Goal: Task Accomplishment & Management: Manage account settings

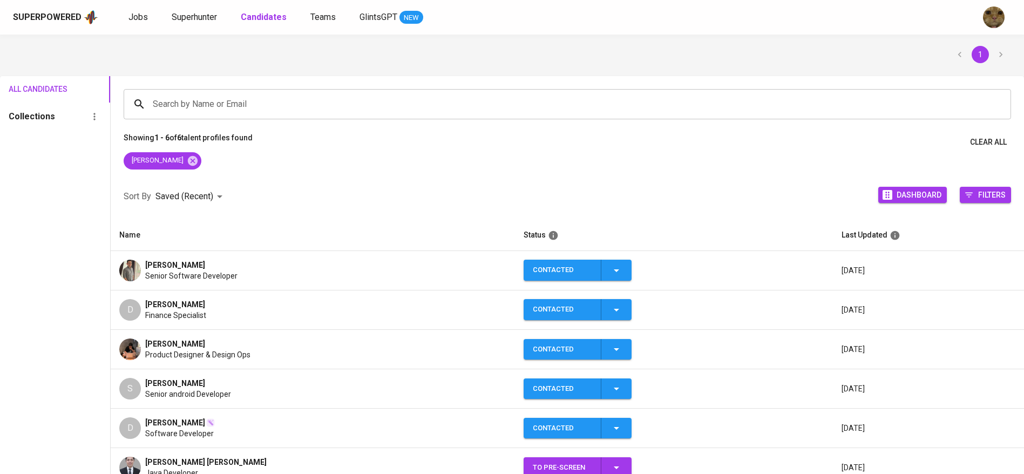
scroll to position [32, 0]
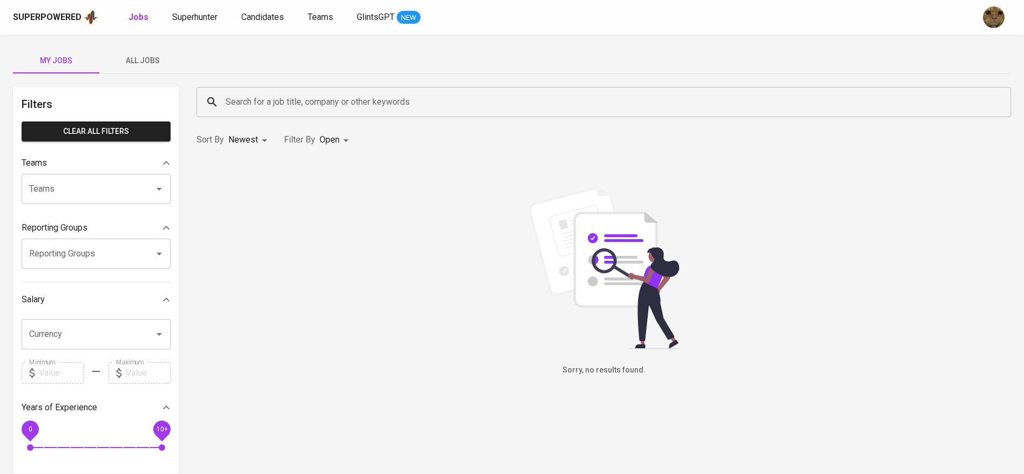
click at [157, 57] on span "All Jobs" at bounding box center [142, 60] width 73 height 13
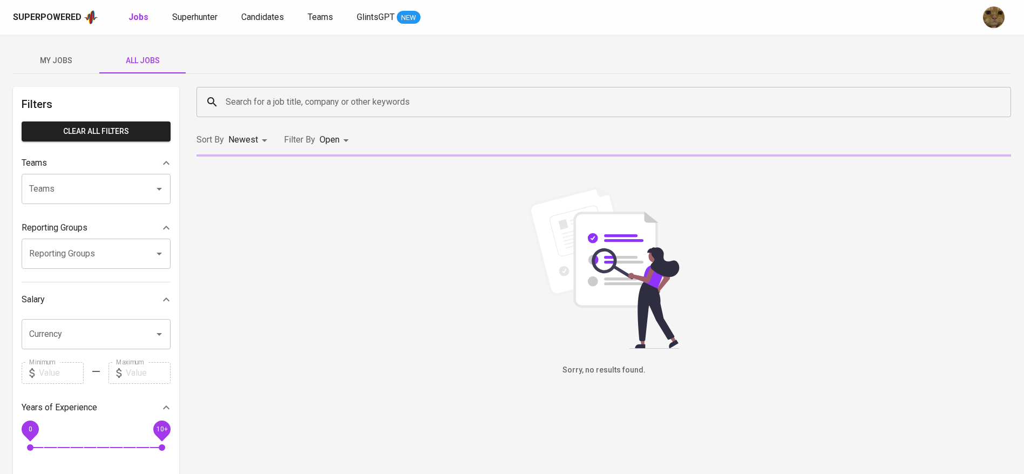
click at [262, 97] on input "Search for a job title, company or other keywords" at bounding box center [606, 102] width 767 height 21
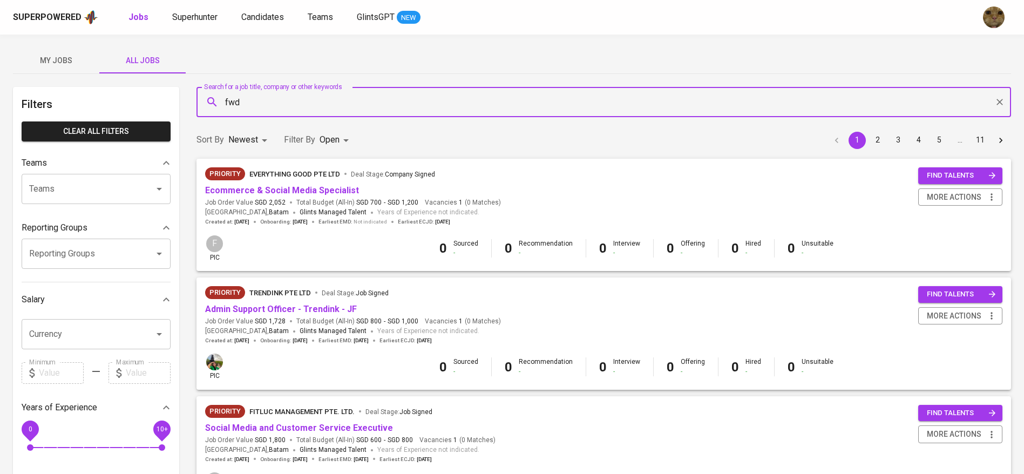
type input "fwd"
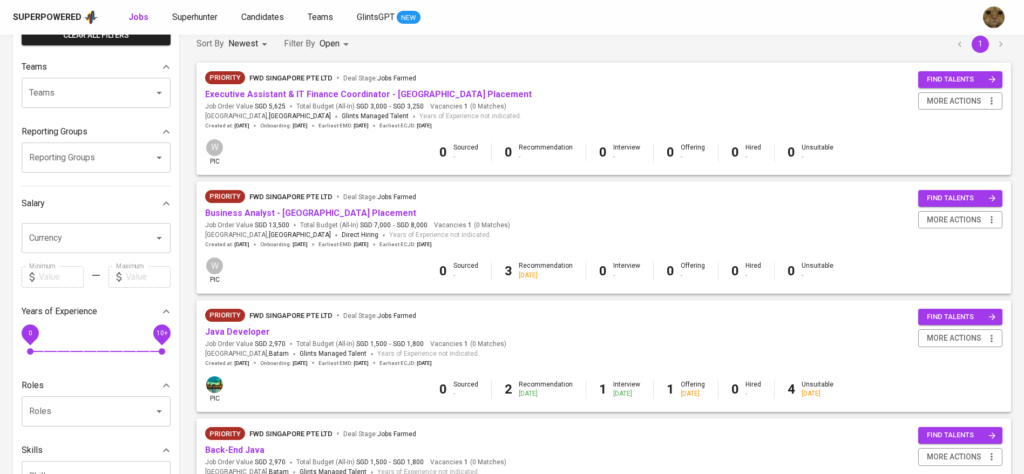
scroll to position [81, 0]
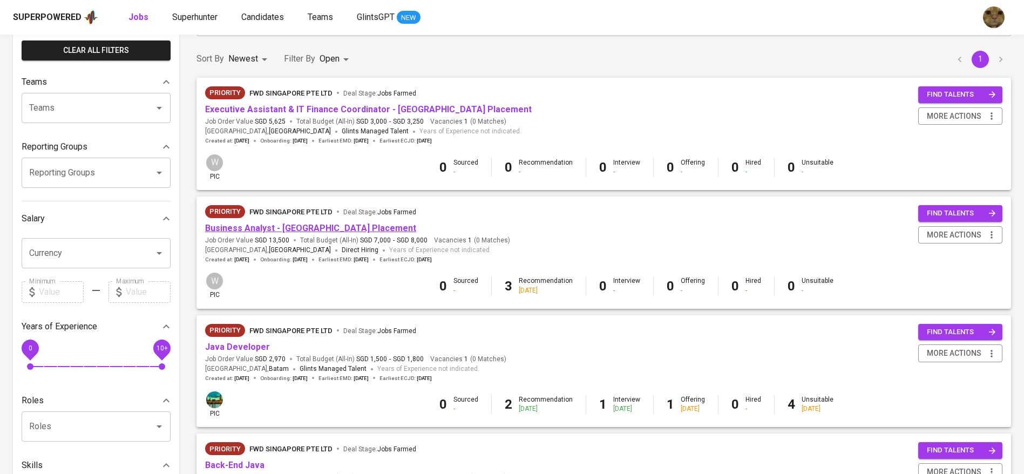
click at [245, 228] on link "Business Analyst - Singapore Placement" at bounding box center [310, 228] width 211 height 10
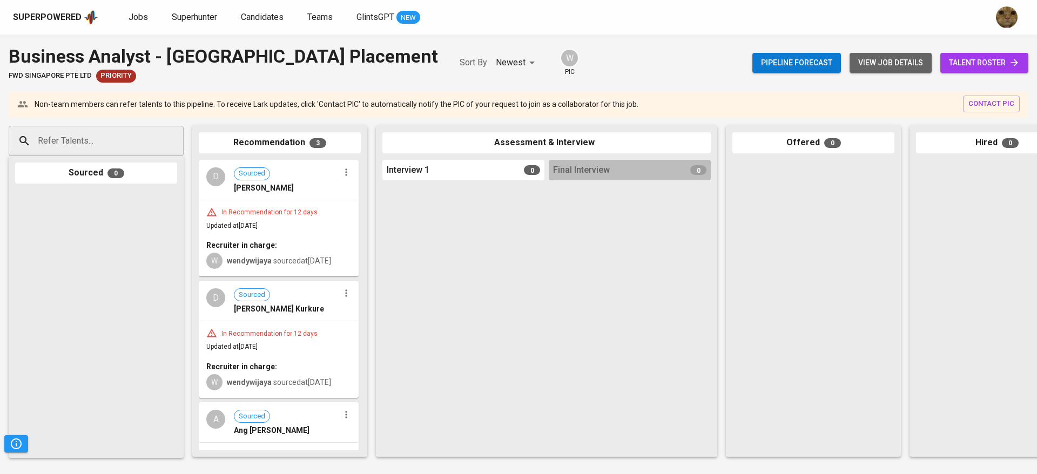
click at [898, 57] on span "view job details" at bounding box center [890, 62] width 65 height 13
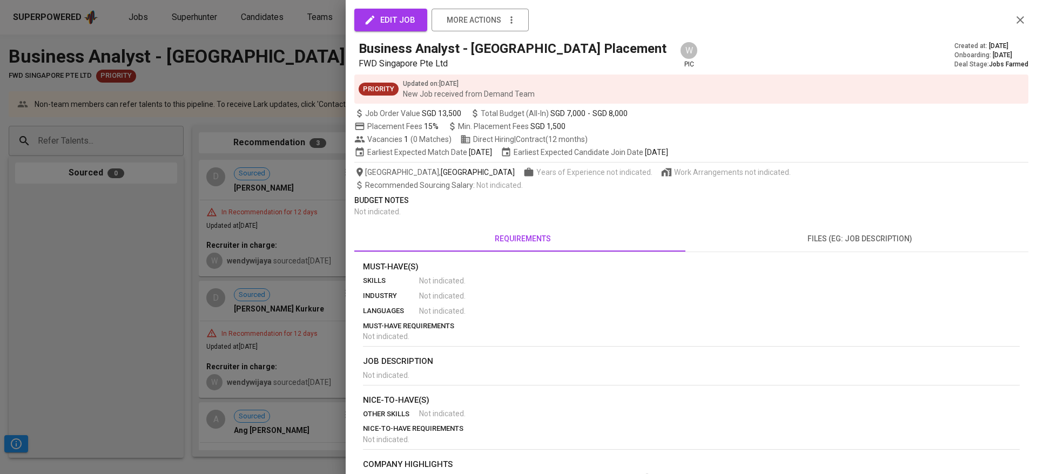
click at [807, 238] on span "files (eg: job description)" at bounding box center [859, 238] width 324 height 13
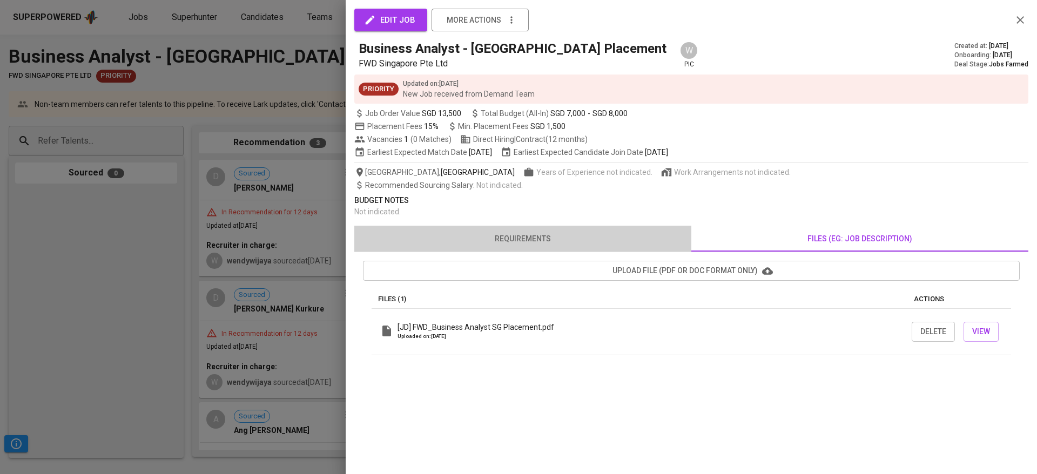
click at [506, 231] on button "requirements" at bounding box center [522, 239] width 337 height 26
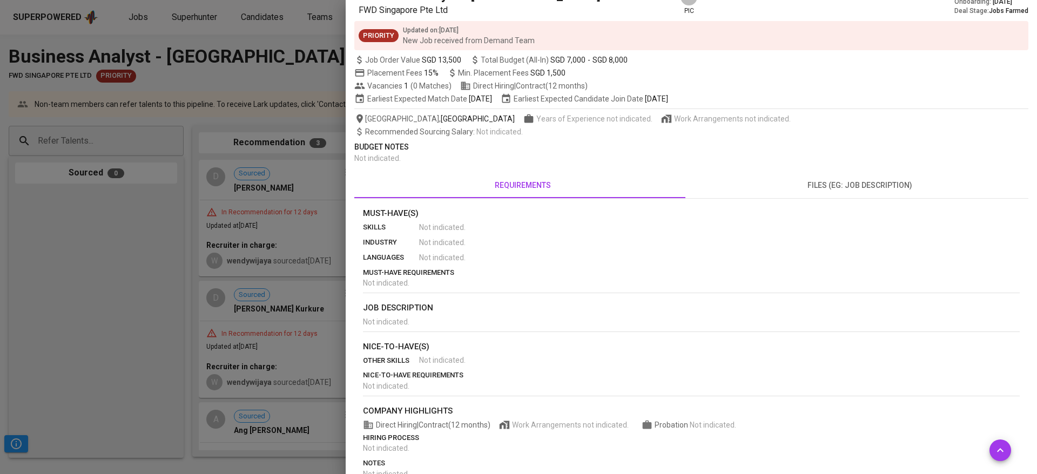
scroll to position [101, 0]
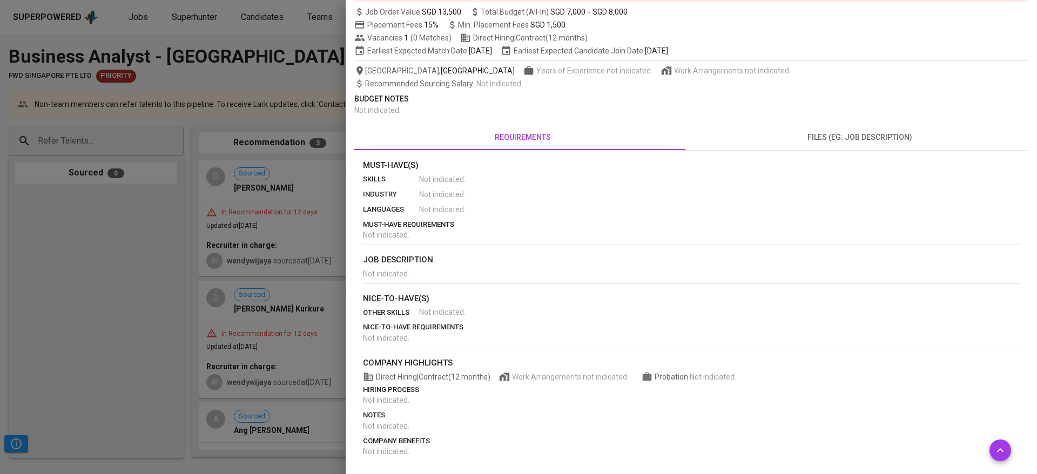
click at [825, 141] on span "files (eg: job description)" at bounding box center [859, 137] width 324 height 13
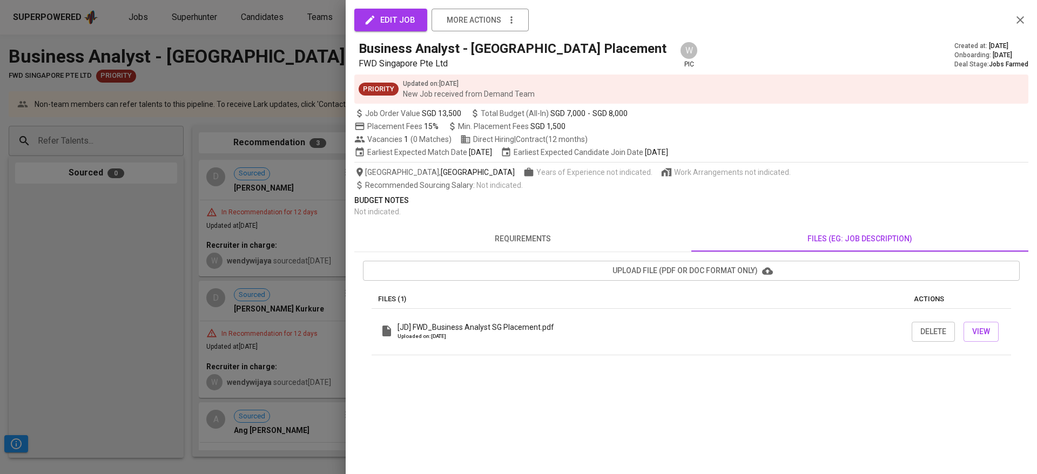
click at [286, 277] on div at bounding box center [518, 237] width 1037 height 474
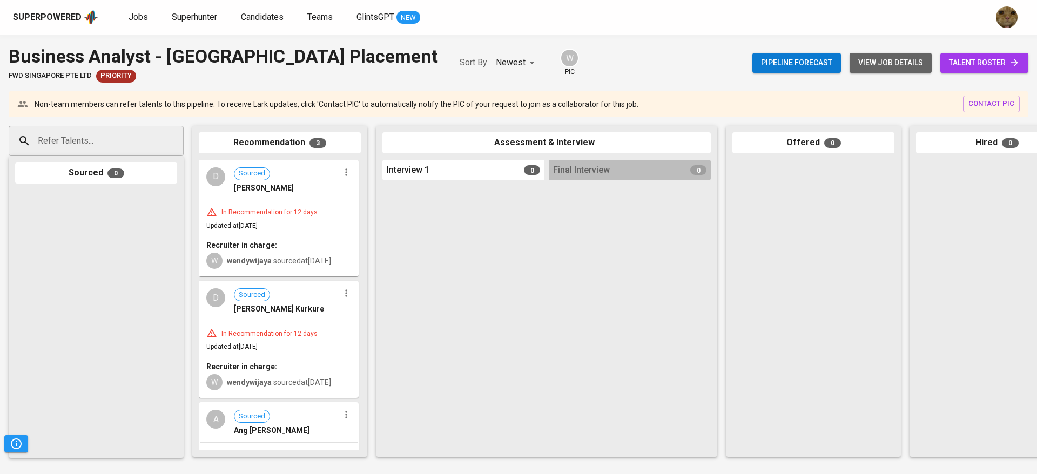
click at [890, 69] on span "view job details" at bounding box center [890, 62] width 65 height 13
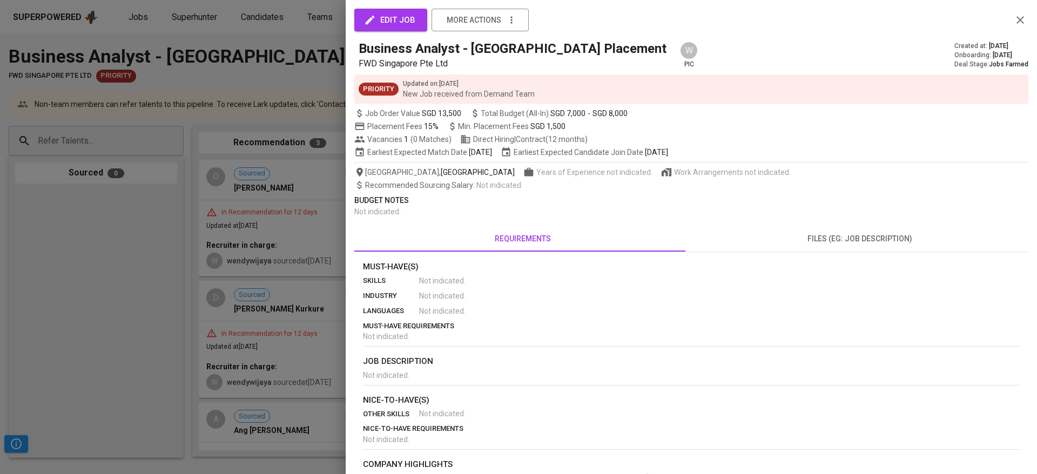
click at [888, 227] on button "files (eg: job description)" at bounding box center [859, 239] width 337 height 26
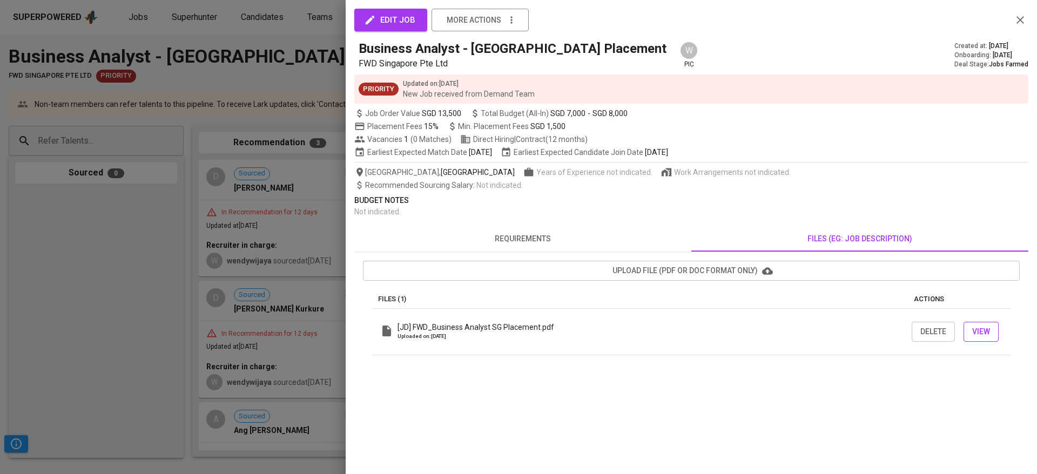
click at [978, 330] on span "View" at bounding box center [981, 331] width 18 height 13
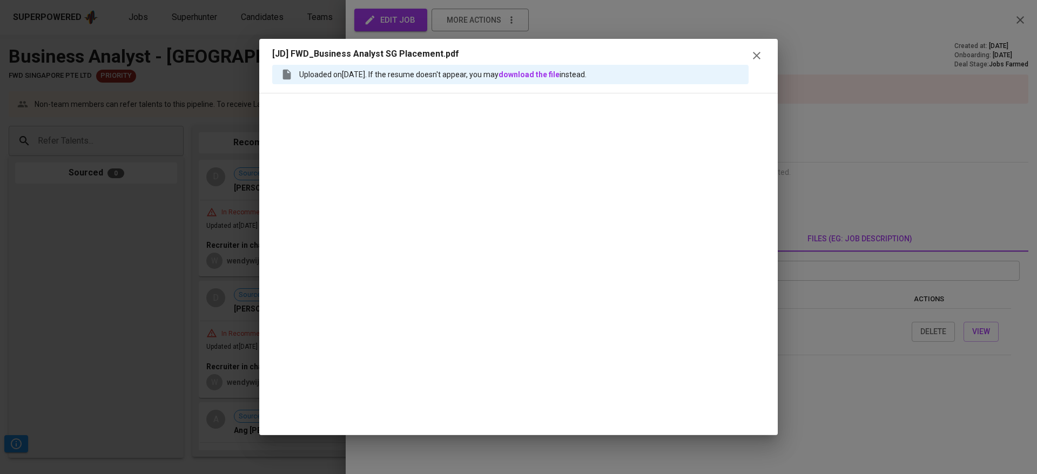
click at [749, 51] on button "button" at bounding box center [756, 56] width 16 height 16
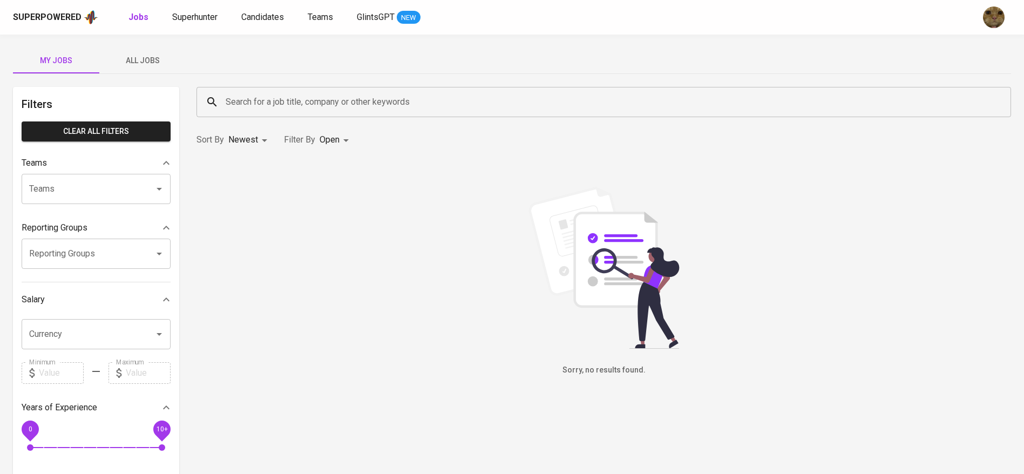
click at [132, 61] on span "All Jobs" at bounding box center [142, 60] width 73 height 13
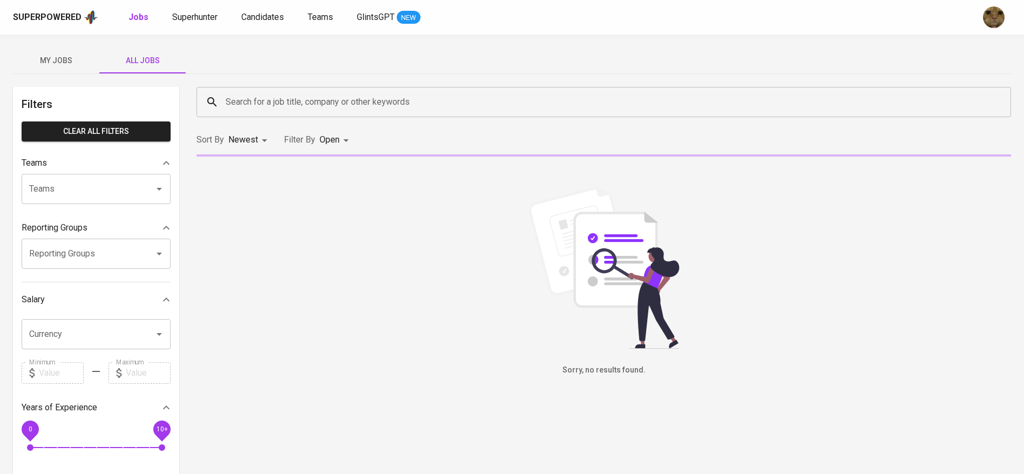
click at [266, 97] on input "Search for a job title, company or other keywords" at bounding box center [606, 102] width 767 height 21
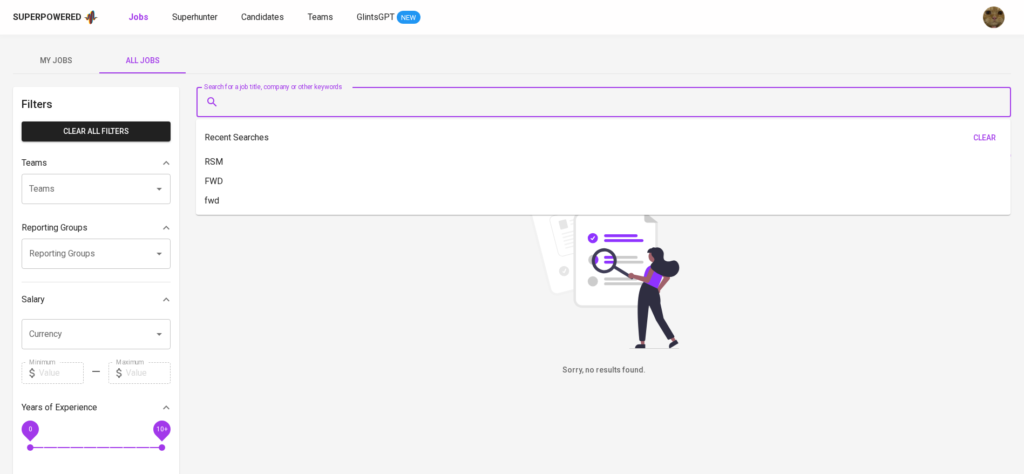
type input "I"
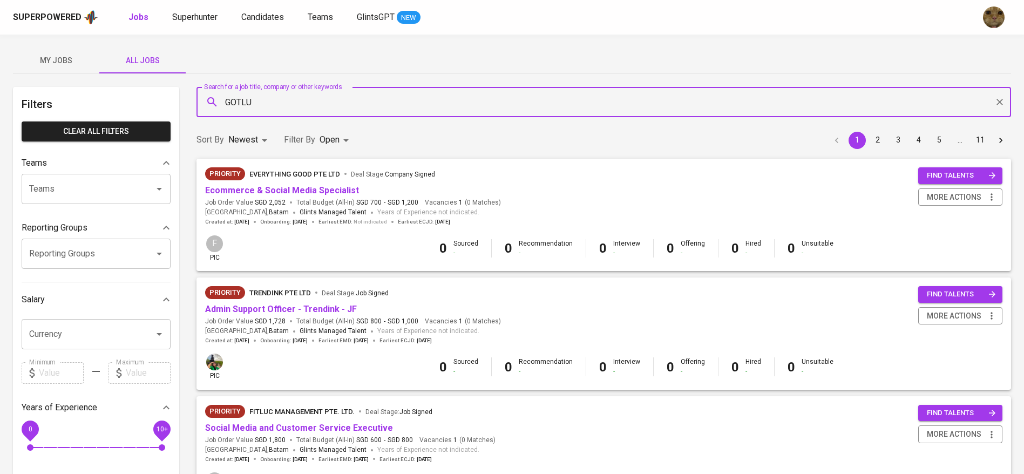
type input "GOTLUC"
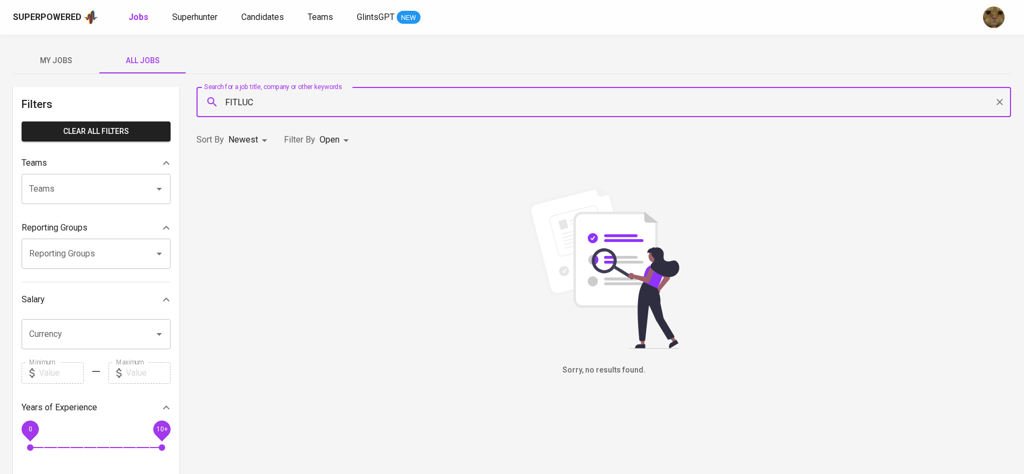
type input "FITLUC"
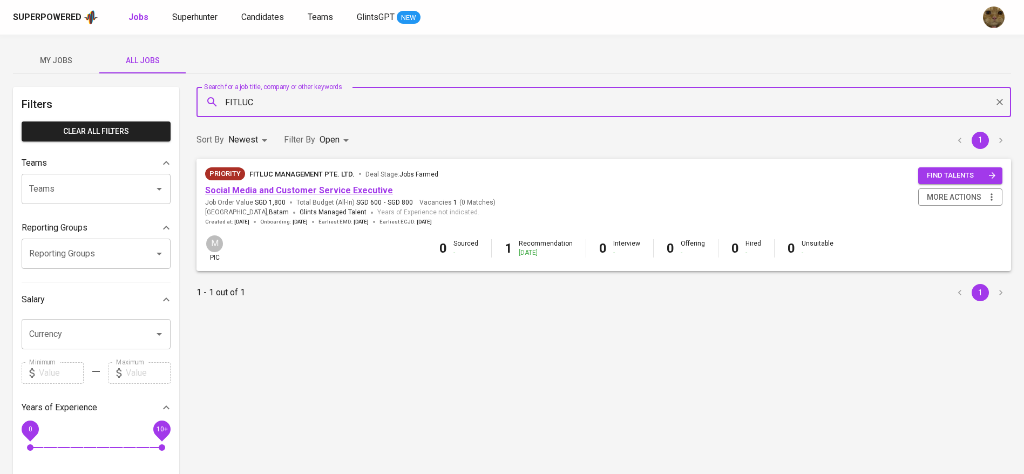
click at [294, 187] on link "Social Media and Customer Service Executive" at bounding box center [299, 190] width 188 height 10
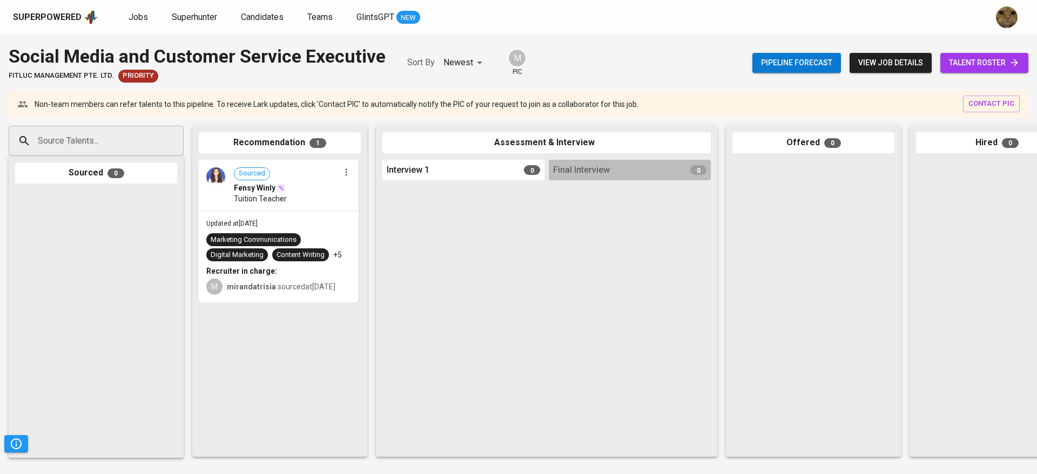
click at [981, 62] on span "talent roster" at bounding box center [984, 62] width 71 height 13
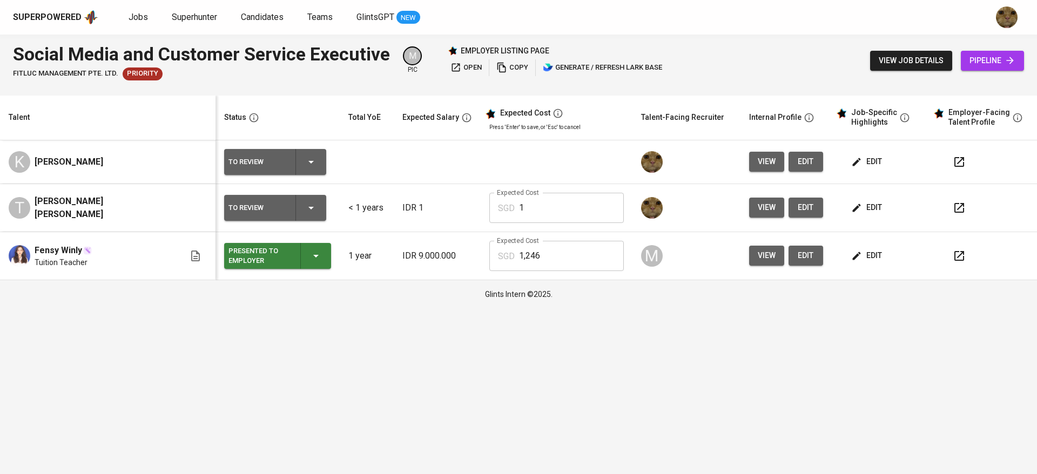
click at [946, 167] on button "button" at bounding box center [959, 162] width 26 height 26
click at [855, 260] on span "edit" at bounding box center [867, 255] width 29 height 13
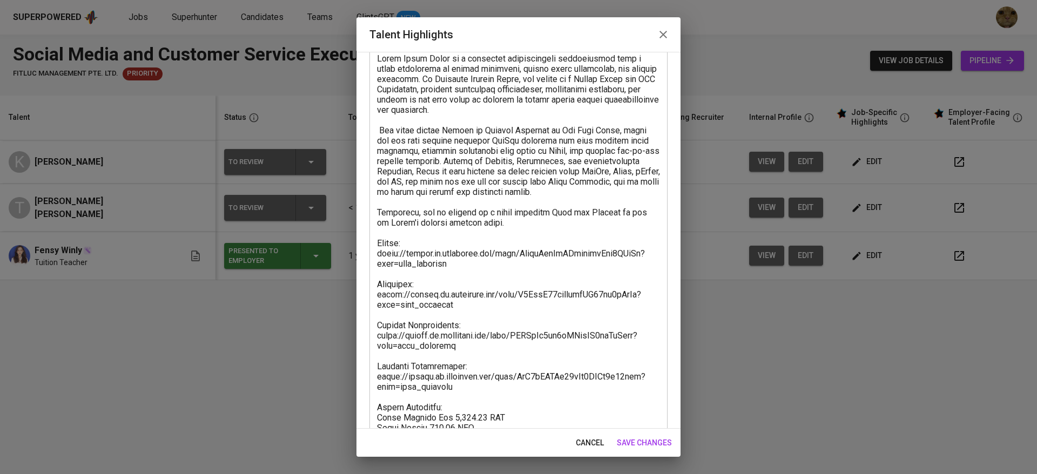
scroll to position [154, 0]
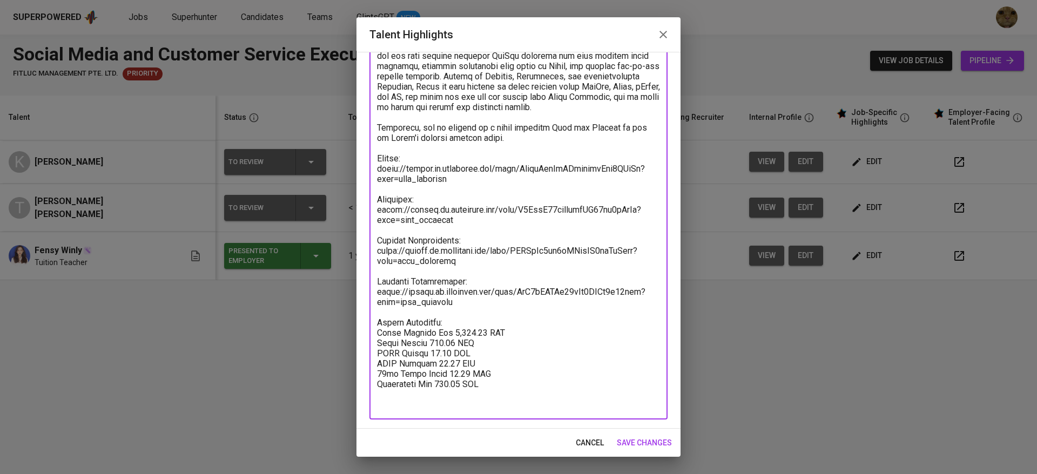
drag, startPoint x: 495, startPoint y: 394, endPoint x: 354, endPoint y: 333, distance: 153.5
click at [354, 333] on div "Talent Highlights Enhance the Talent's profile by adding highlights relevant to…" at bounding box center [518, 237] width 1037 height 474
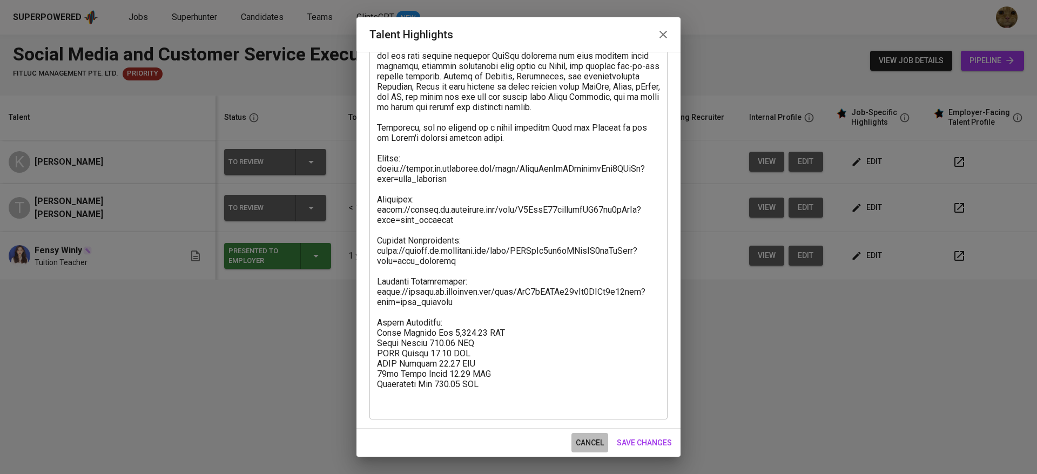
click at [598, 437] on span "cancel" at bounding box center [589, 442] width 28 height 13
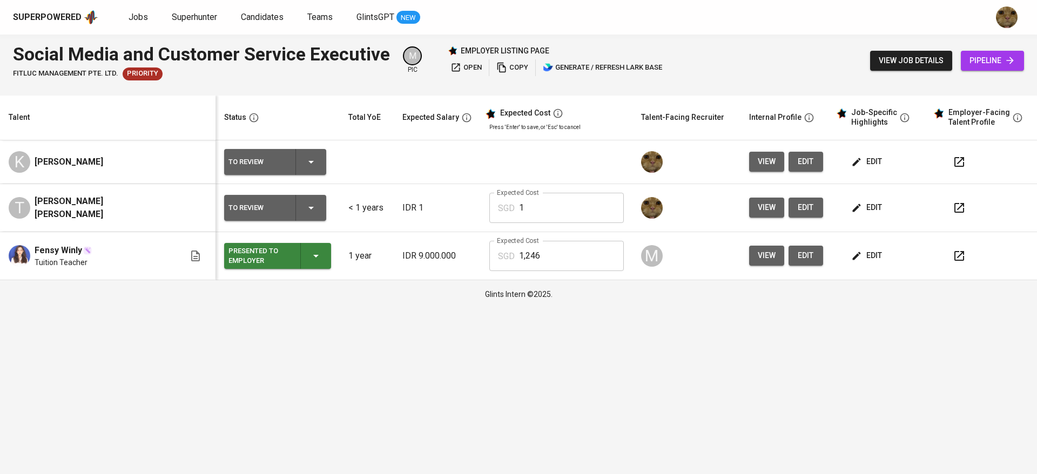
click at [853, 155] on span "edit" at bounding box center [867, 161] width 29 height 13
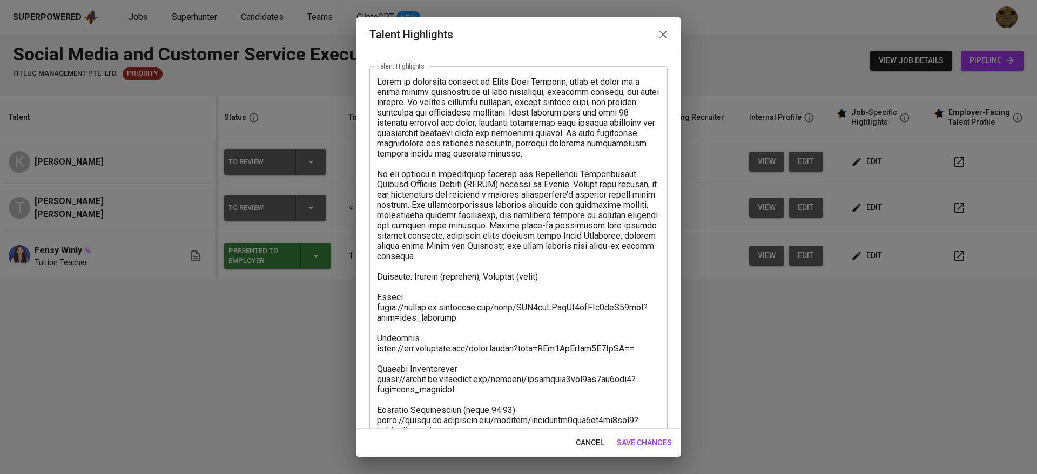
scroll to position [83, 0]
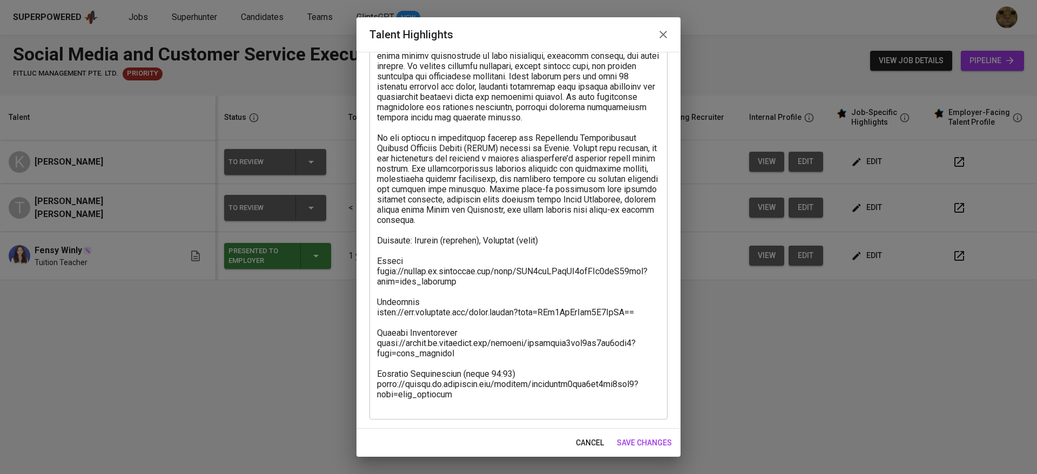
click at [504, 393] on textarea at bounding box center [518, 224] width 283 height 369
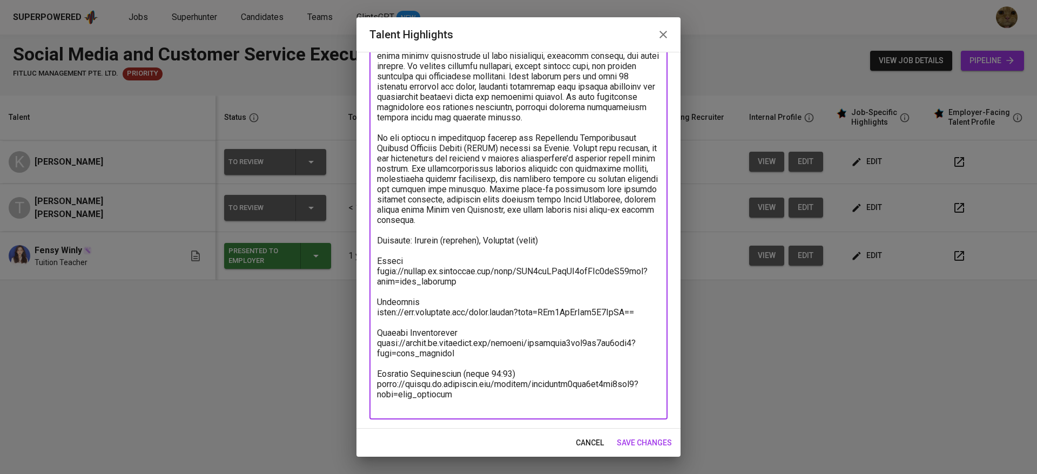
click at [504, 402] on textarea at bounding box center [518, 224] width 283 height 369
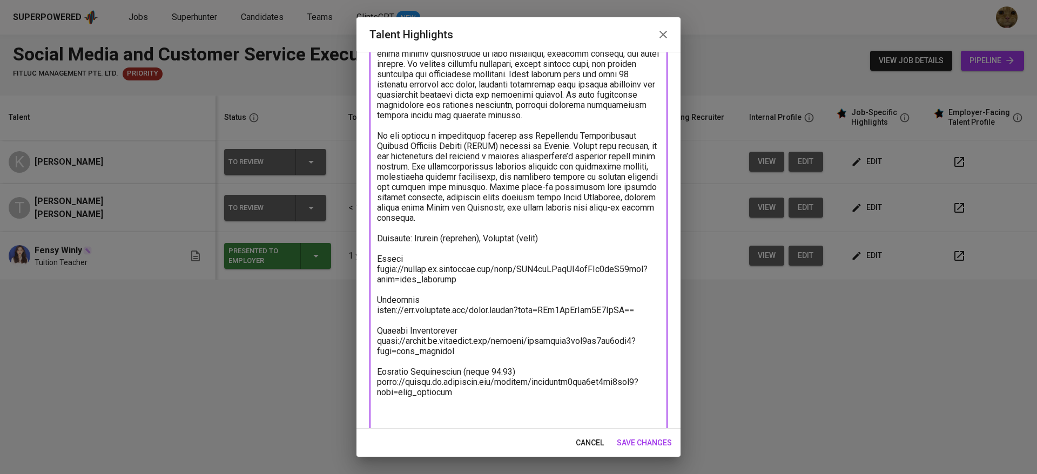
paste textarea "Salary Breakdown: Total Monthly Fee 1,245.80 SGD Basic Salary 802.07 SGD BPJS H…"
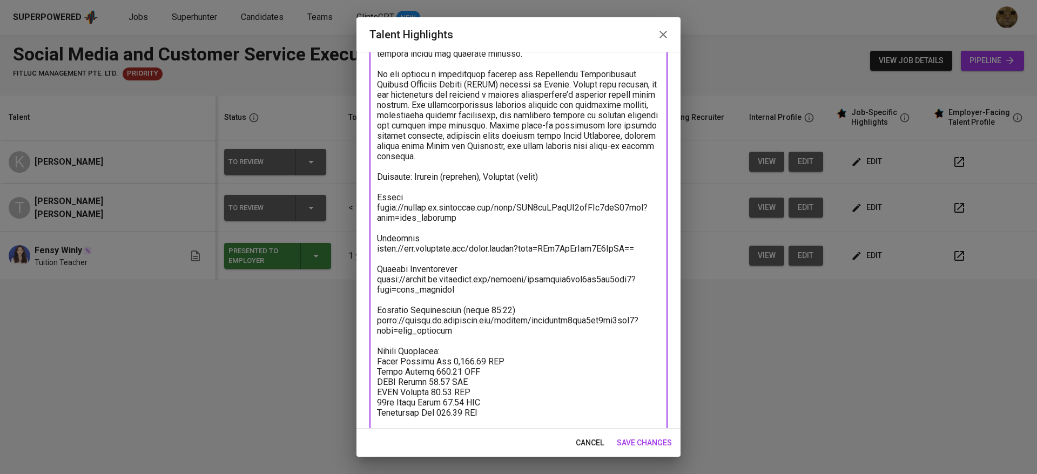
type textarea "Kenny is currently working at Satya Jaya Electric, where he works as a staff me…"
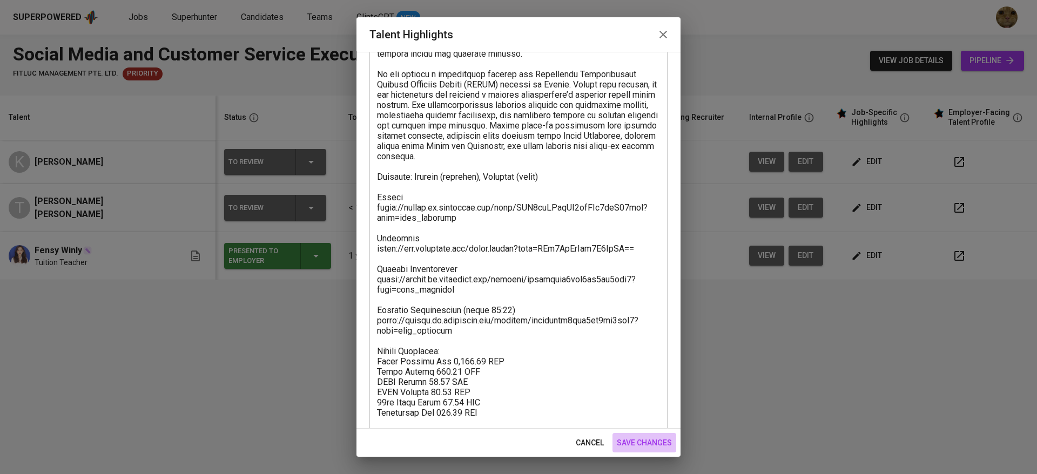
click at [648, 444] on span "save changes" at bounding box center [644, 442] width 55 height 13
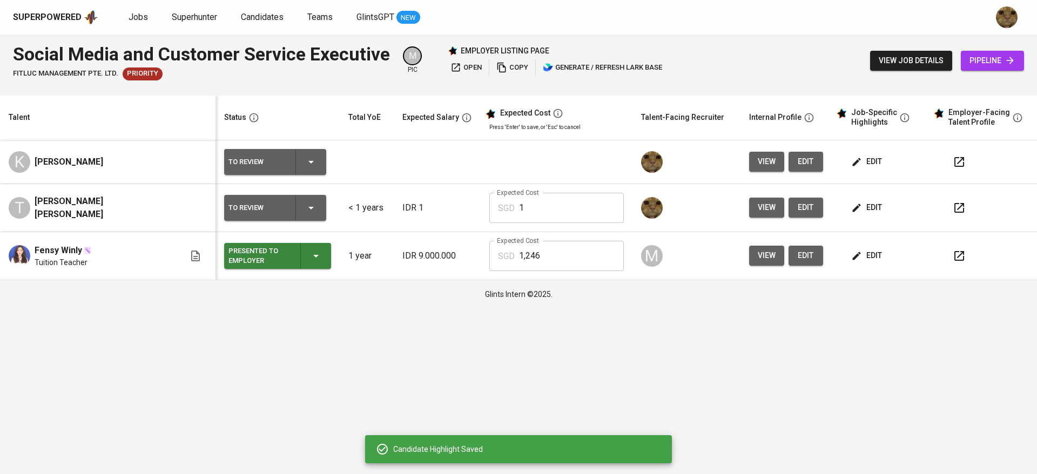
click at [889, 62] on span "view job details" at bounding box center [910, 60] width 65 height 13
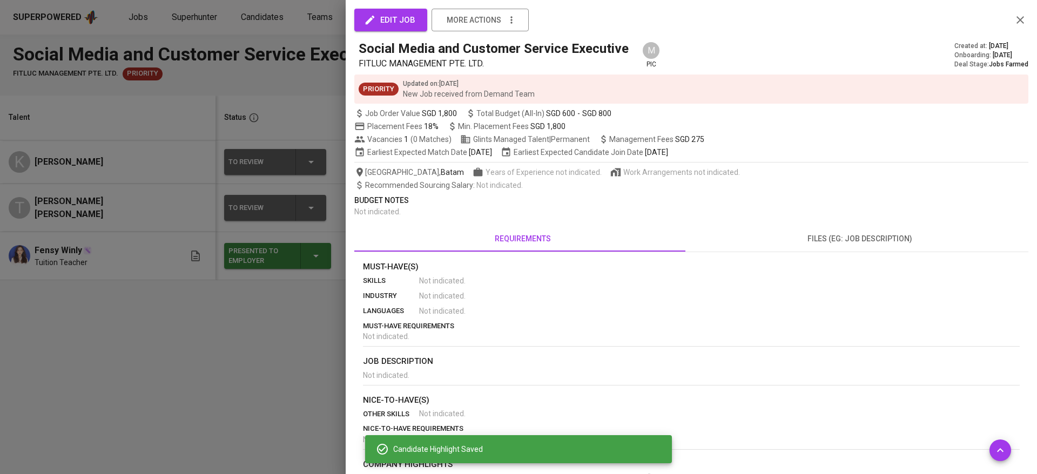
scroll to position [101, 0]
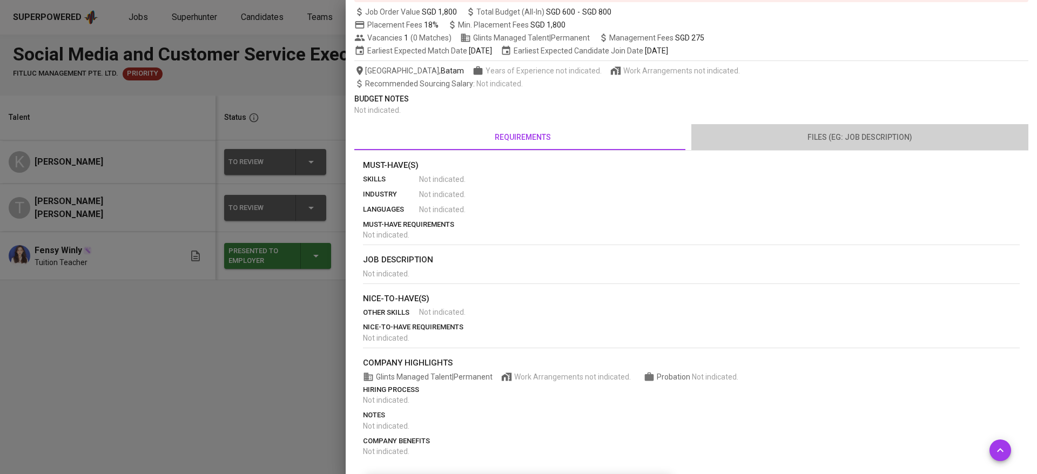
click at [857, 127] on button "files (eg: job description)" at bounding box center [859, 137] width 337 height 26
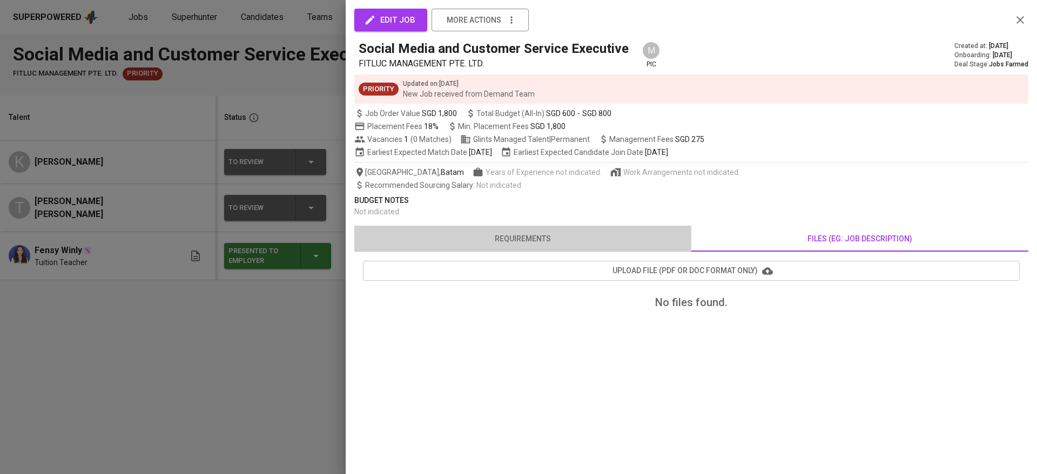
click at [531, 234] on span "requirements" at bounding box center [523, 238] width 324 height 13
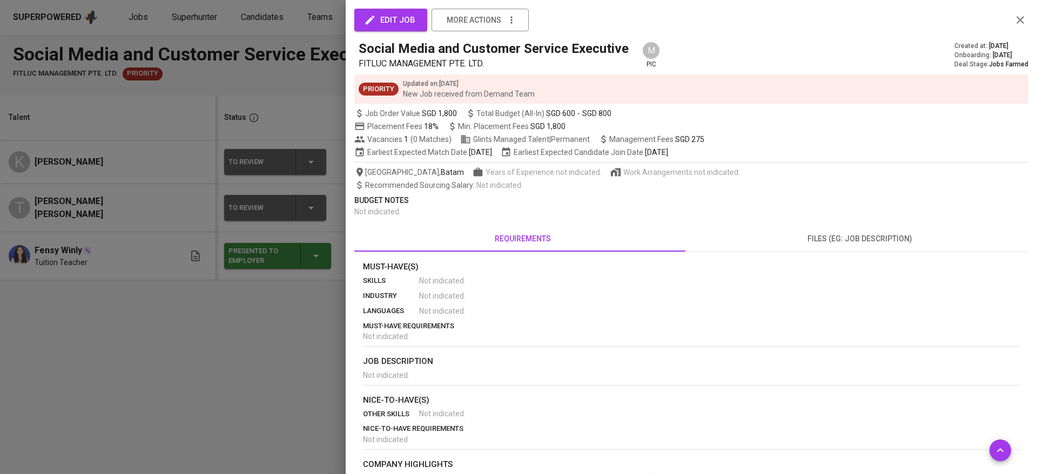
scroll to position [101, 0]
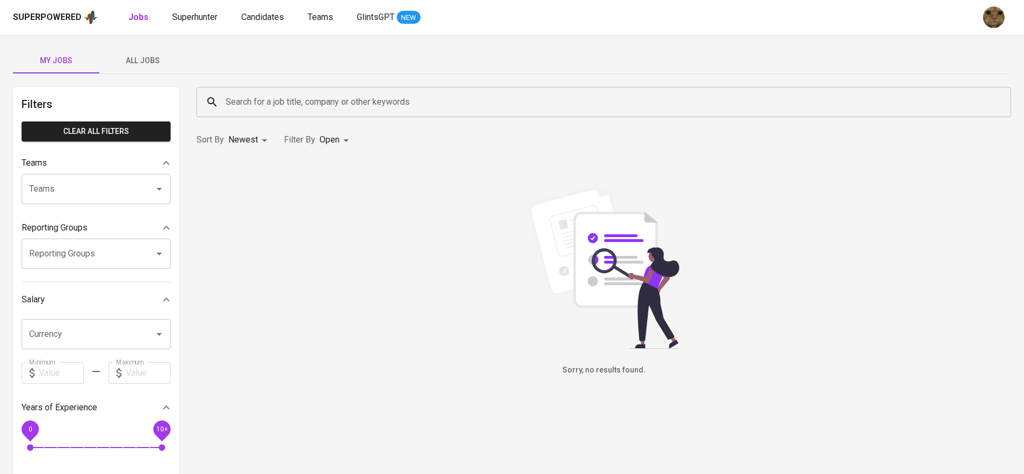
click at [151, 67] on button "All Jobs" at bounding box center [142, 61] width 86 height 26
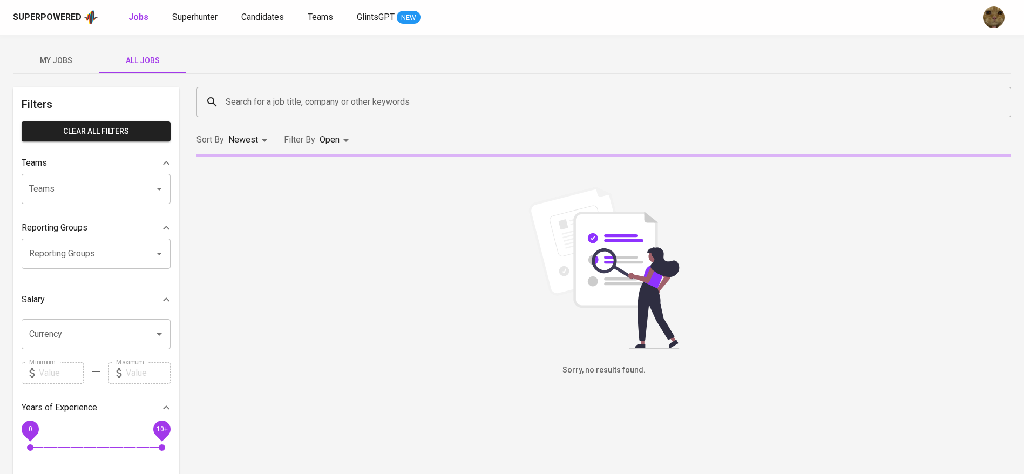
click at [247, 90] on div "Search for a job title, company or other keywords" at bounding box center [604, 102] width 815 height 30
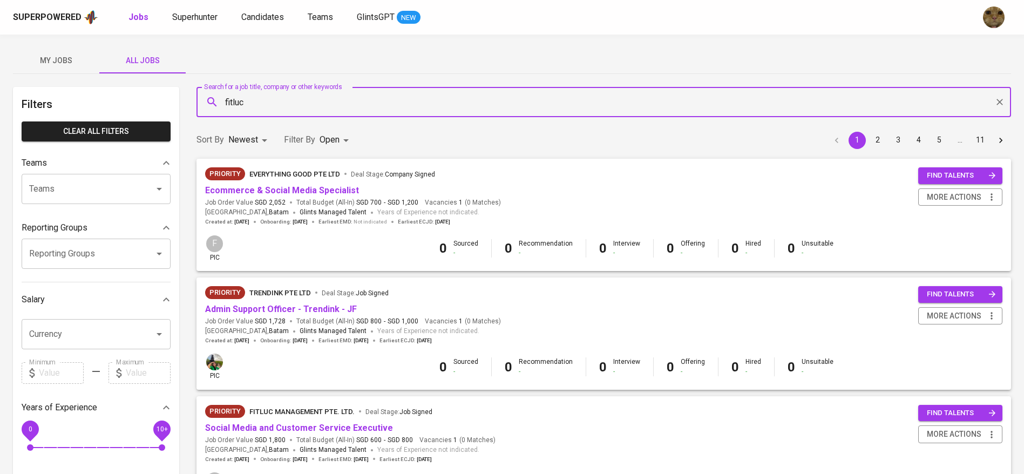
type input "fitluc"
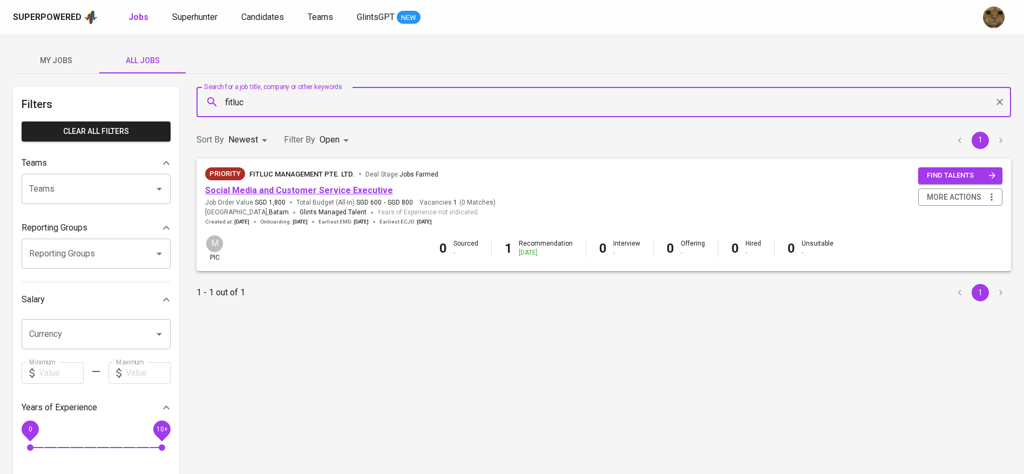
click at [279, 192] on link "Social Media and Customer Service Executive" at bounding box center [299, 190] width 188 height 10
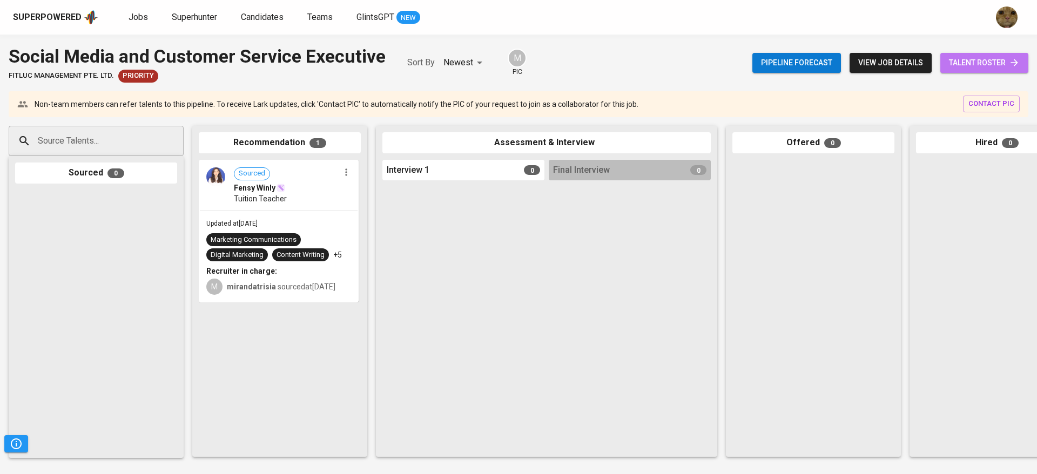
click at [986, 60] on span "talent roster" at bounding box center [984, 62] width 71 height 13
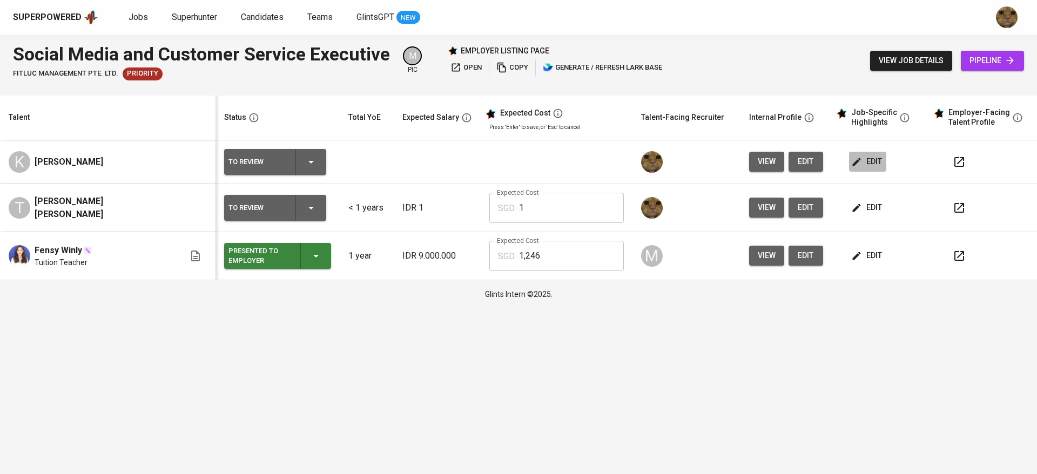
click at [856, 154] on button "edit" at bounding box center [867, 162] width 37 height 20
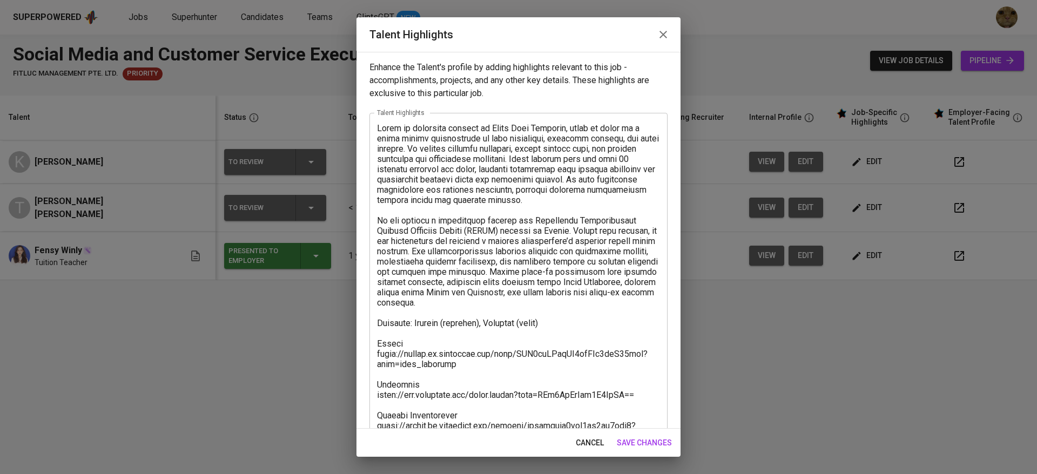
scroll to position [165, 0]
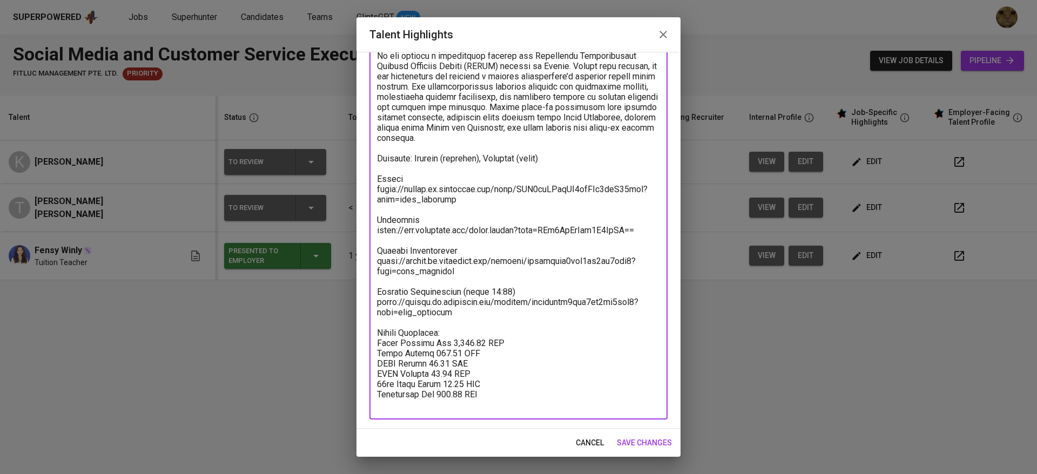
click at [456, 346] on textarea at bounding box center [518, 183] width 283 height 451
paste textarea "568.49"
click at [451, 374] on textarea at bounding box center [518, 183] width 283 height 451
paste textarea "08"
paste textarea "41.71"
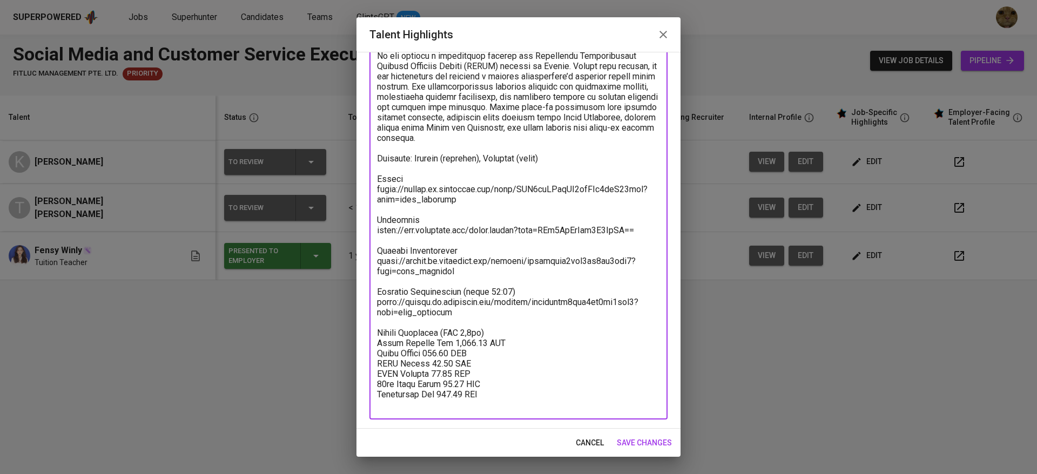
paste textarea "47.37"
click at [476, 338] on textarea at bounding box center [518, 183] width 283 height 451
drag, startPoint x: 452, startPoint y: 364, endPoint x: 427, endPoint y: 363, distance: 25.4
click at [427, 363] on textarea at bounding box center [518, 183] width 283 height 451
paste textarea "613.66"
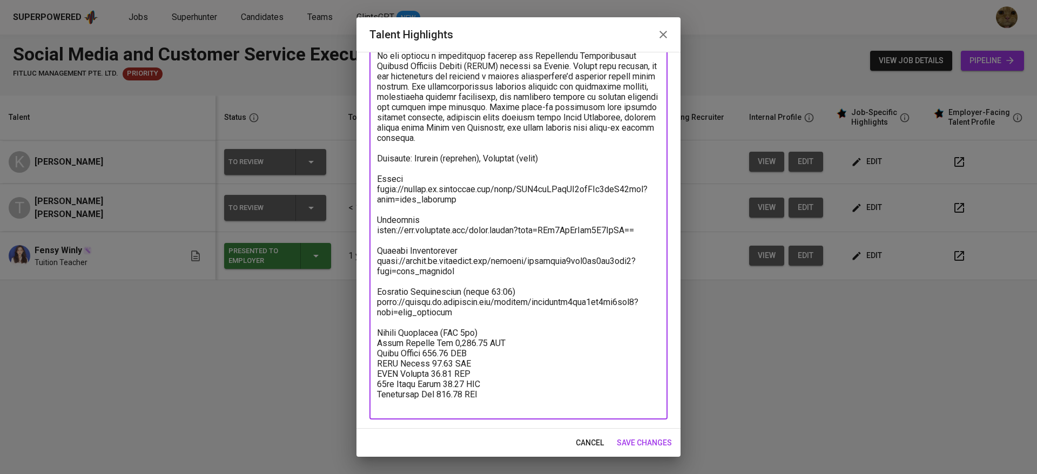
drag, startPoint x: 435, startPoint y: 382, endPoint x: 451, endPoint y: 384, distance: 15.8
click at [451, 384] on textarea at bounding box center [518, 183] width 283 height 451
drag, startPoint x: 480, startPoint y: 341, endPoint x: 449, endPoint y: 341, distance: 31.3
click at [449, 341] on textarea at bounding box center [518, 183] width 283 height 451
click at [482, 355] on textarea at bounding box center [518, 183] width 283 height 451
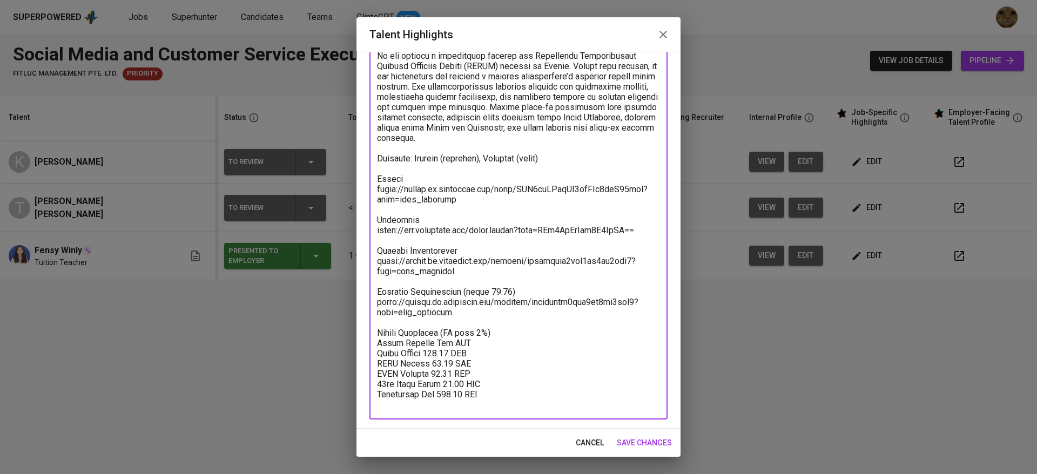
paste textarea "1,033.50"
click at [491, 343] on textarea at bounding box center [518, 183] width 283 height 451
drag, startPoint x: 499, startPoint y: 407, endPoint x: 372, endPoint y: 346, distance: 141.0
click at [372, 346] on div "x Talent Highlights" at bounding box center [518, 183] width 298 height 471
type textarea "Kenny is currently working at Satya Jaya Electric, where he works as a staff me…"
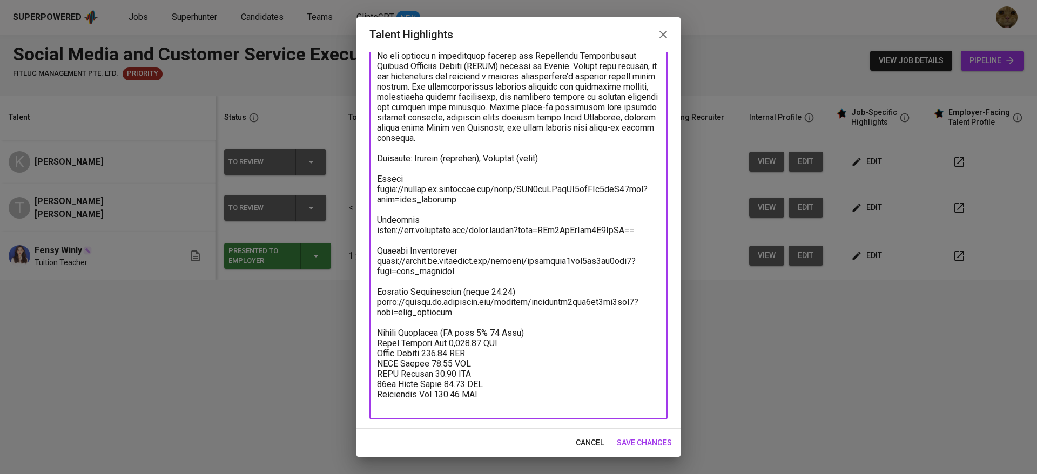
click at [624, 437] on span "save changes" at bounding box center [644, 442] width 55 height 13
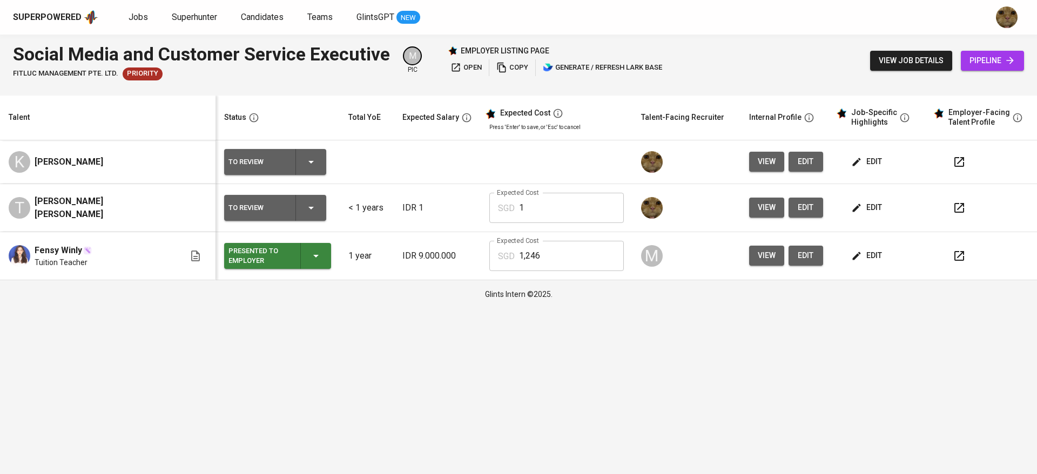
click at [797, 162] on button "edit" at bounding box center [805, 162] width 35 height 20
click at [954, 158] on icon "button" at bounding box center [959, 162] width 10 height 10
click at [798, 161] on button "edit" at bounding box center [805, 162] width 35 height 20
click at [956, 262] on icon "button" at bounding box center [958, 255] width 13 height 13
click at [947, 201] on button "button" at bounding box center [959, 208] width 26 height 26
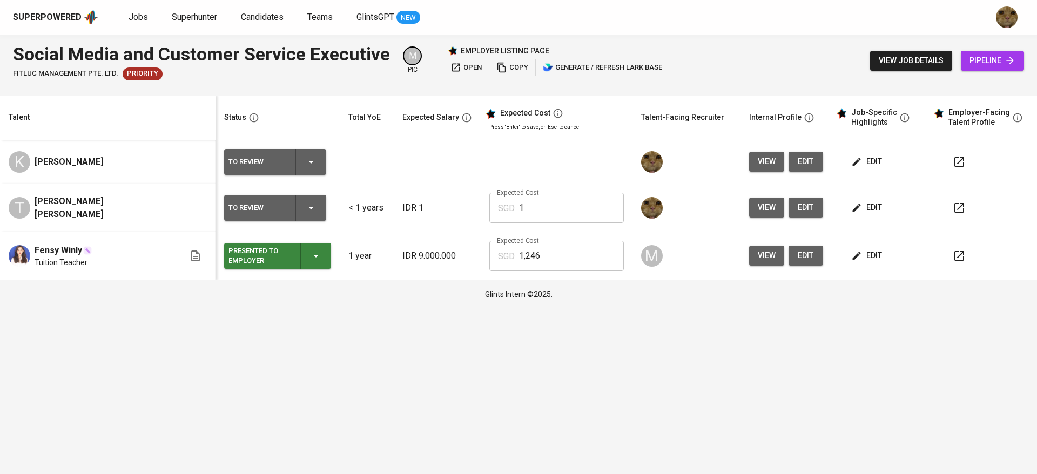
click at [858, 165] on span "edit" at bounding box center [867, 161] width 29 height 13
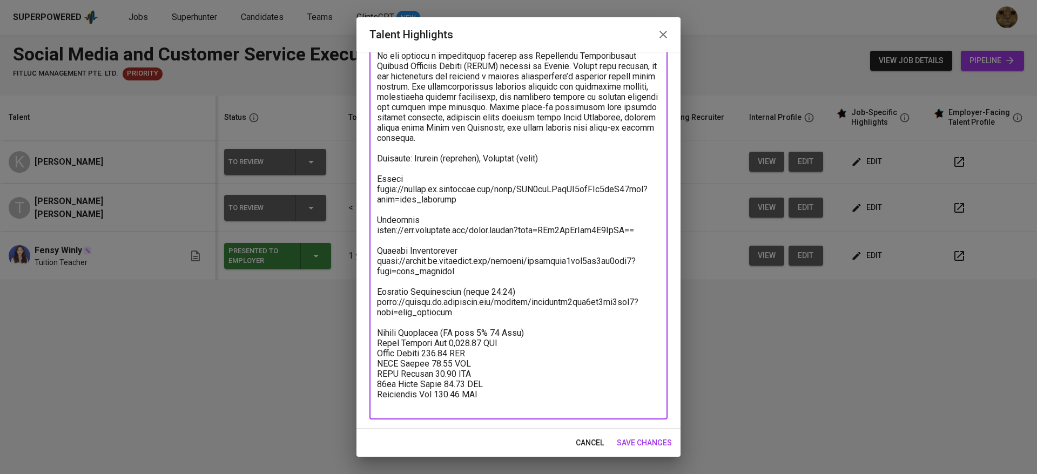
drag, startPoint x: 518, startPoint y: 400, endPoint x: 375, endPoint y: 341, distance: 155.2
click at [375, 341] on div "x Talent Highlights" at bounding box center [518, 183] width 298 height 471
click at [580, 443] on span "cancel" at bounding box center [589, 442] width 28 height 13
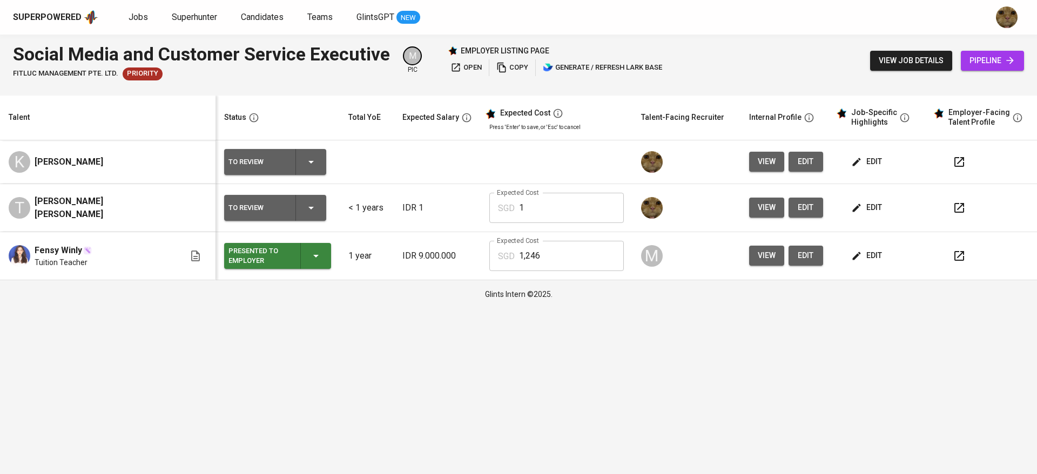
click at [850, 200] on button "edit" at bounding box center [867, 208] width 37 height 20
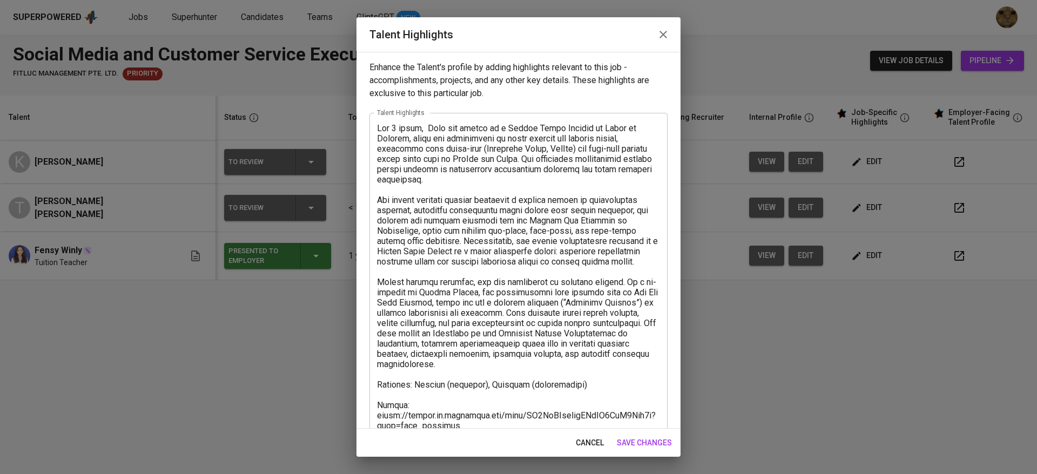
scroll to position [144, 0]
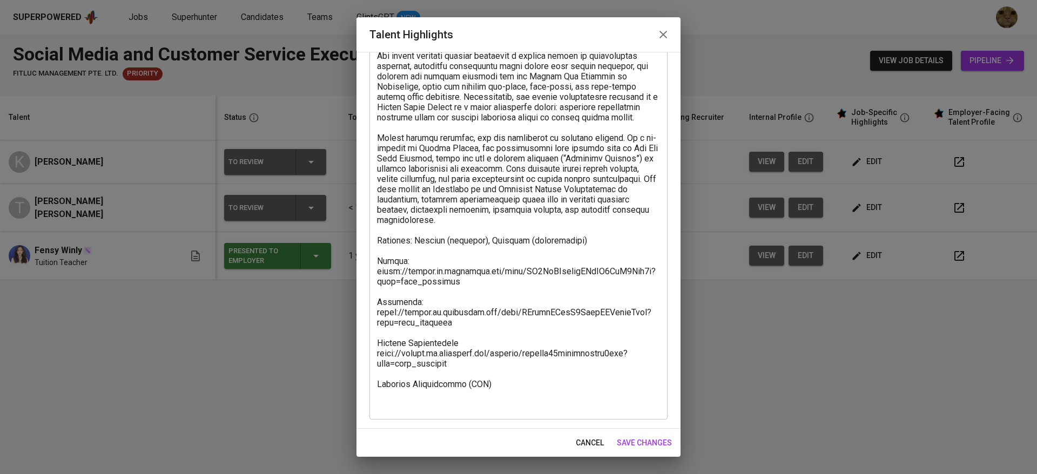
click at [492, 412] on div "x Talent Highlights" at bounding box center [518, 194] width 298 height 451
click at [471, 427] on div "Enhance the Talent's profile by adding highlights relevant to this job - accomp…" at bounding box center [518, 240] width 324 height 377
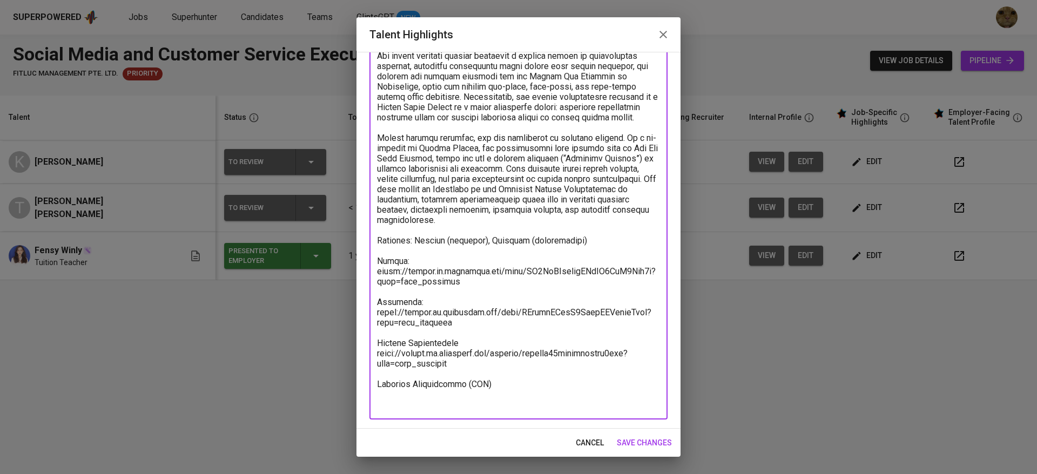
click at [500, 399] on textarea at bounding box center [518, 194] width 283 height 431
paste textarea "Salary Breakdown (FX rate 7% 17 Sept) Total Monthly Fee 1,033.50 SGD Basic Sala…"
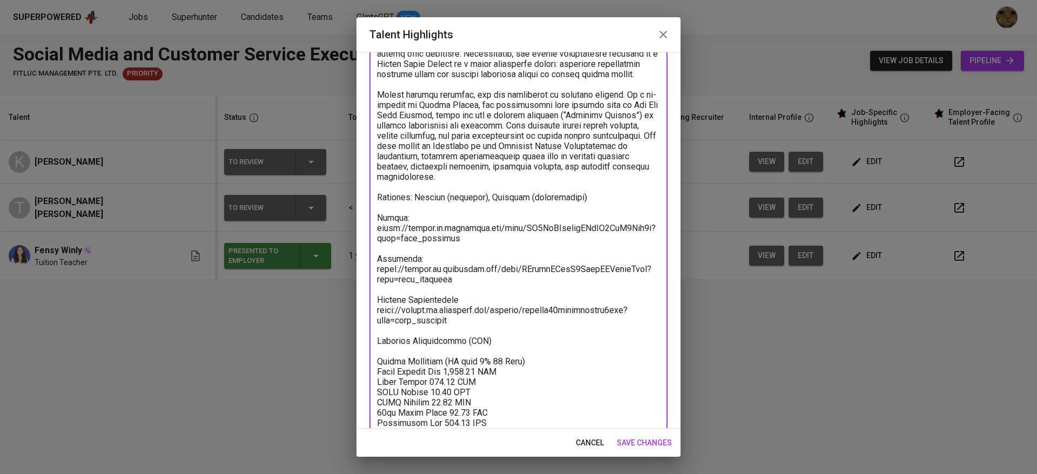
type textarea "For 2 years, Theo she served as a Social Media Officer at House of Leaders, whe…"
click at [628, 437] on span "save changes" at bounding box center [644, 442] width 55 height 13
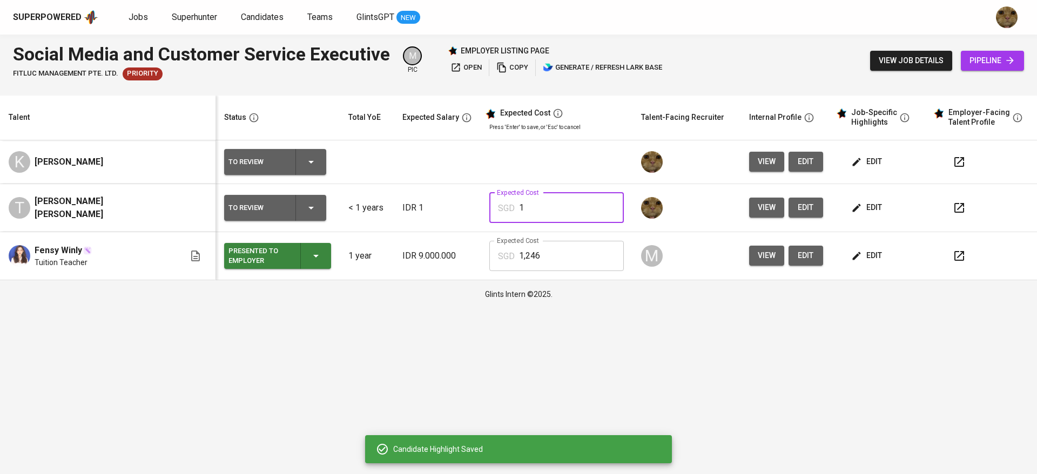
click at [519, 205] on input "1" at bounding box center [571, 208] width 105 height 30
type input "1,034"
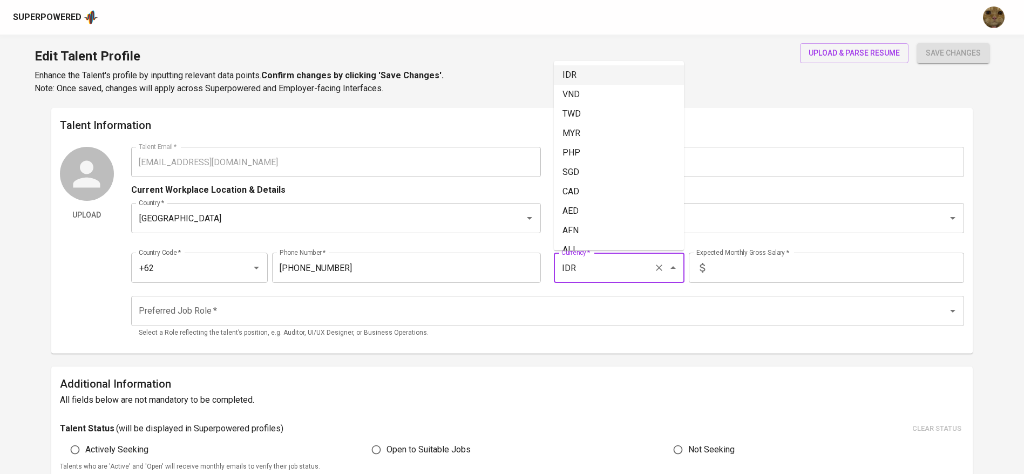
click at [601, 274] on input "IDR" at bounding box center [604, 268] width 90 height 21
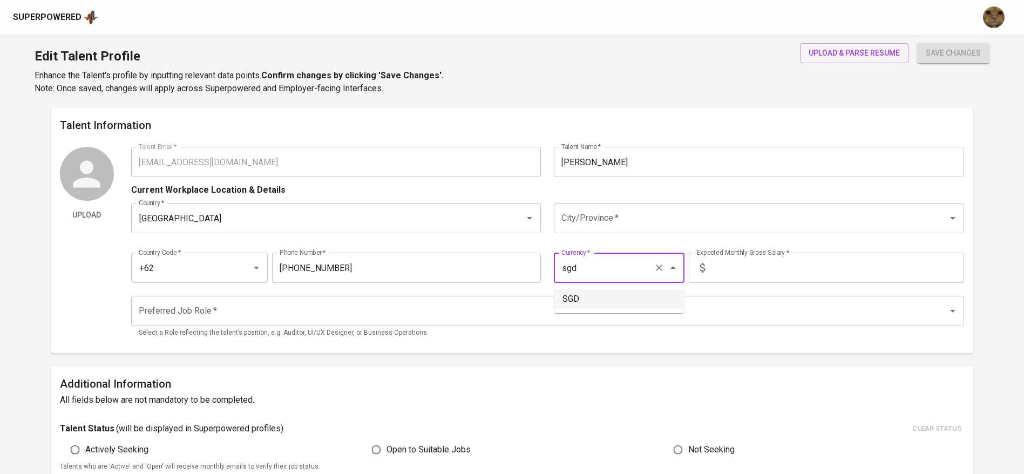
type input "IDR"
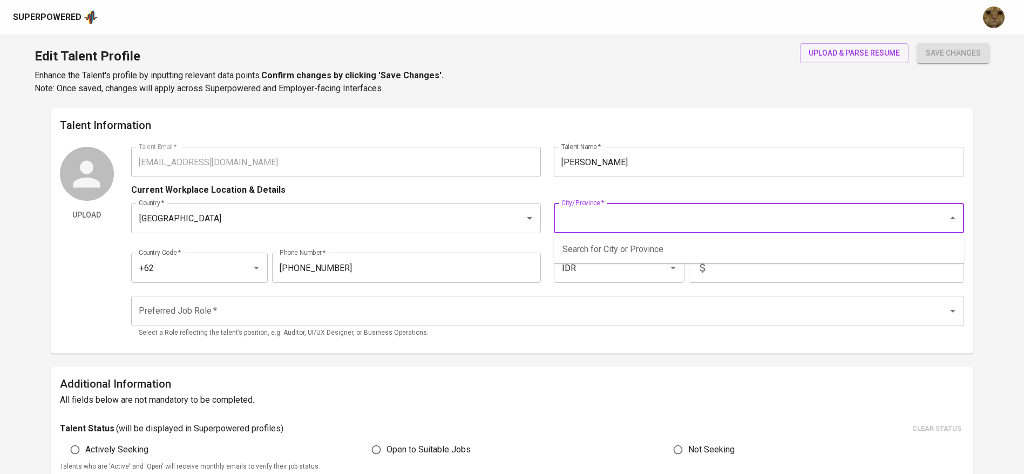
click at [628, 226] on input "City/Province   *" at bounding box center [744, 218] width 370 height 21
click at [720, 266] on input "text" at bounding box center [836, 268] width 255 height 30
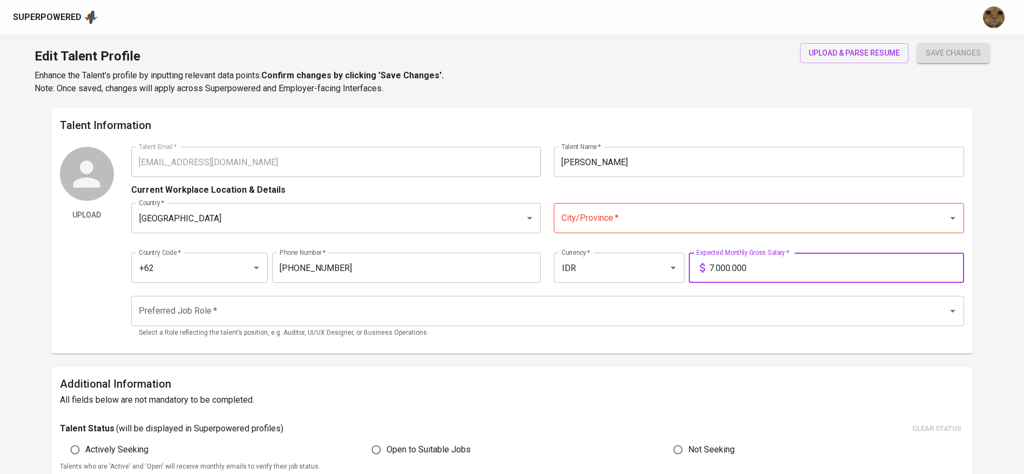
type input "7.000.000"
click at [917, 43] on button "save changes" at bounding box center [953, 53] width 72 height 20
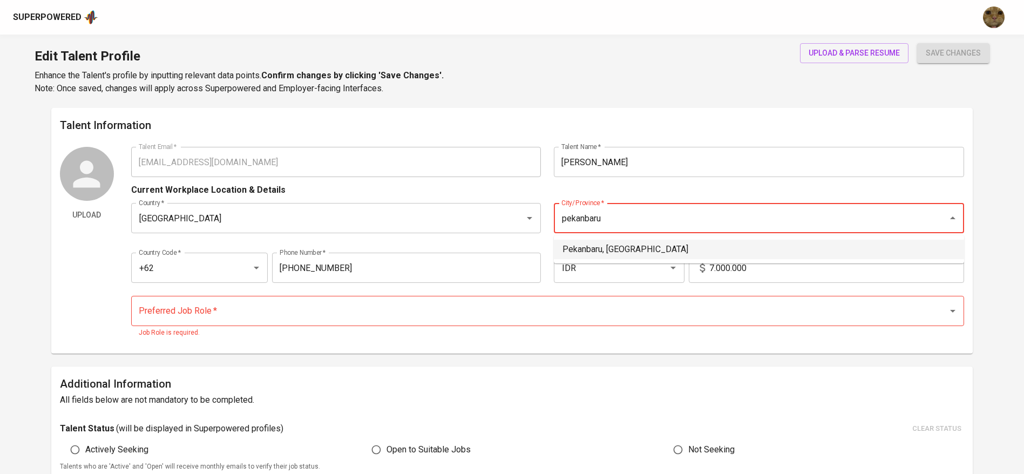
click at [585, 255] on li "Pekanbaru, [GEOGRAPHIC_DATA]" at bounding box center [759, 249] width 410 height 19
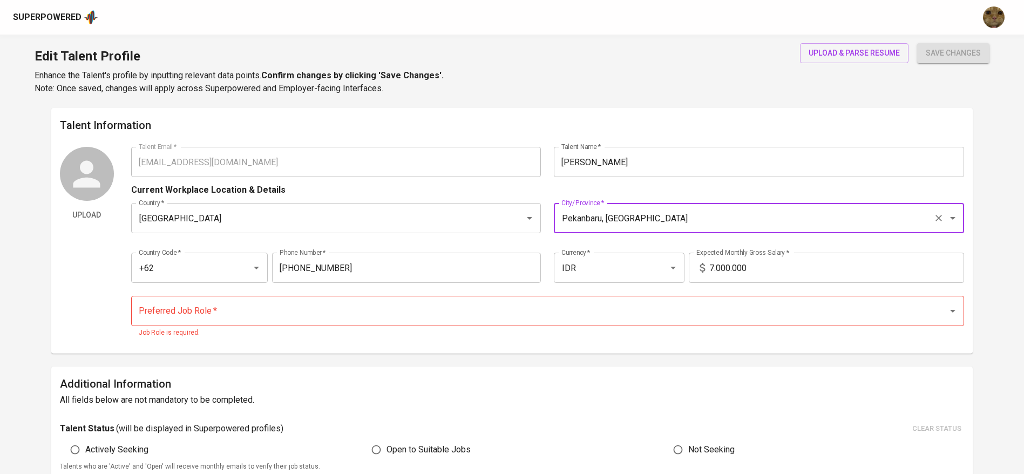
type input "Pekanbaru, [GEOGRAPHIC_DATA]"
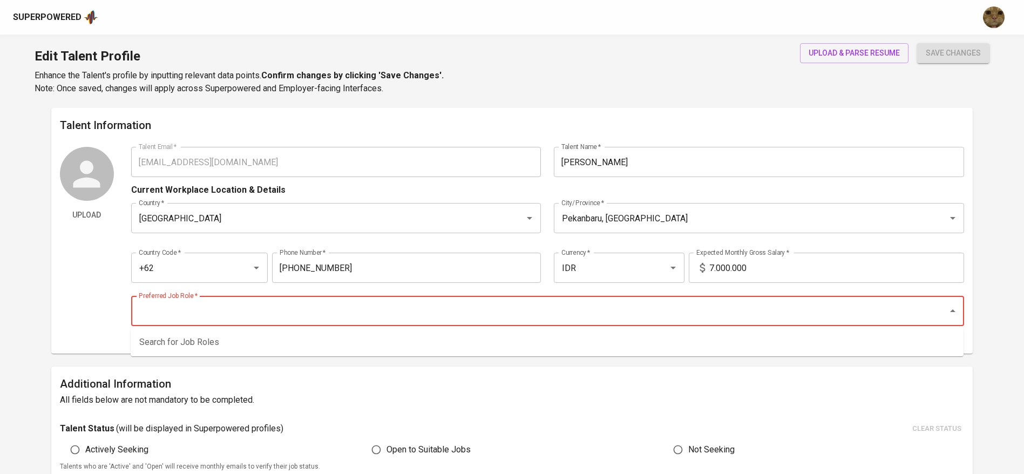
click at [342, 305] on input "Preferred Job Role   *" at bounding box center [532, 311] width 793 height 21
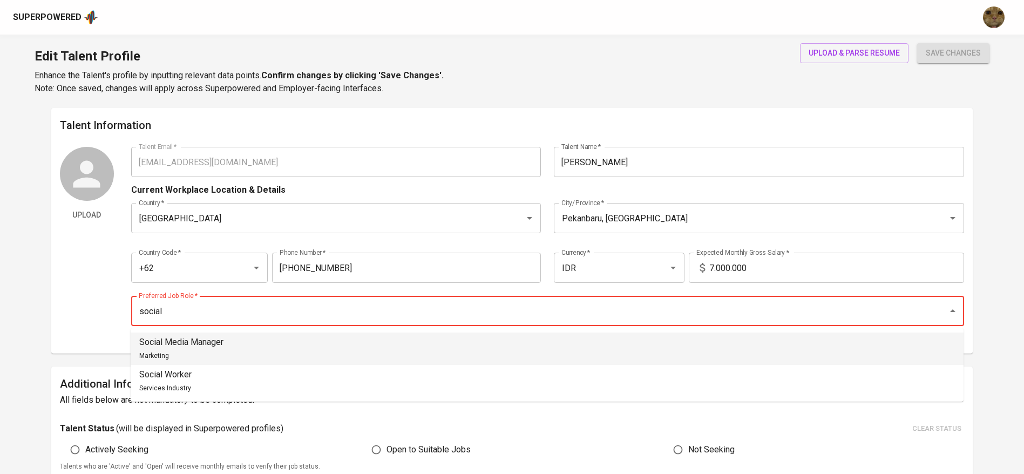
click at [167, 350] on div "Social Media Manager Marketing" at bounding box center [181, 349] width 84 height 26
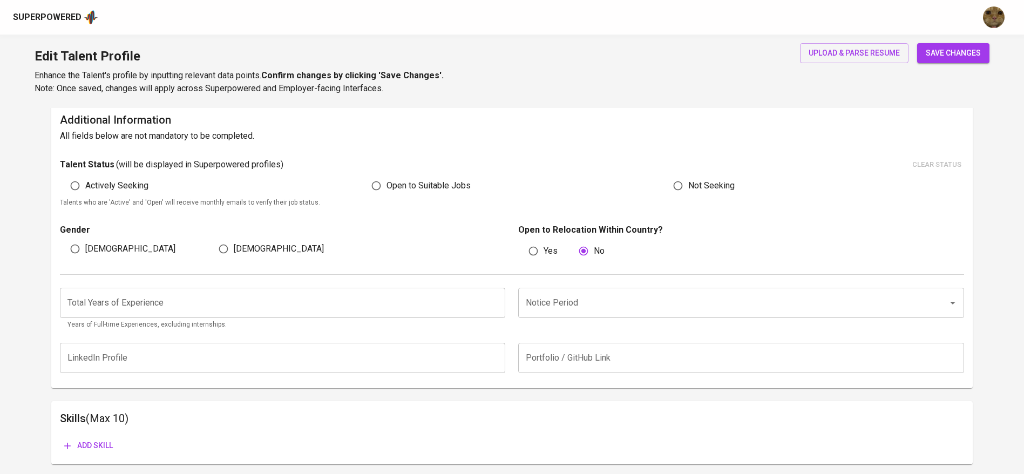
scroll to position [272, 0]
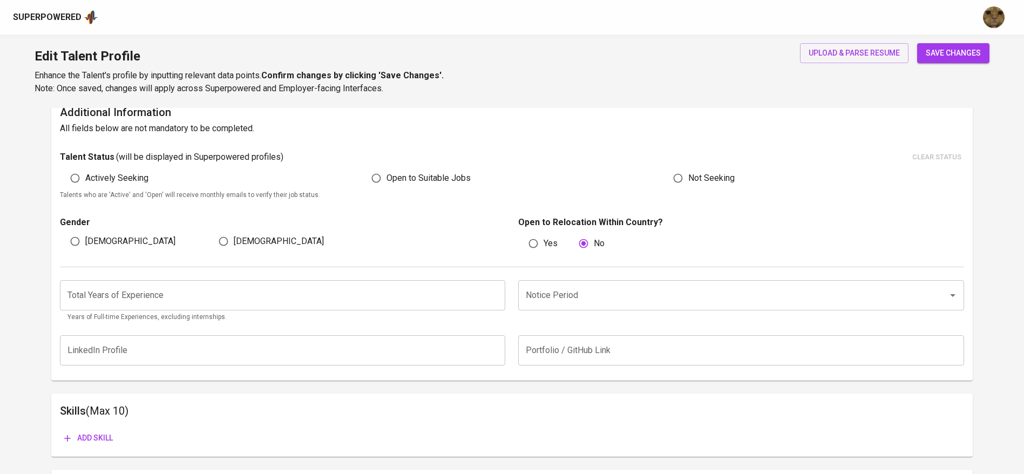
type input "Social Media Manager"
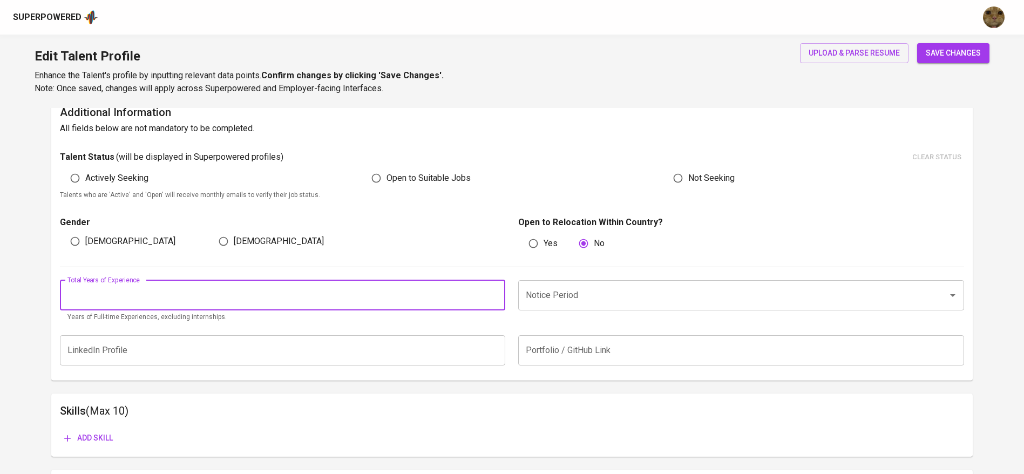
click at [160, 291] on input "number" at bounding box center [283, 295] width 446 height 30
type input "0"
click at [917, 43] on button "save changes" at bounding box center [953, 53] width 72 height 20
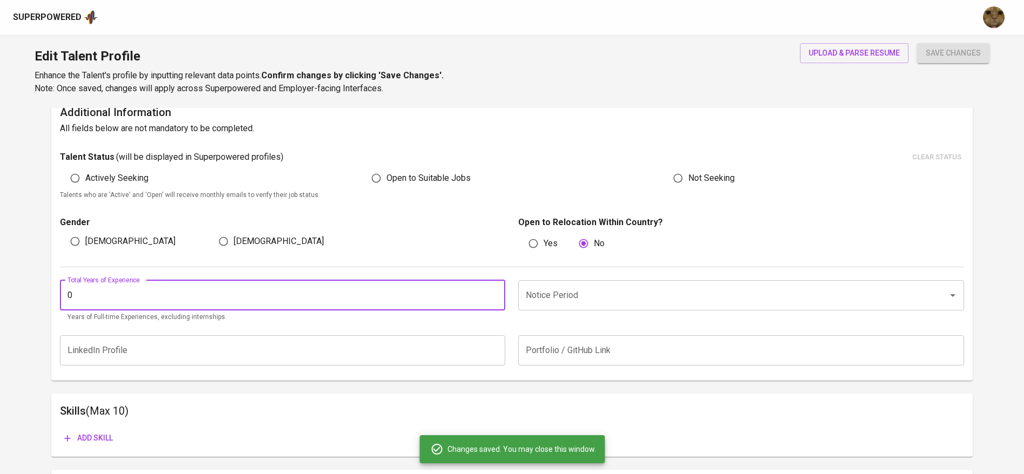
click at [590, 299] on input "Notice Period" at bounding box center [726, 295] width 406 height 21
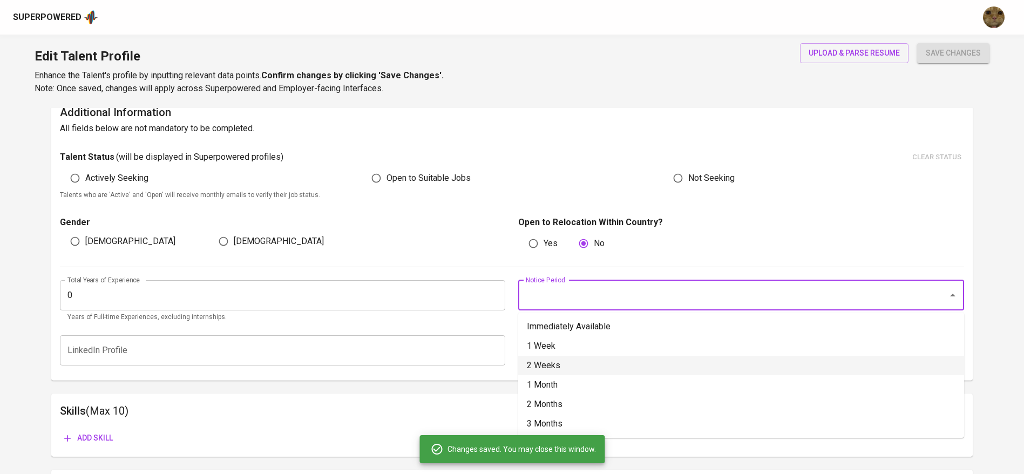
click at [542, 367] on li "2 Weeks" at bounding box center [741, 365] width 446 height 19
type input "2 Weeks"
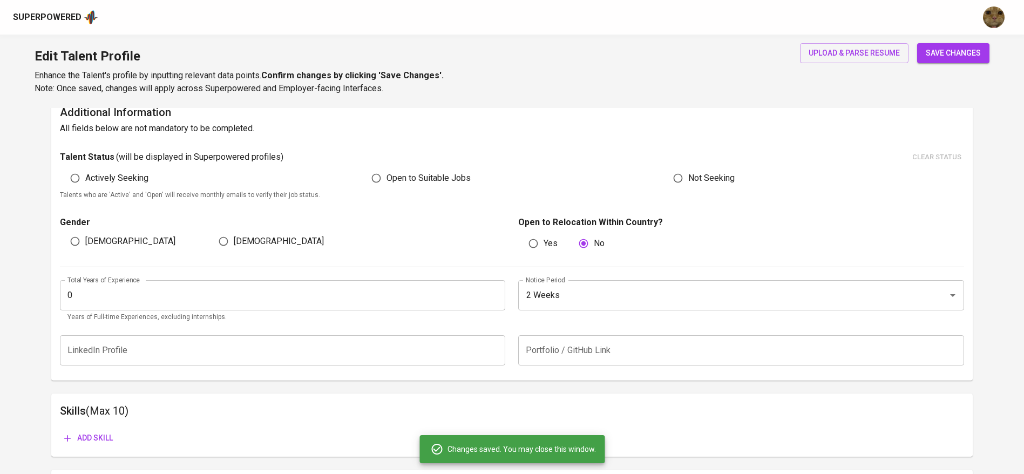
click at [982, 46] on button "save changes" at bounding box center [953, 53] width 72 height 20
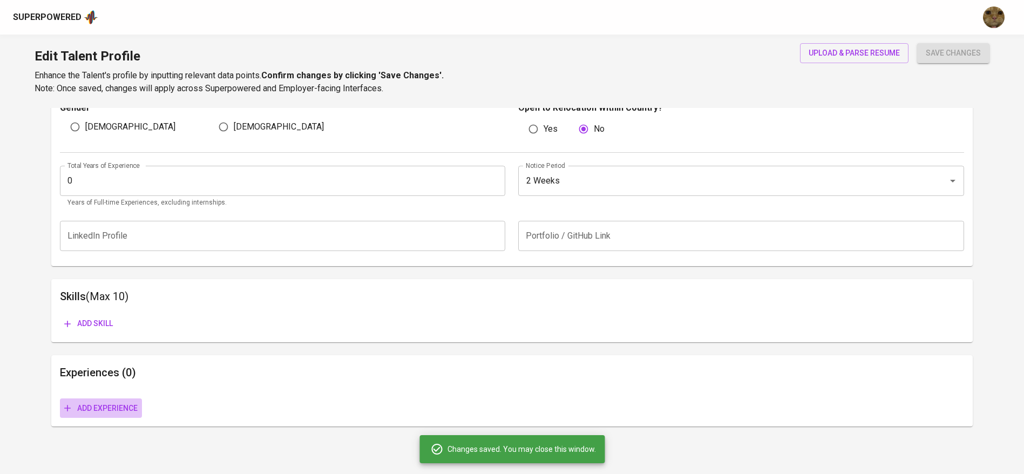
click at [77, 409] on span "Add experience" at bounding box center [100, 408] width 73 height 13
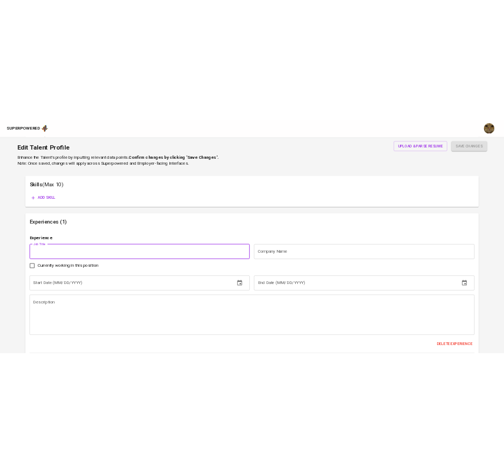
scroll to position [554, 0]
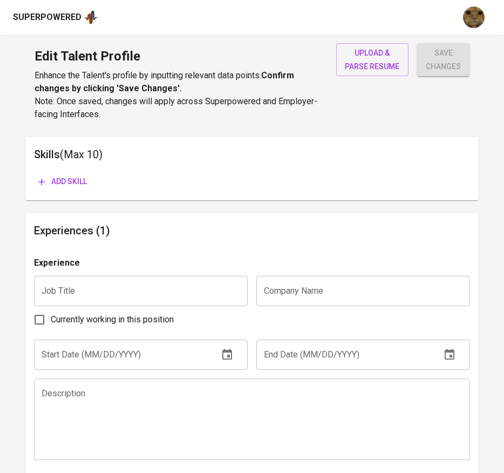
click at [322, 273] on div "Experience" at bounding box center [252, 265] width 437 height 19
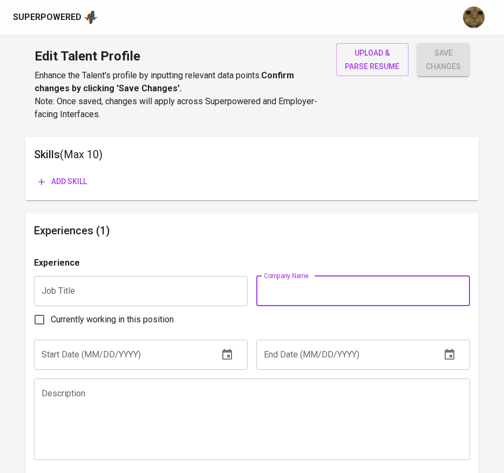
click at [322, 278] on input "text" at bounding box center [363, 291] width 214 height 30
paste input "CV. Setia Jaya Elektri"
click at [155, 296] on input "text" at bounding box center [141, 291] width 214 height 30
click at [413, 282] on input "CV. Setia Jaya Elektri" at bounding box center [363, 291] width 214 height 30
type input "CV. Setia Jaya Elektrik"
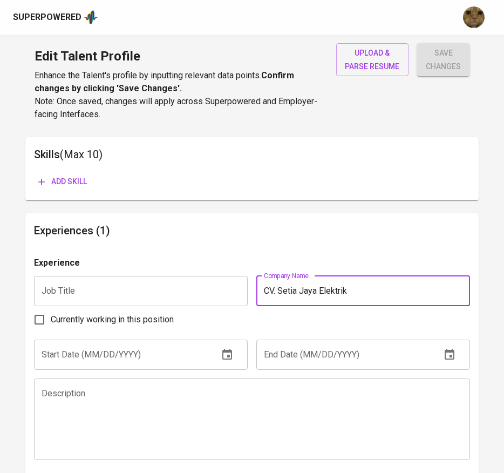
click at [172, 239] on div "Experiences (1) Experience Job Title Job Title Company Name CV. Setia Jaya Elek…" at bounding box center [252, 384] width 454 height 343
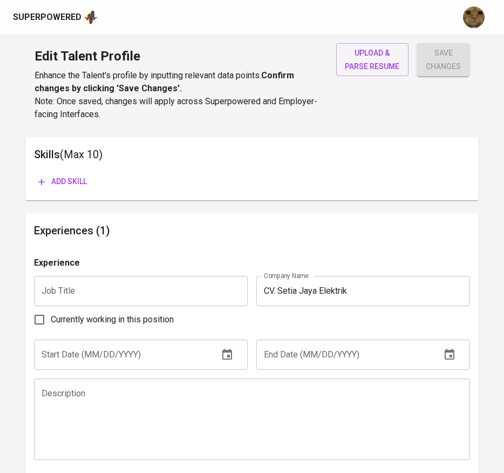
click at [55, 290] on input "text" at bounding box center [141, 291] width 214 height 30
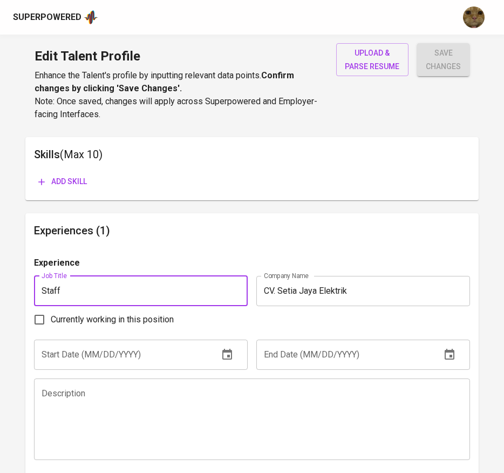
type input "Staff"
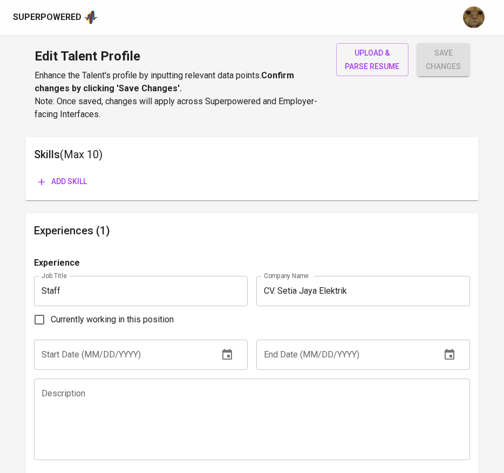
click at [74, 394] on textarea at bounding box center [253, 419] width 422 height 62
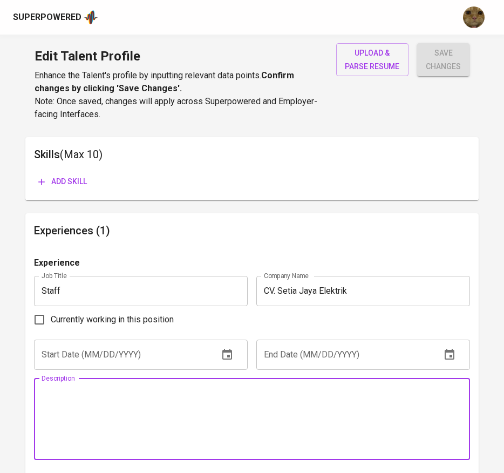
paste textarea "Performed quality inspections for over 50 incoming products monthly, ensuring c…"
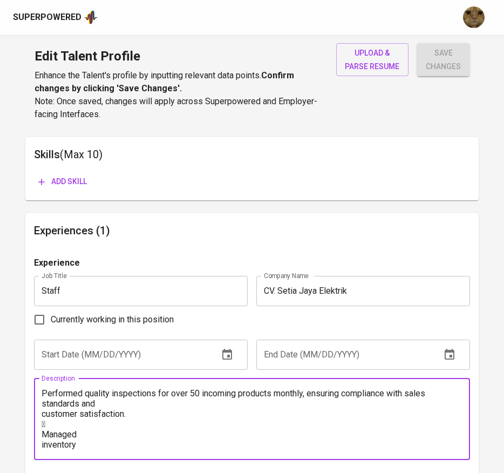
type textarea "Performed quality inspections for over 50 incoming products monthly, ensuring c…"
click at [157, 405] on textarea "Performed quality inspections for over 50 incoming products monthly, ensuring c…" at bounding box center [253, 419] width 422 height 62
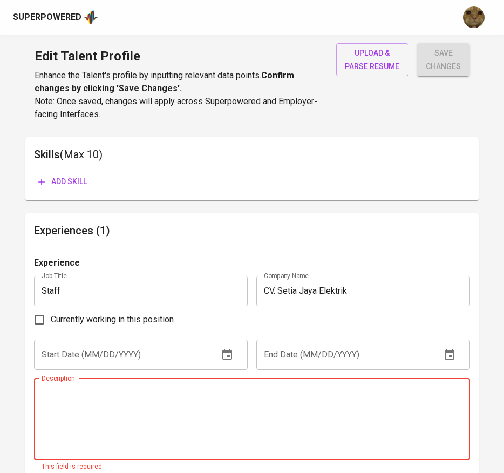
paste textarea "Performed quality inspections for over 50 incoming products monthly, ensuring c…"
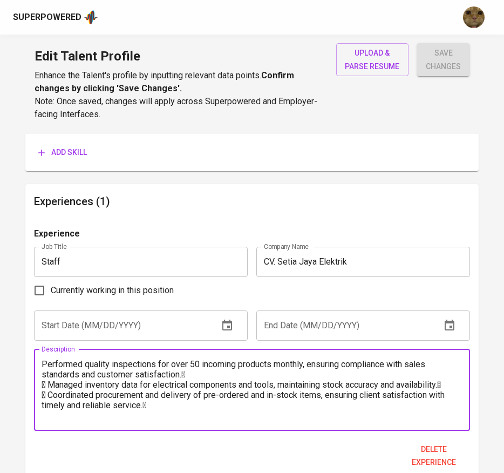
scroll to position [584, 0]
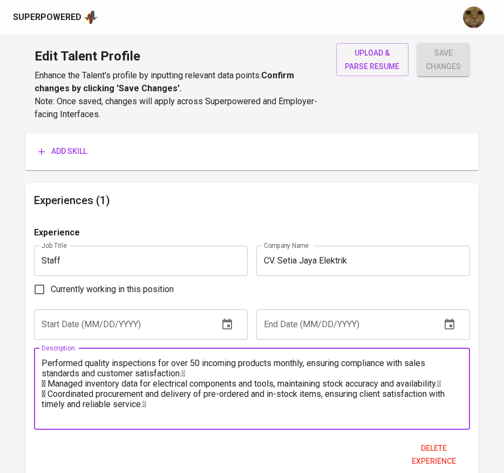
click at [44, 375] on textarea "Performed quality inspections for over 50 incoming products monthly, ensuring c…" at bounding box center [253, 389] width 422 height 62
type textarea "- Performed quality inspections for over 50 incoming products monthly, ensuring…"
click at [131, 315] on input "text" at bounding box center [122, 324] width 176 height 30
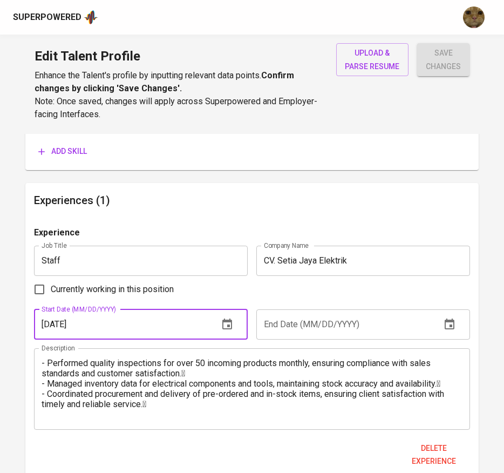
type input "[DATE]"
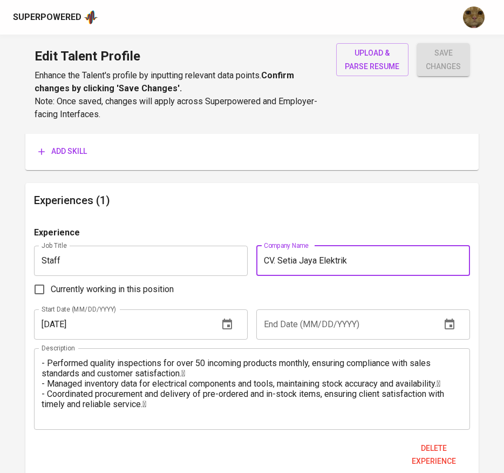
click at [278, 259] on input "CV. Setia Jaya Elektrik" at bounding box center [363, 261] width 214 height 30
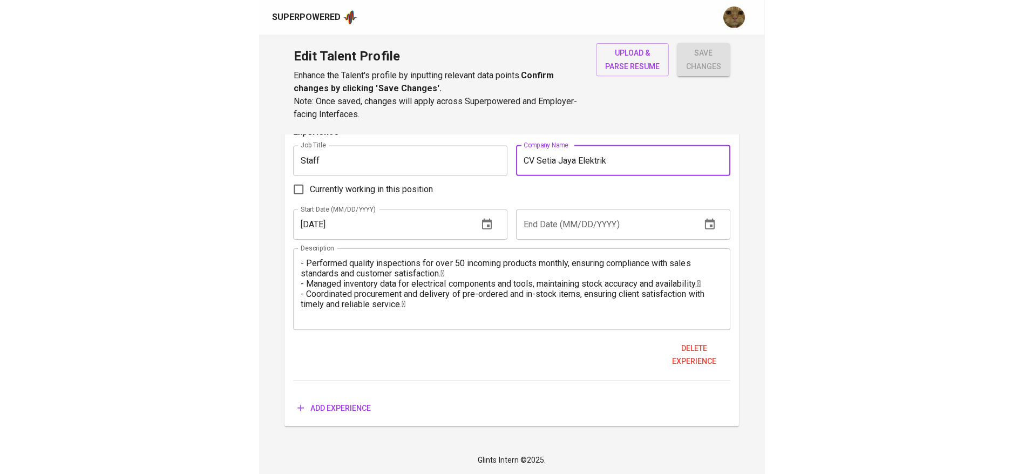
scroll to position [645, 0]
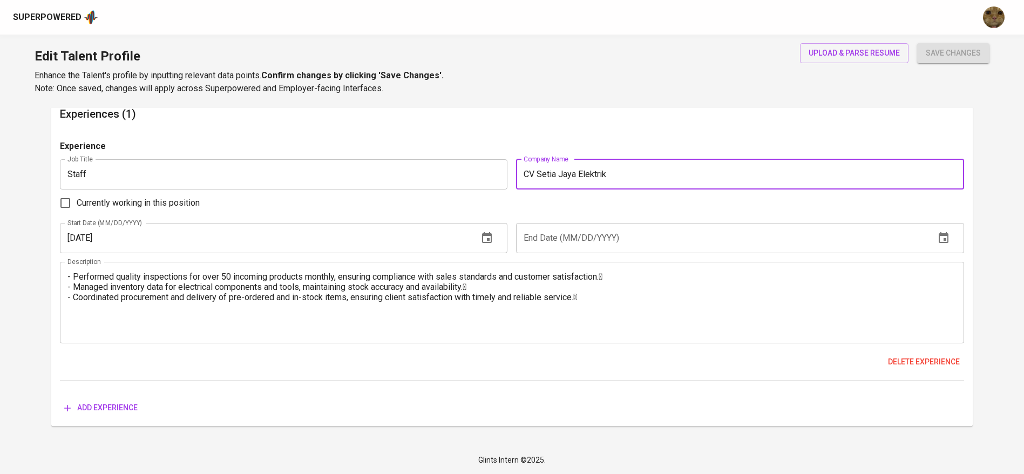
type input "CV Setia Jaya Elektrik"
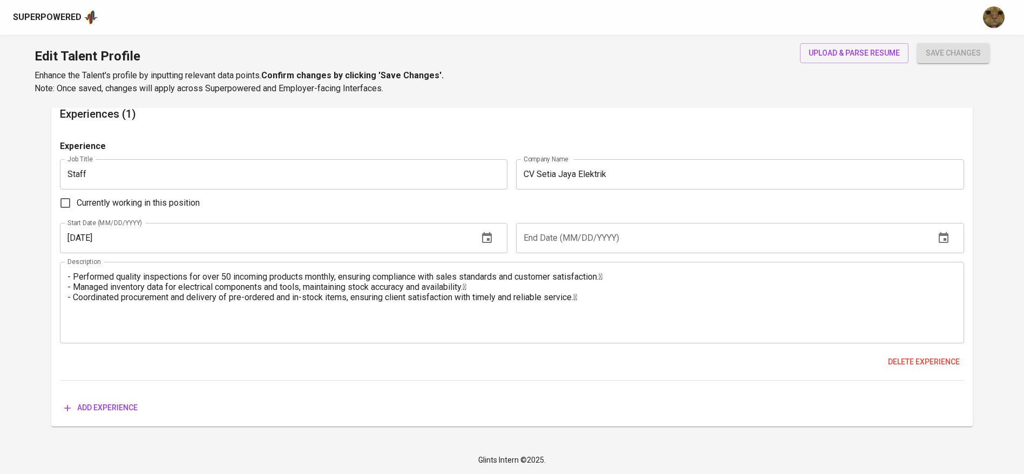
click at [763, 133] on div "Experiences (1) Experience Job Title Staff Job Title Company Name CV Setia Jaya…" at bounding box center [512, 262] width 922 height 330
click at [394, 288] on textarea "- Performed quality inspections for over 50 incoming products monthly, ensuring…" at bounding box center [511, 303] width 889 height 62
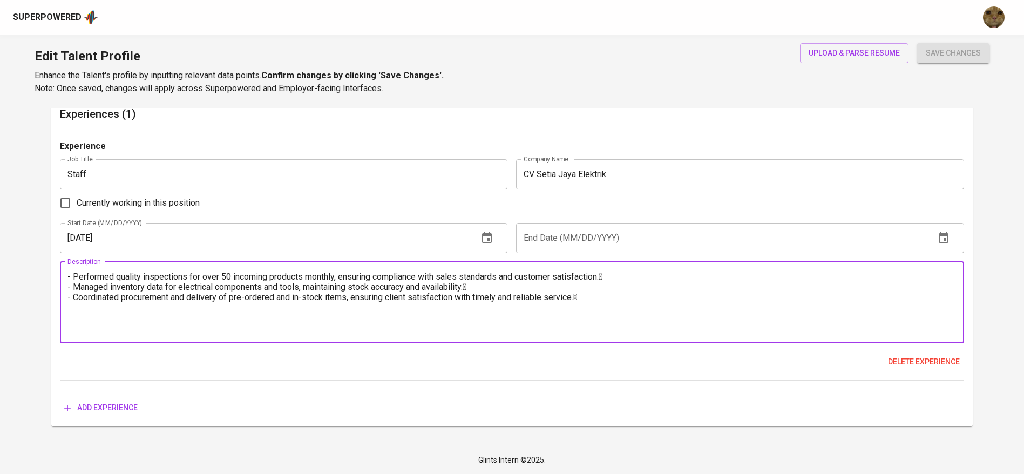
click at [500, 285] on textarea "- Performed quality inspections for over 50 incoming products monthly, ensuring…" at bounding box center [511, 303] width 889 height 62
click at [636, 273] on textarea "- Performed quality inspections for over 50 incoming products monthly, ensuring…" at bounding box center [511, 303] width 889 height 62
type textarea "- Performed quality inspections for over 50 incoming products monthly, ensuring…"
click at [705, 469] on div "Glints Intern ©2025." at bounding box center [512, 460] width 1024 height 28
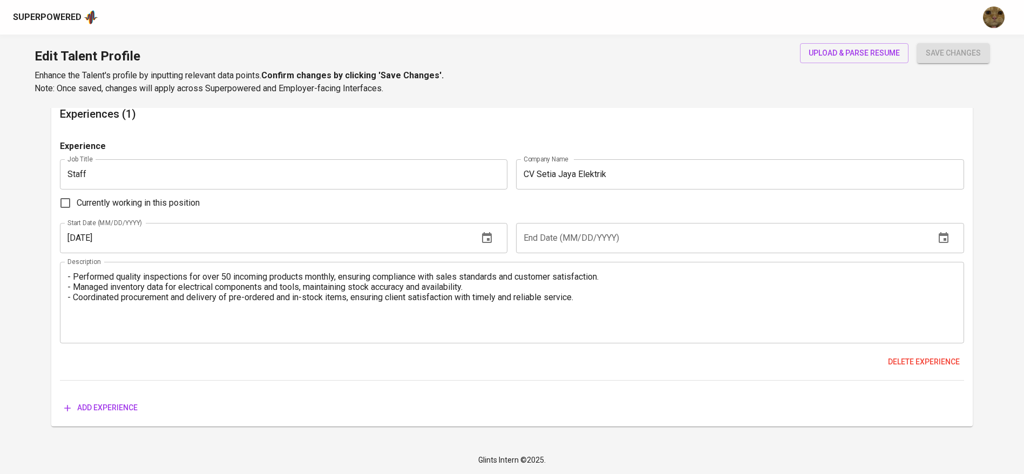
click at [167, 136] on div "Experiences (1) Experience Job Title Staff Job Title Company Name CV Setia Jaya…" at bounding box center [512, 262] width 922 height 330
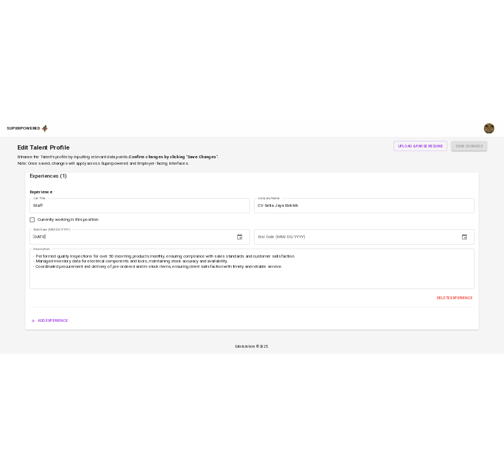
scroll to position [670, 0]
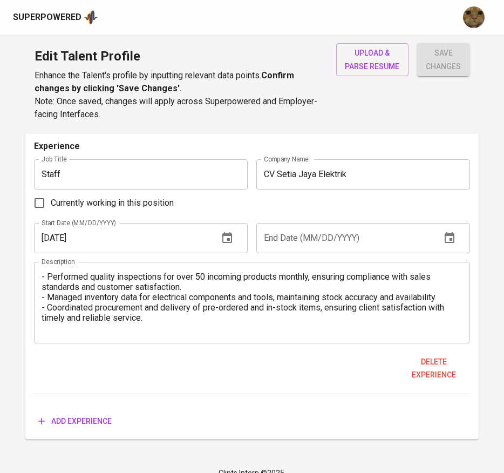
click at [105, 415] on span "Add experience" at bounding box center [74, 421] width 73 height 13
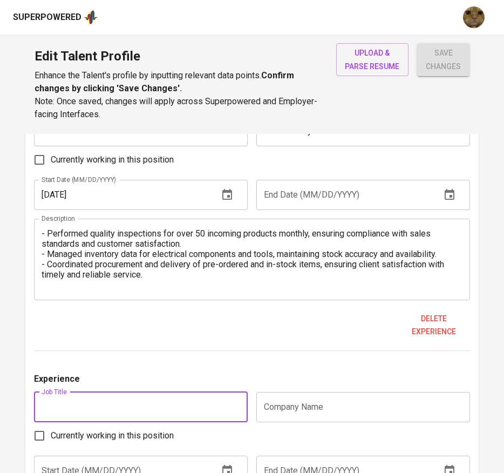
scroll to position [716, 0]
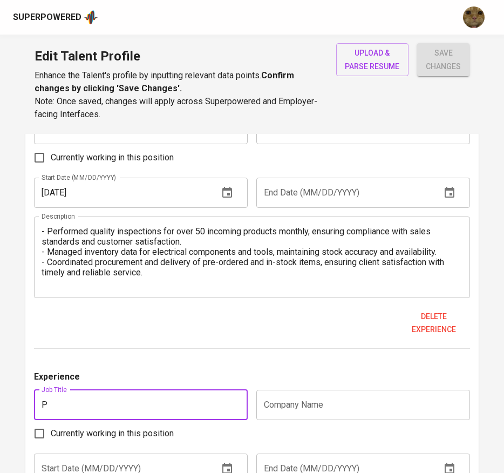
type input "PT"
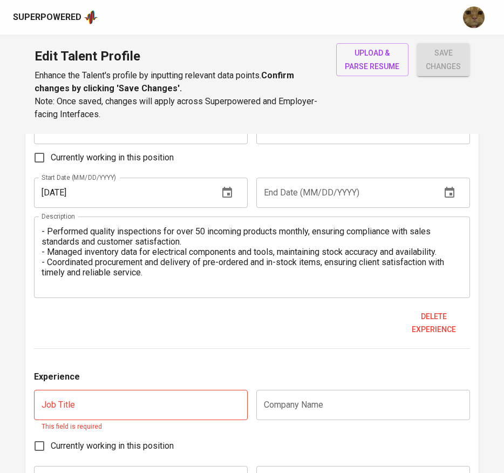
click at [313, 418] on input "text" at bounding box center [363, 405] width 214 height 30
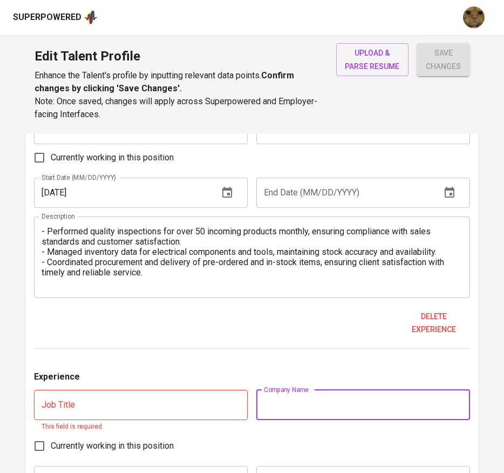
paste input "PT. Primanusa Globalindo"
click at [221, 348] on hr at bounding box center [252, 348] width 437 height 1
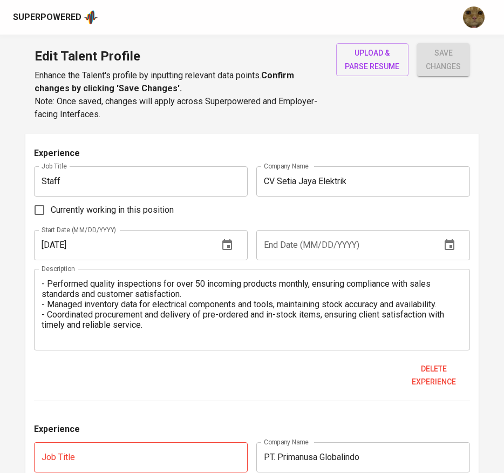
scroll to position [744, 0]
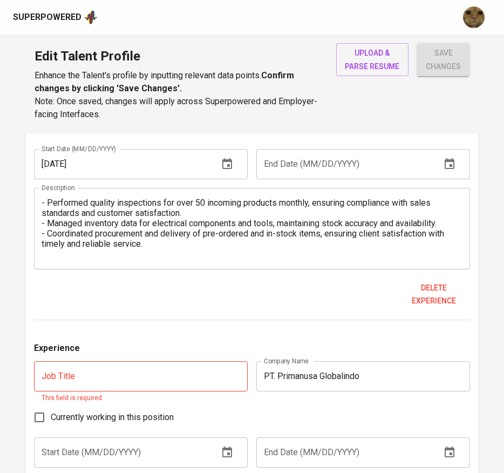
click at [277, 380] on input "PT. Primanusa Globalindo" at bounding box center [363, 376] width 214 height 30
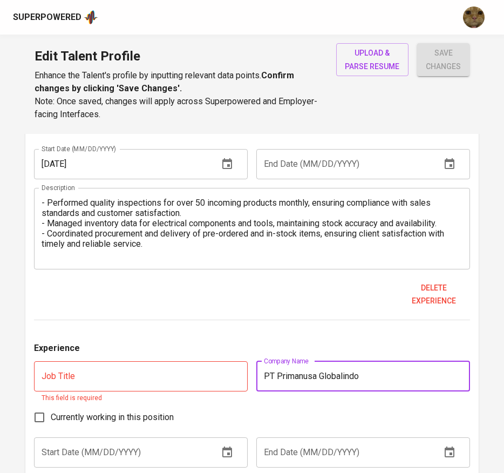
type input "PT Primanusa Globalindo"
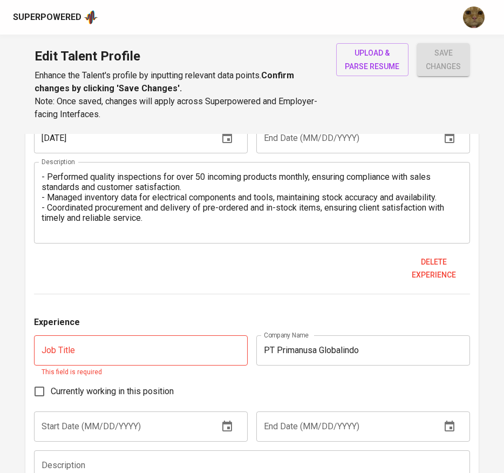
scroll to position [773, 0]
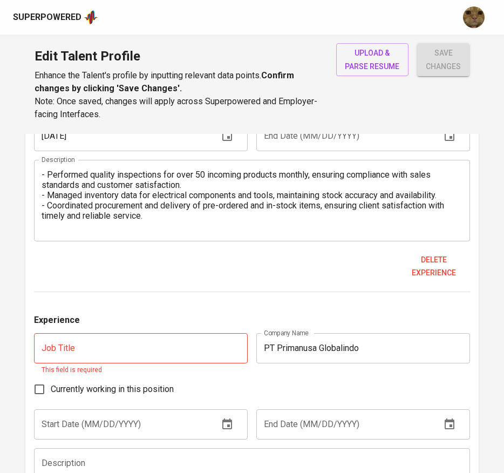
click at [125, 358] on input "text" at bounding box center [141, 348] width 214 height 30
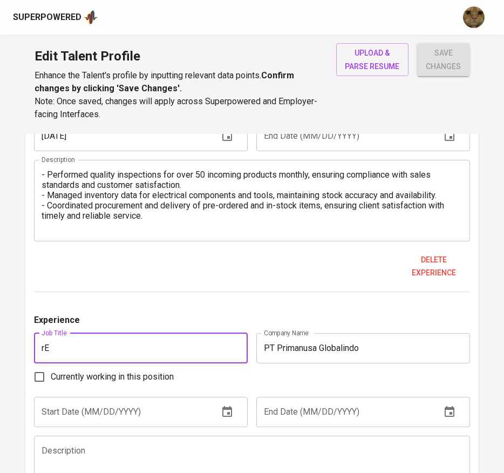
type input "r"
click at [210, 348] on input "Research and Development" at bounding box center [141, 348] width 214 height 30
type input "Research and Development (Internship)"
click at [69, 419] on input "text" at bounding box center [122, 412] width 176 height 30
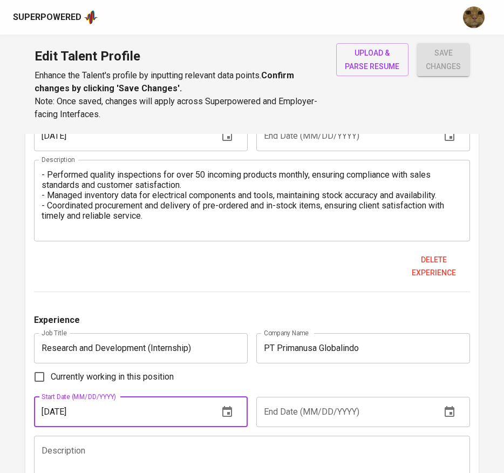
type input "09/01/2023"
click at [300, 412] on input "text" at bounding box center [344, 412] width 176 height 30
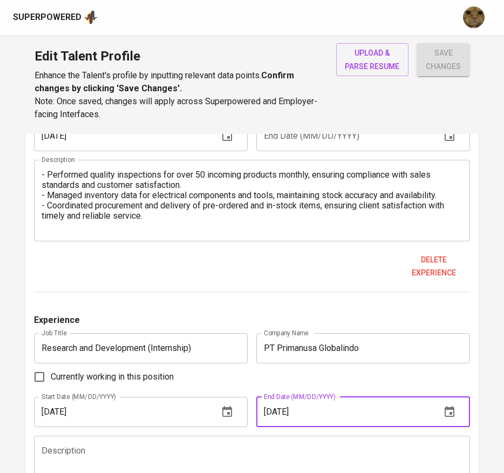
type input "01/01/2024"
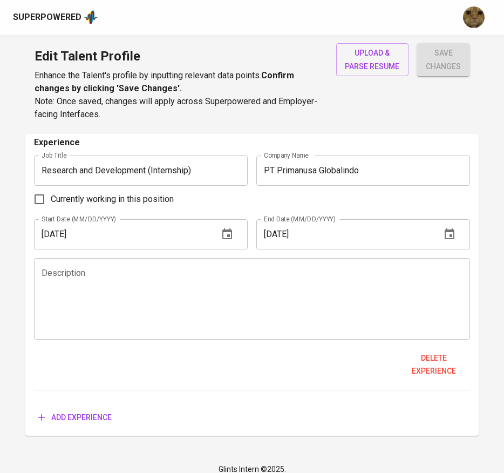
scroll to position [960, 0]
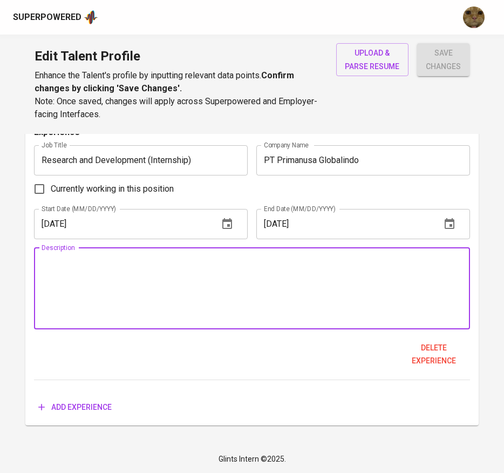
click at [104, 305] on textarea at bounding box center [253, 289] width 422 height 62
paste textarea "Conducted research on potential merchandise from international suppliers specia…"
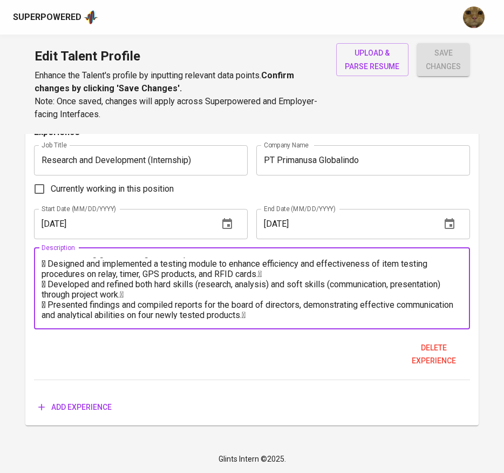
scroll to position [0, 0]
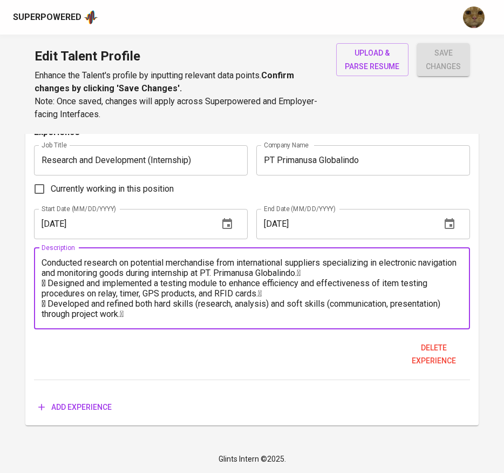
click at [48, 261] on textarea "Conducted research on potential merchandise from international suppliers specia…" at bounding box center [253, 289] width 422 height 62
click at [352, 277] on textarea "- Conducted research on potential merchandise from international suppliers spec…" at bounding box center [253, 289] width 422 height 62
click at [49, 282] on textarea "- Conducted research on potential merchandise from international suppliers spec…" at bounding box center [253, 289] width 422 height 62
click at [268, 300] on textarea "- Conducted research on potential merchandise from international suppliers spec…" at bounding box center [253, 289] width 422 height 62
click at [268, 296] on textarea "- Conducted research on potential merchandise from international suppliers spec…" at bounding box center [253, 289] width 422 height 62
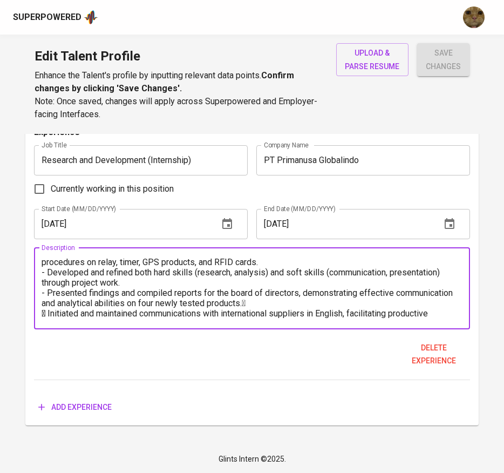
scroll to position [41, 0]
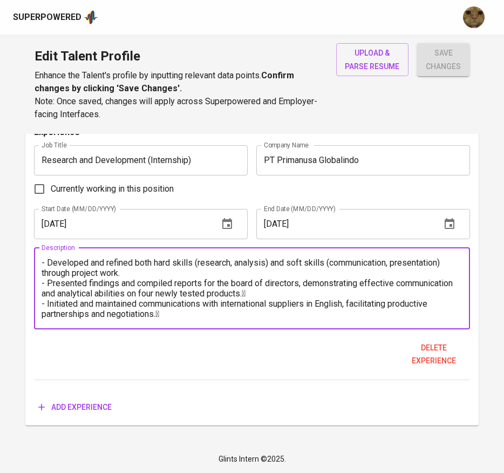
click at [273, 329] on div "Experience Job Title Research and Development (Internship) Job Title Company Na…" at bounding box center [252, 253] width 437 height 254
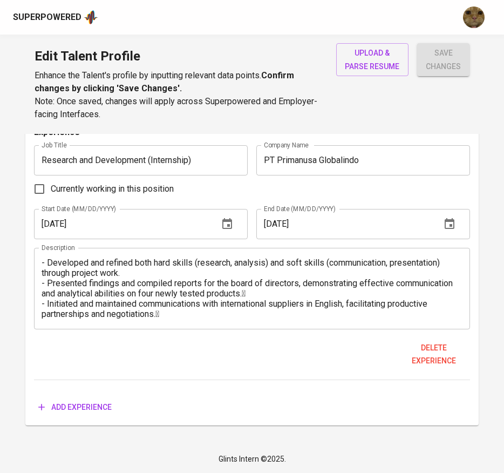
click at [256, 316] on textarea "- Conducted research on potential merchandise from international suppliers spec…" at bounding box center [253, 289] width 422 height 62
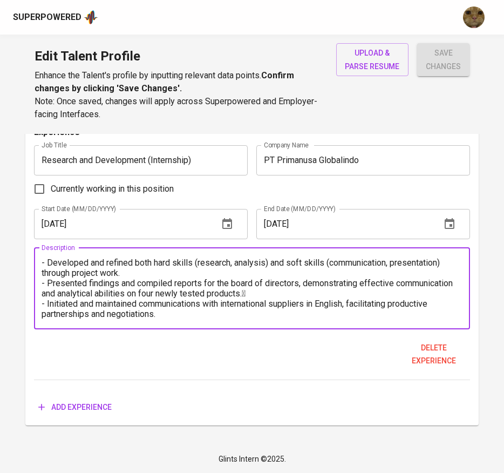
type textarea "- Conducted research on potential merchandise from international suppliers spec…"
click at [98, 387] on div "Experience Job Title Staff Job Title Company Name CV Setia Jaya Elektrik Compan…" at bounding box center [252, 133] width 437 height 567
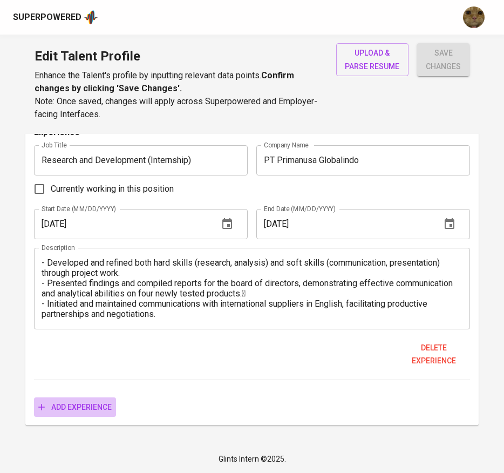
click at [70, 413] on span "Add experience" at bounding box center [74, 407] width 73 height 13
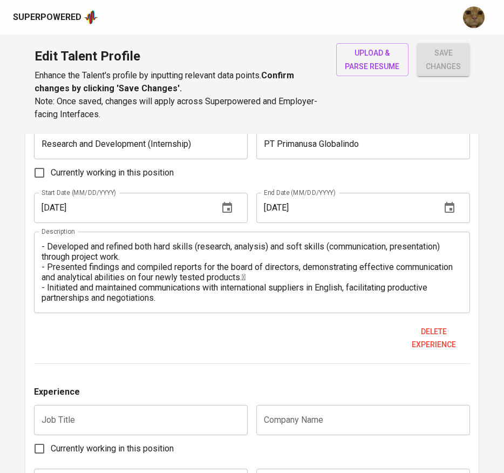
scroll to position [981, 0]
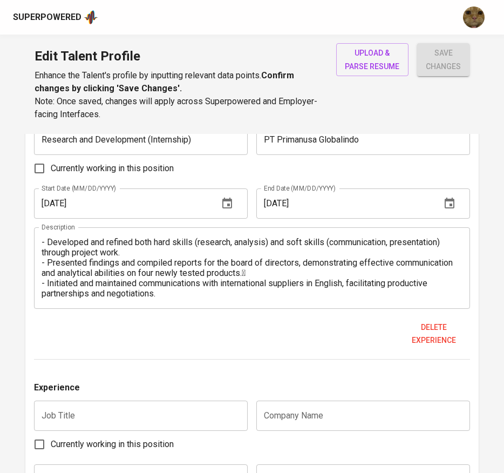
click at [160, 423] on input "text" at bounding box center [141, 416] width 214 height 30
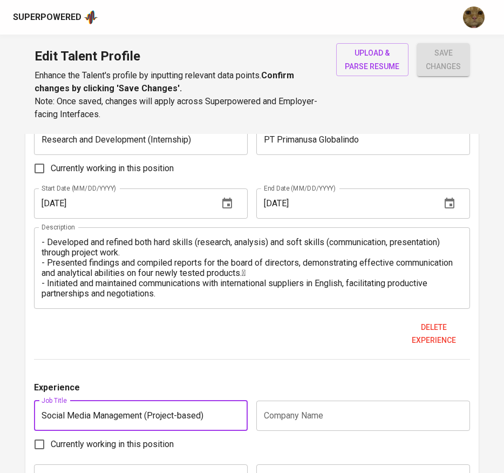
type input "Social Media Management (Project-based)"
click at [296, 412] on input "text" at bounding box center [363, 416] width 214 height 30
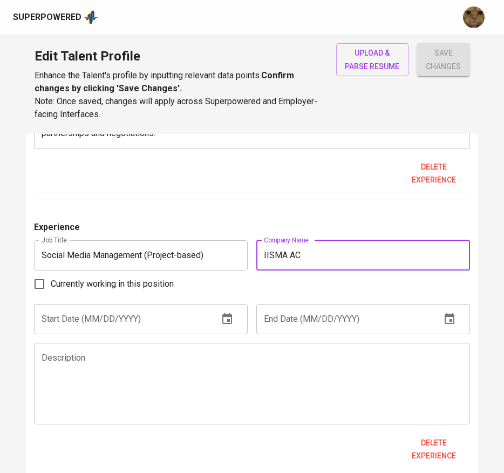
scroll to position [1143, 0]
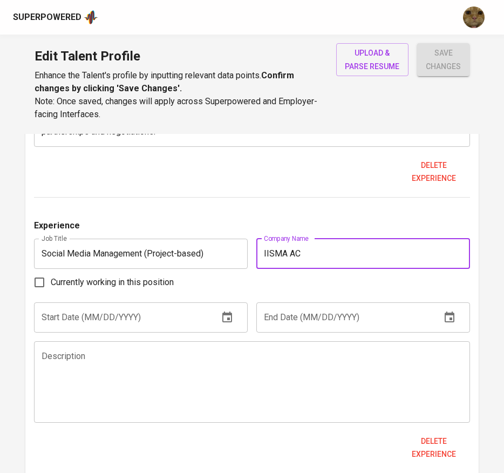
type input "IISMA AC"
click at [140, 320] on input "text" at bounding box center [122, 317] width 176 height 30
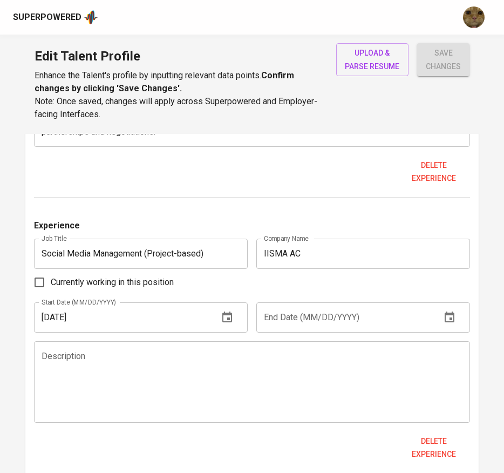
click at [158, 313] on input "02/01/2024" at bounding box center [122, 317] width 176 height 30
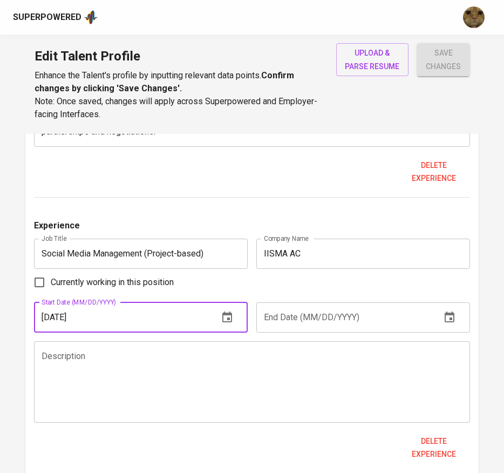
type input "02/01/2023"
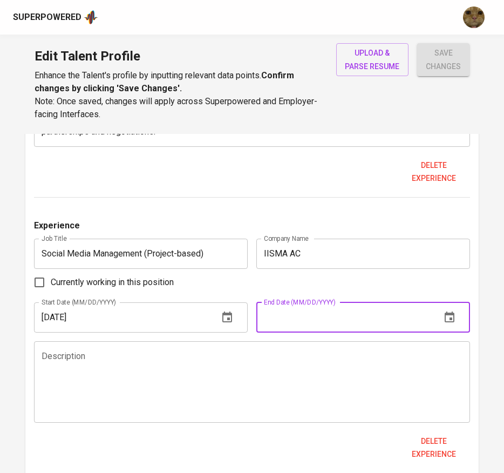
click at [316, 324] on input "text" at bounding box center [344, 317] width 176 height 30
paste input "02/01/2023"
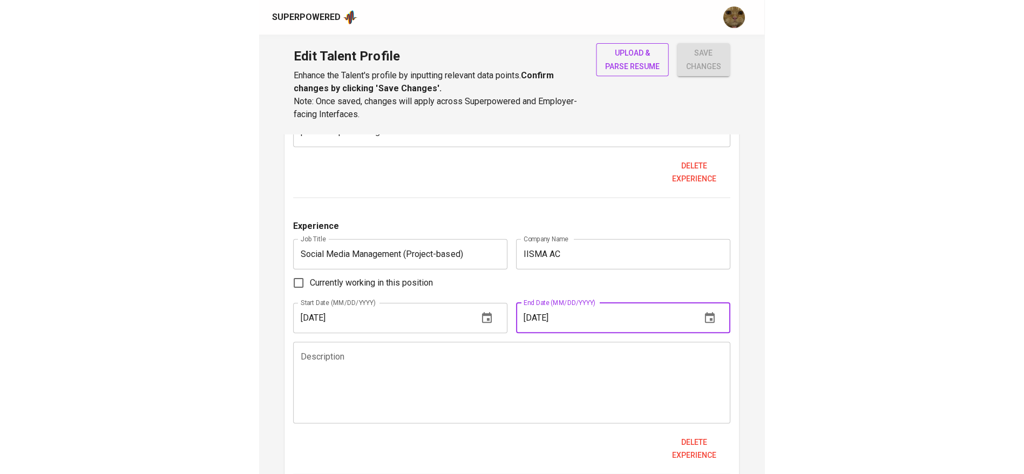
scroll to position [0, 0]
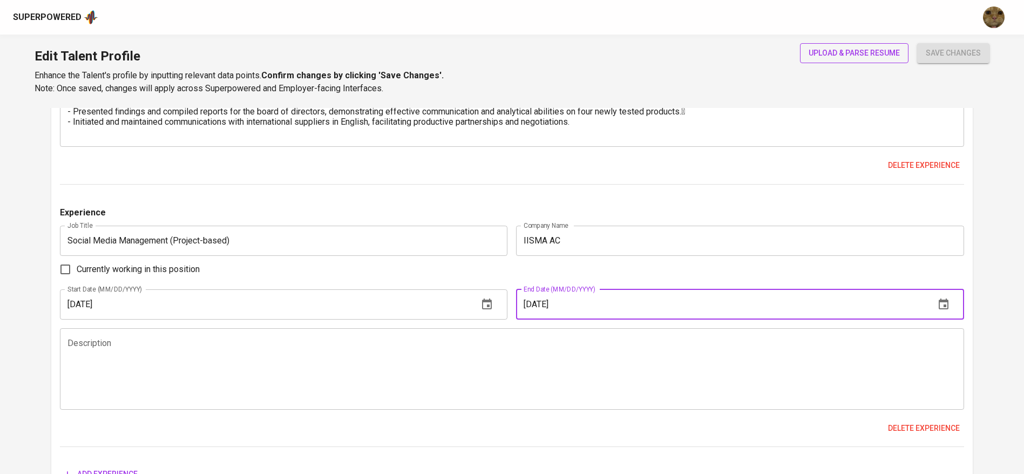
type input "02/01/2024"
click at [277, 337] on div "Description" at bounding box center [512, 369] width 904 height 82
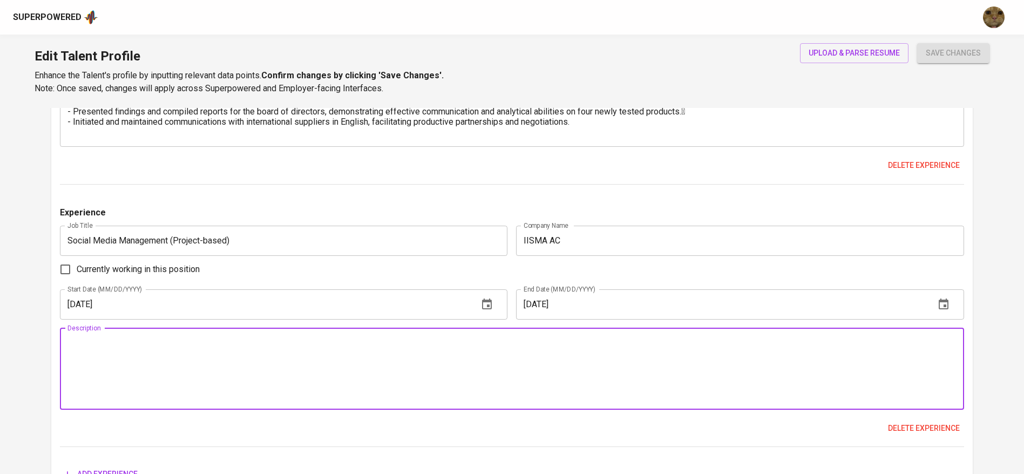
paste textarea "Manage and maintain the organization’s official social media accounts across pl…"
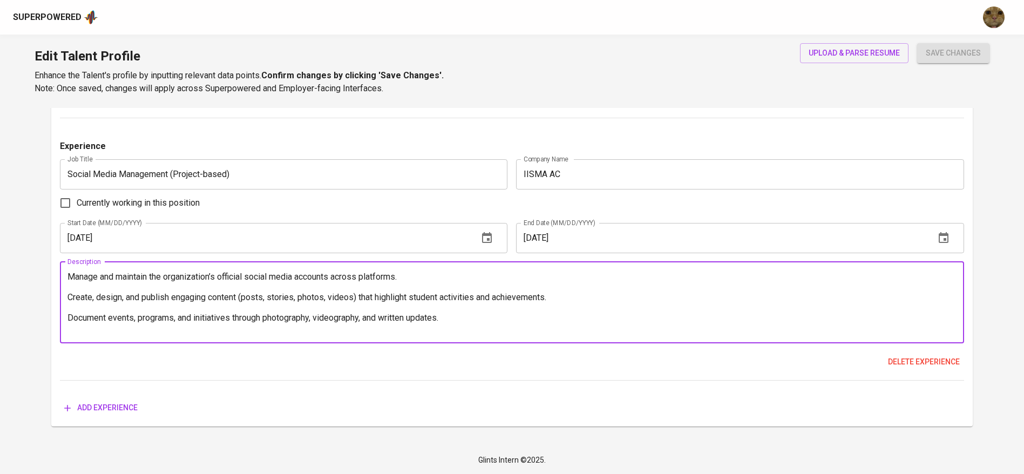
click at [69, 268] on div "Manage and maintain the organization’s official social media accounts across pl…" at bounding box center [512, 303] width 904 height 82
click at [77, 277] on textarea "Manage and maintain the organization’s official social media accounts across pl…" at bounding box center [511, 303] width 889 height 62
click at [87, 280] on textarea "- Manage and maintain the organization’s official social media accounts across …" at bounding box center [511, 303] width 889 height 62
click at [79, 286] on textarea "- Manage and maintain the organization’s official social media accounts across …" at bounding box center [511, 303] width 889 height 62
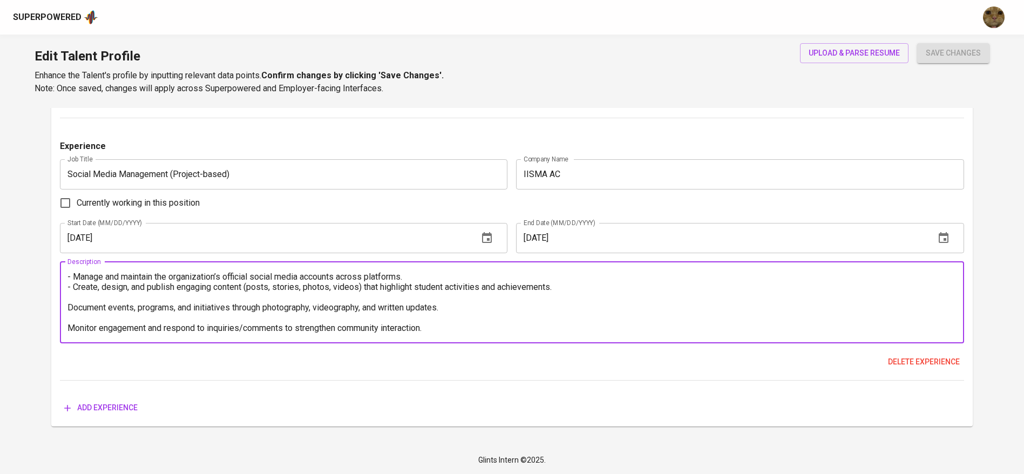
click at [91, 301] on textarea "- Manage and maintain the organization’s official social media accounts across …" at bounding box center [511, 303] width 889 height 62
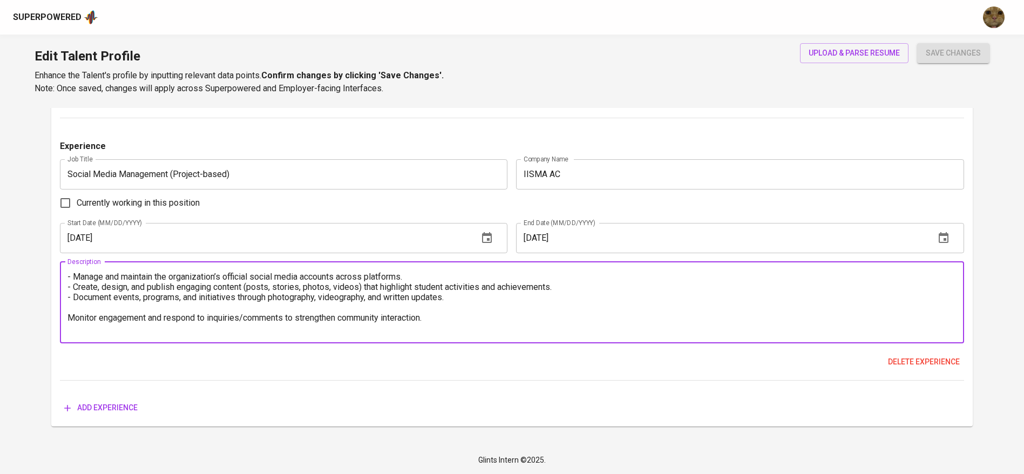
click at [91, 301] on textarea "- Manage and maintain the organization’s official social media accounts across …" at bounding box center [511, 303] width 889 height 62
click at [93, 307] on textarea "- Manage and maintain the organization’s official social media accounts across …" at bounding box center [511, 303] width 889 height 62
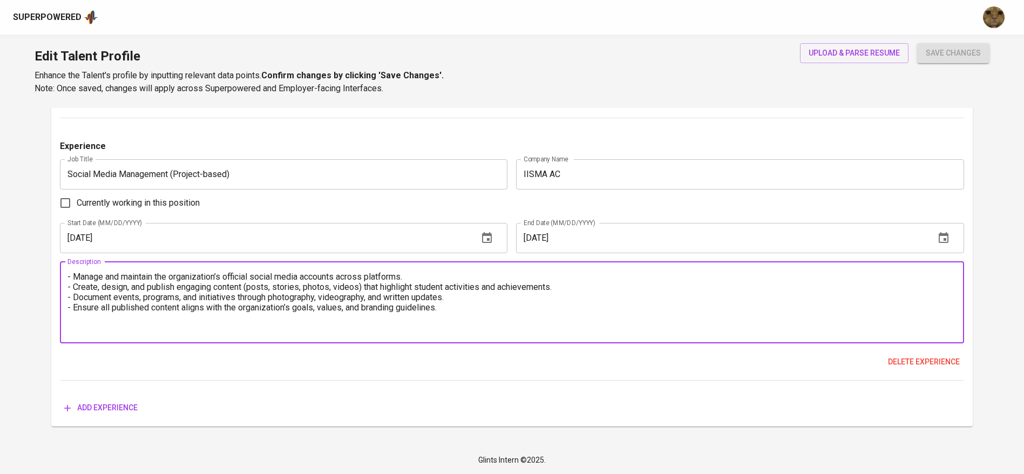
type textarea "- Manage and maintain the organization’s official social media accounts across …"
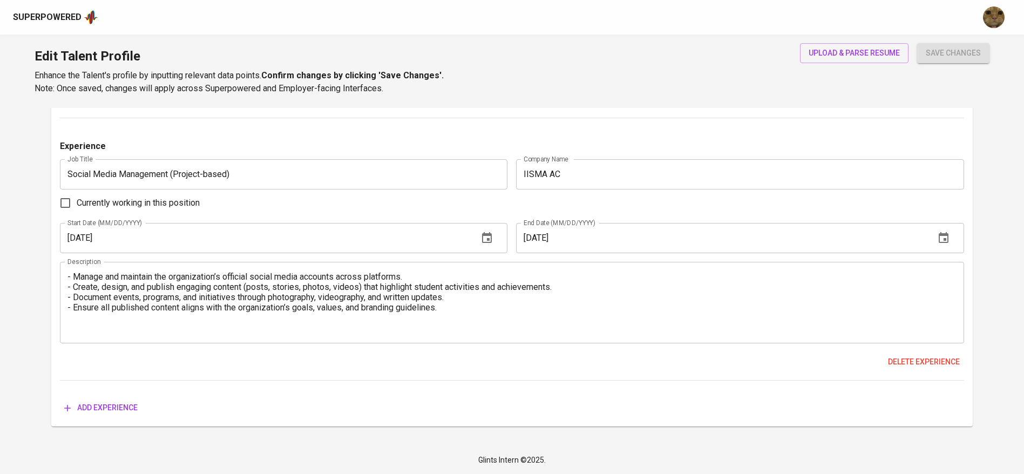
click at [205, 371] on div "Experience Job Title Social Media Management (Project-based) Job Title Company …" at bounding box center [512, 260] width 904 height 241
click at [933, 51] on span "save changes" at bounding box center [953, 52] width 55 height 13
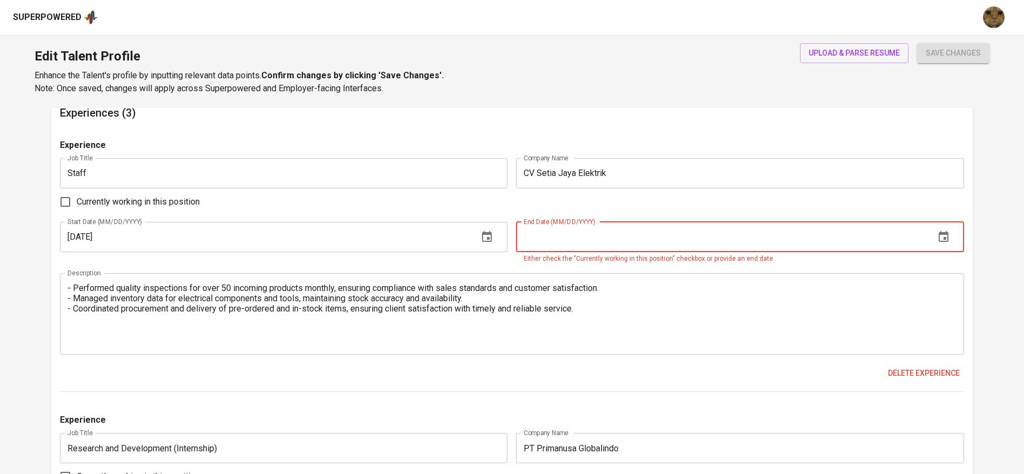
scroll to position [621, 0]
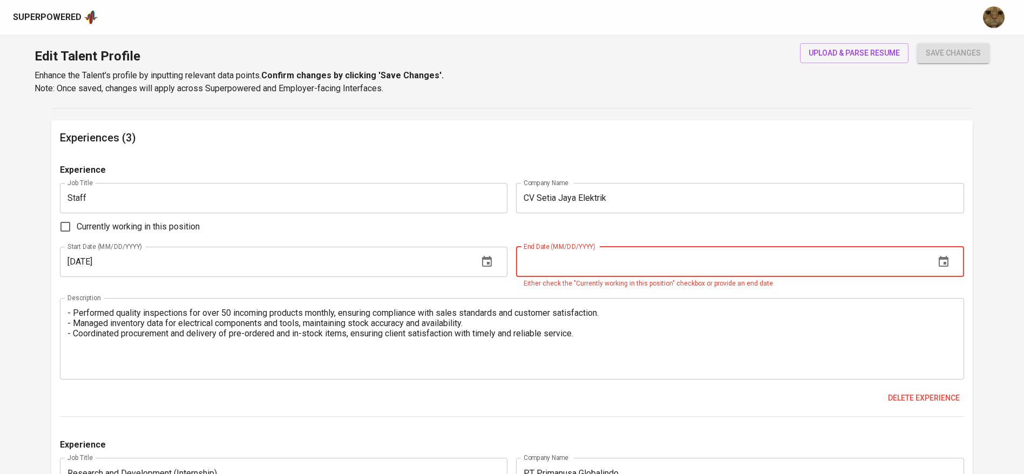
click at [180, 225] on span "Currently working in this position" at bounding box center [138, 226] width 123 height 13
click at [77, 225] on input "Currently working in this position" at bounding box center [65, 226] width 23 height 23
checkbox input "true"
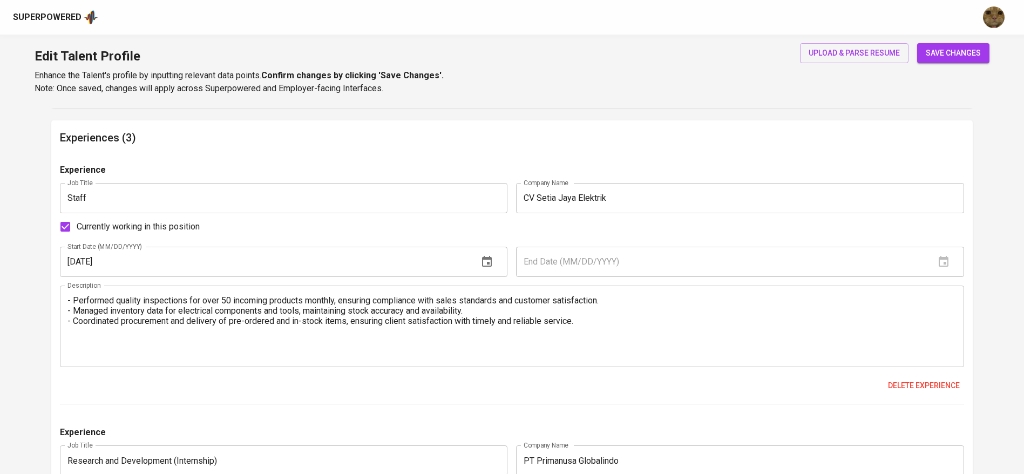
click at [963, 49] on span "save changes" at bounding box center [953, 52] width 55 height 13
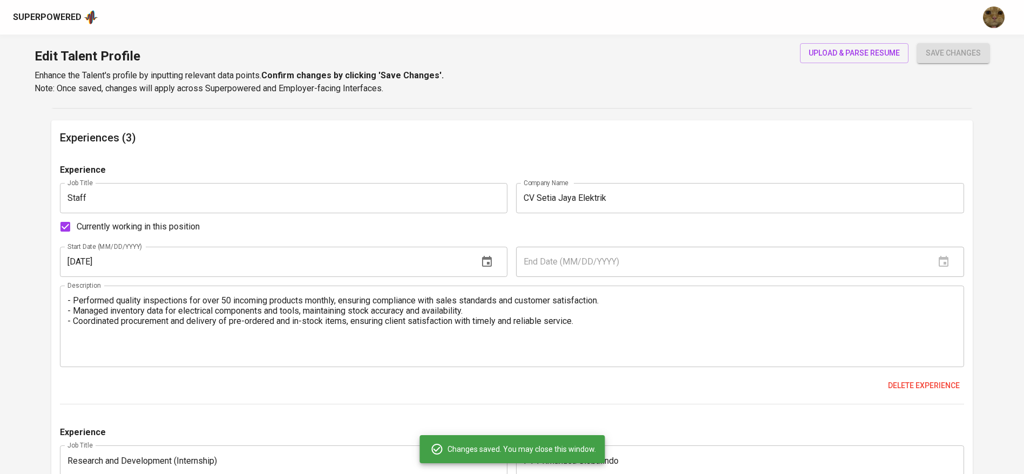
type input "Social Media Management (Project-based)"
type input "IISMA AC"
type input "02/01/2023"
type input "02/01/2024"
type textarea "- Manage and maintain the organization’s official social media accounts across …"
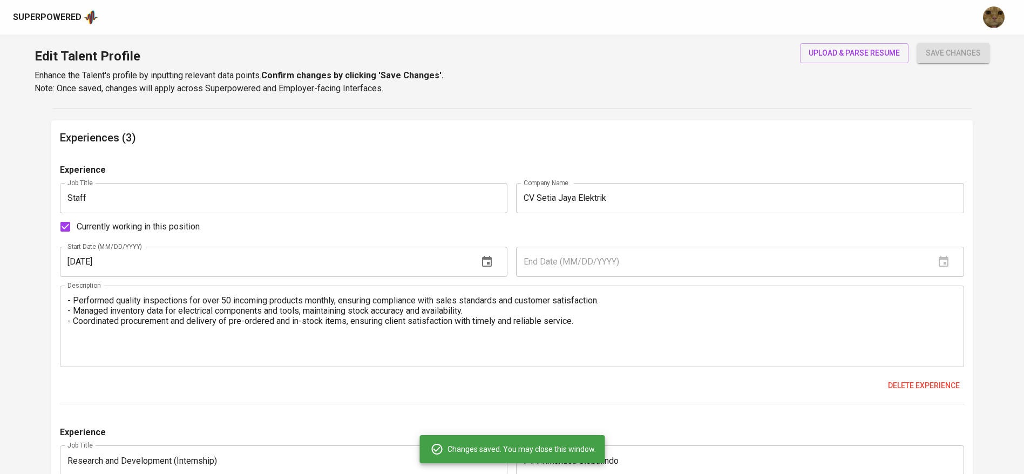
type input "Research and Development (Internship)"
type input "PT Primanusa Globalindo"
type input "09/01/2023"
type input "01/01/2024"
type textarea "- Conducted research on potential merchandise from international suppliers spec…"
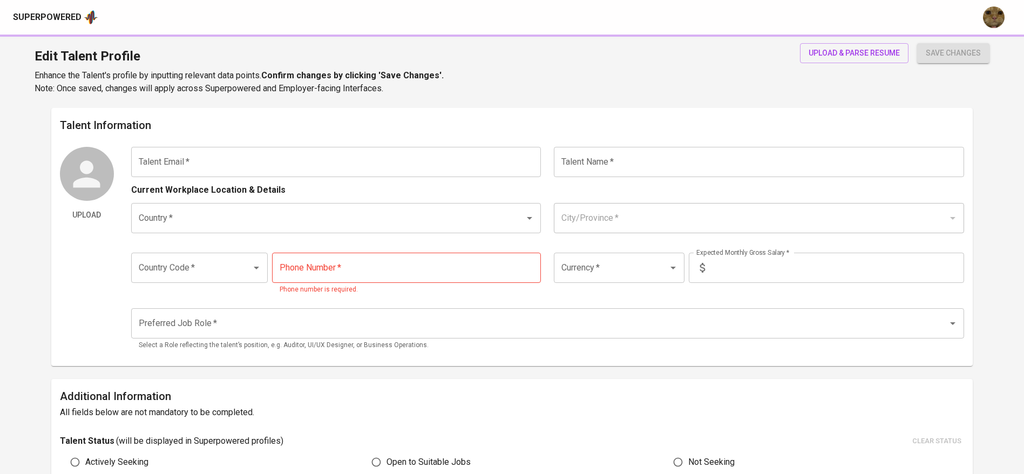
type input "[EMAIL_ADDRESS][DOMAIN_NAME]"
type input "[PERSON_NAME]"
type input "[GEOGRAPHIC_DATA]"
type input "Pekanbaru, [GEOGRAPHIC_DATA]"
type input "+62"
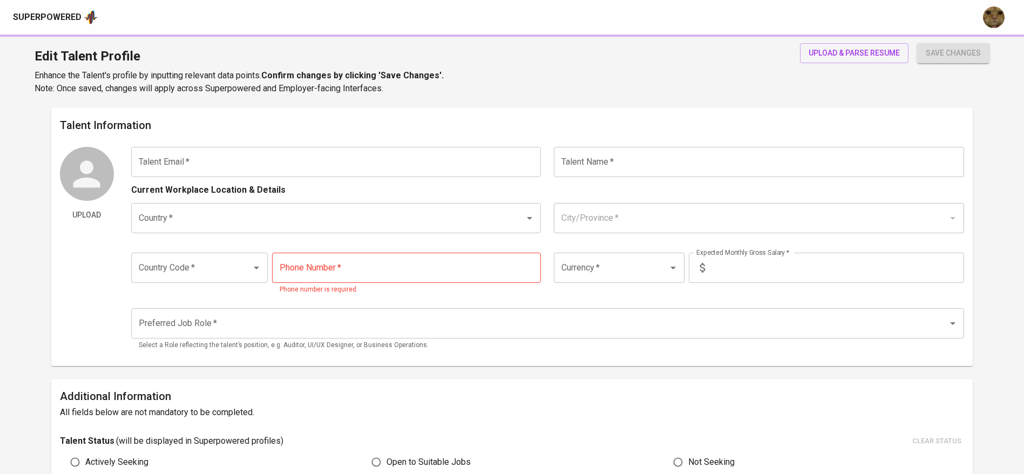
type input "[PHONE_NUMBER]"
type input "IDR"
type input "Social Media Manager"
type input "0"
type input "2 Weeks"
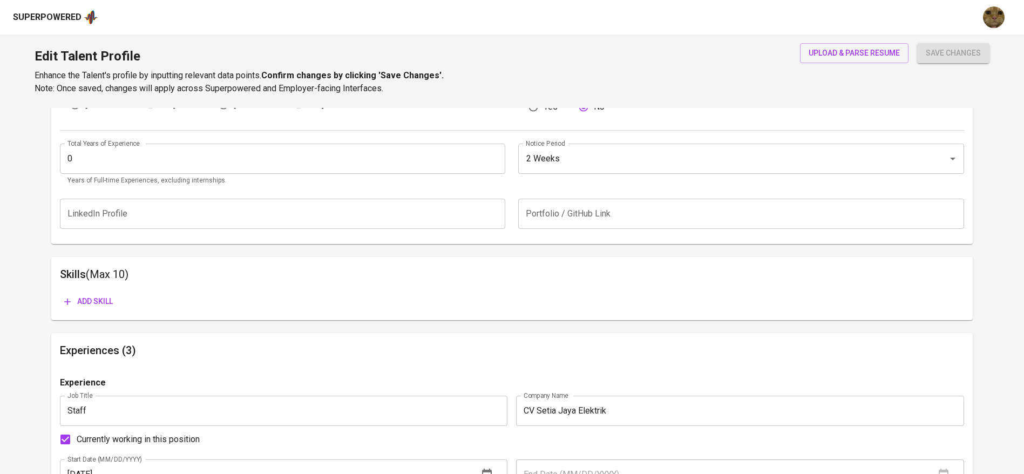
scroll to position [409, 0]
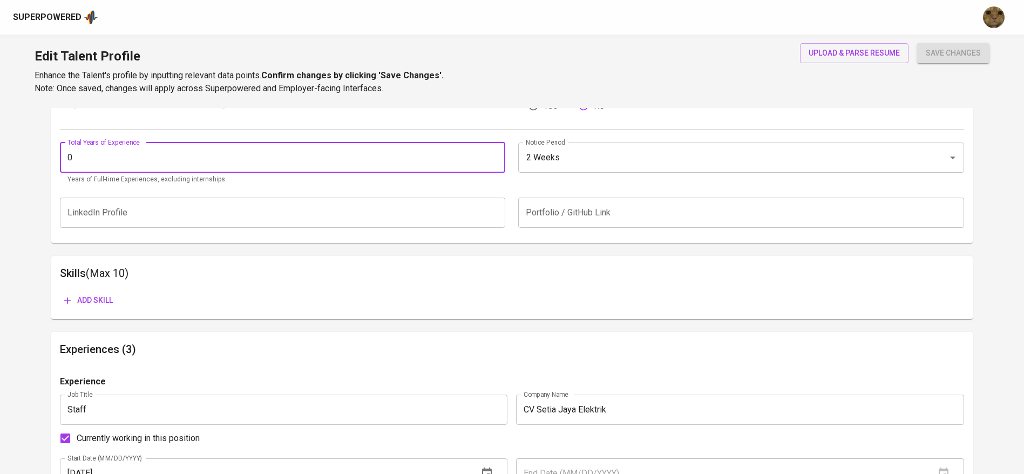
click at [258, 166] on input "0" at bounding box center [283, 158] width 446 height 30
click at [493, 154] on input "2" at bounding box center [283, 158] width 446 height 30
click at [493, 160] on input "1" at bounding box center [283, 158] width 446 height 30
type input "0"
click at [493, 160] on input "0" at bounding box center [283, 158] width 446 height 30
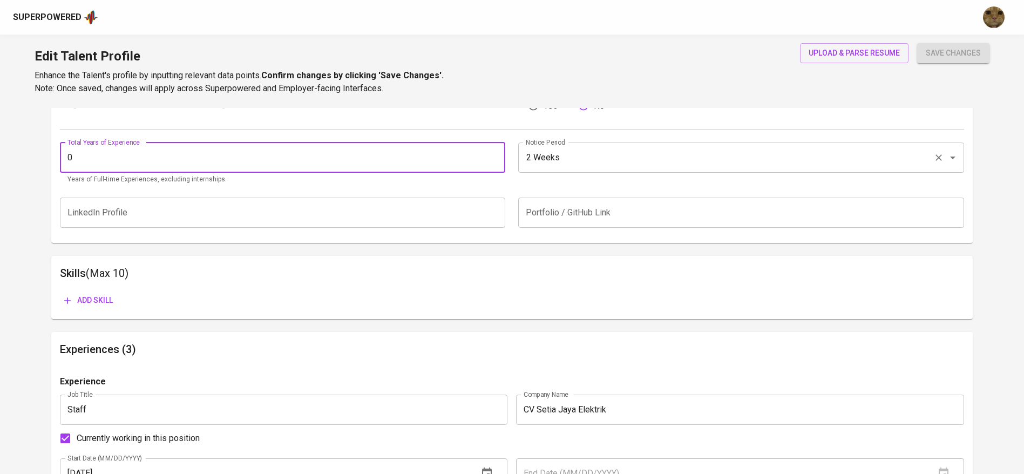
click at [917, 43] on button "save changes" at bounding box center [953, 53] width 72 height 20
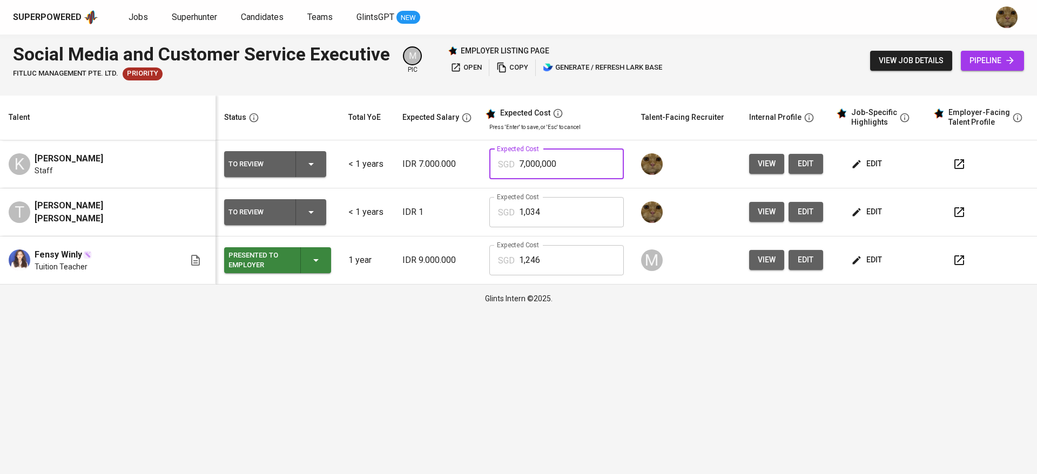
click at [529, 163] on input "7,000,000" at bounding box center [571, 164] width 105 height 30
type input "1,034"
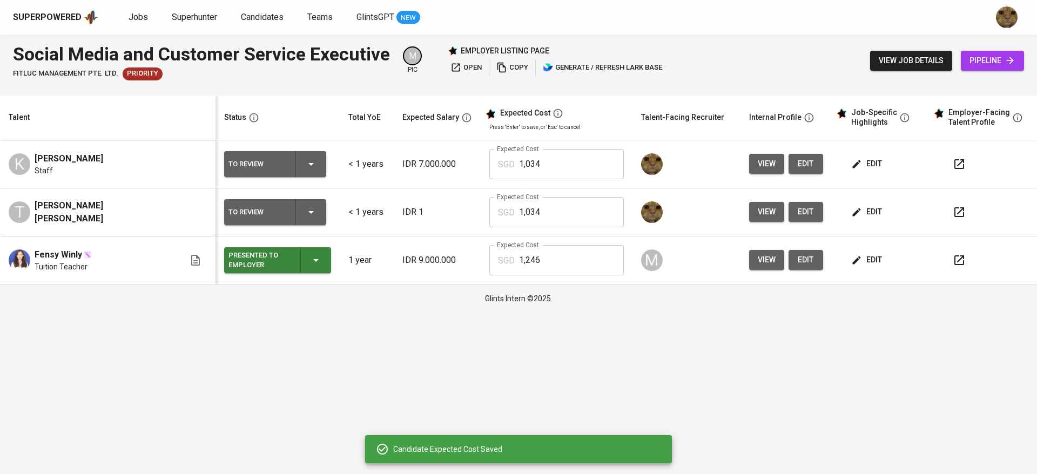
click at [797, 162] on span "edit" at bounding box center [805, 163] width 17 height 13
click at [304, 161] on icon "button" at bounding box center [310, 164] width 13 height 13
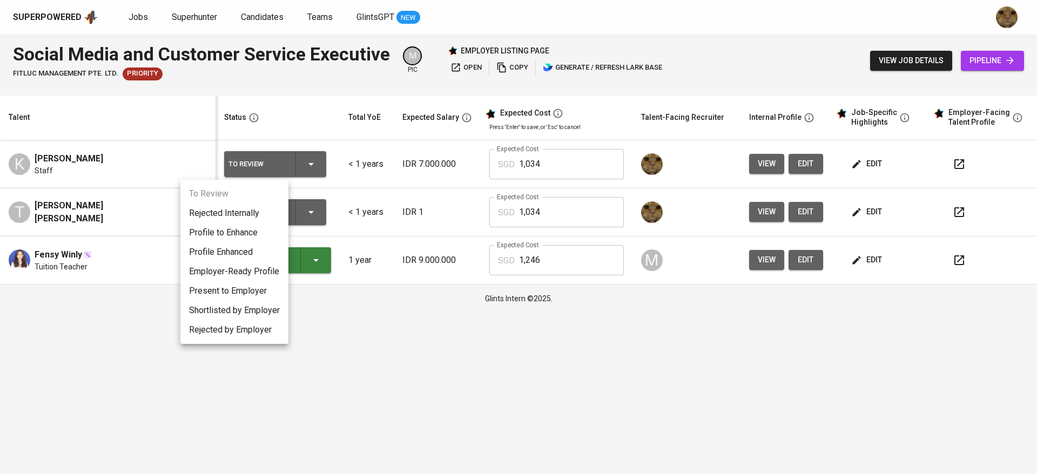
click at [228, 246] on li "Profile Enhanced" at bounding box center [234, 251] width 108 height 19
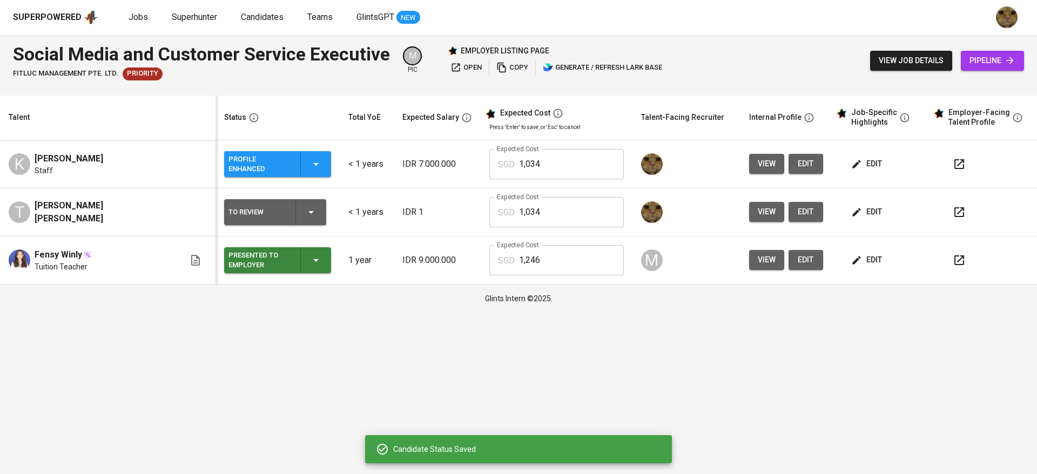
click at [788, 213] on button "edit" at bounding box center [805, 212] width 35 height 20
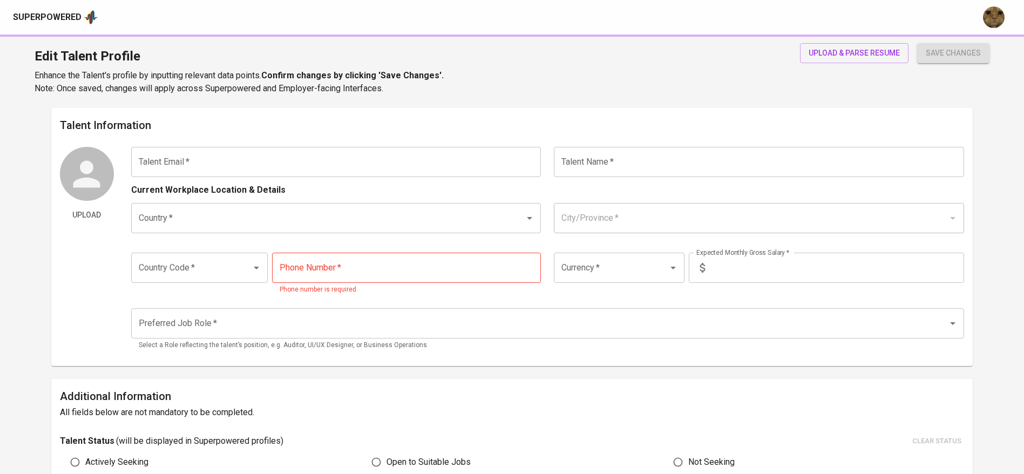
scroll to position [51, 0]
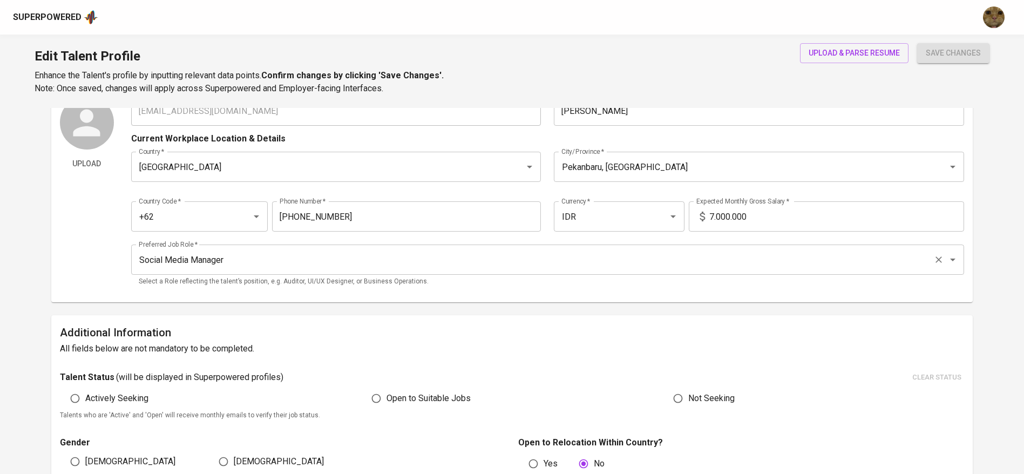
type input "[EMAIL_ADDRESS][DOMAIN_NAME]"
type input "[PERSON_NAME]"
type input "[GEOGRAPHIC_DATA]"
type input "Pekanbaru, [GEOGRAPHIC_DATA]"
type input "+62"
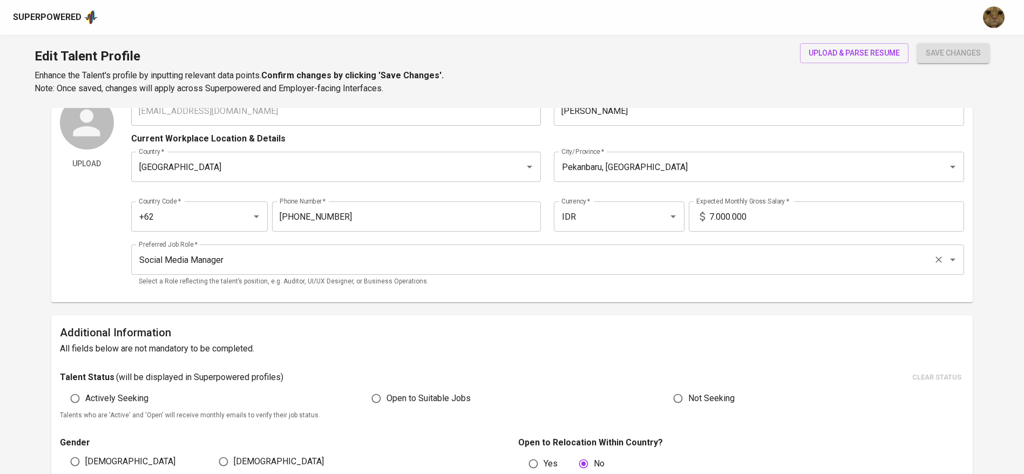
type input "[PHONE_NUMBER]"
type input "IDR"
type input "Social Media Manager"
type input "0"
type input "2 Weeks"
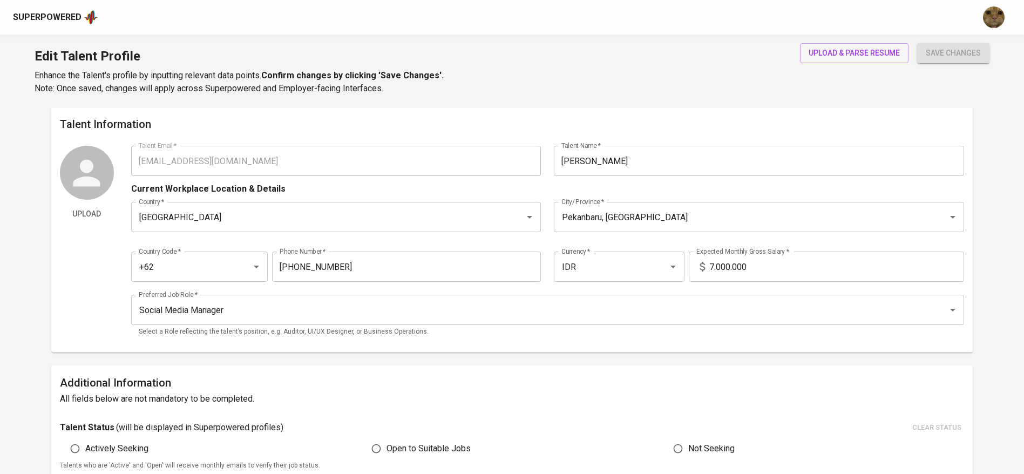
scroll to position [61, 0]
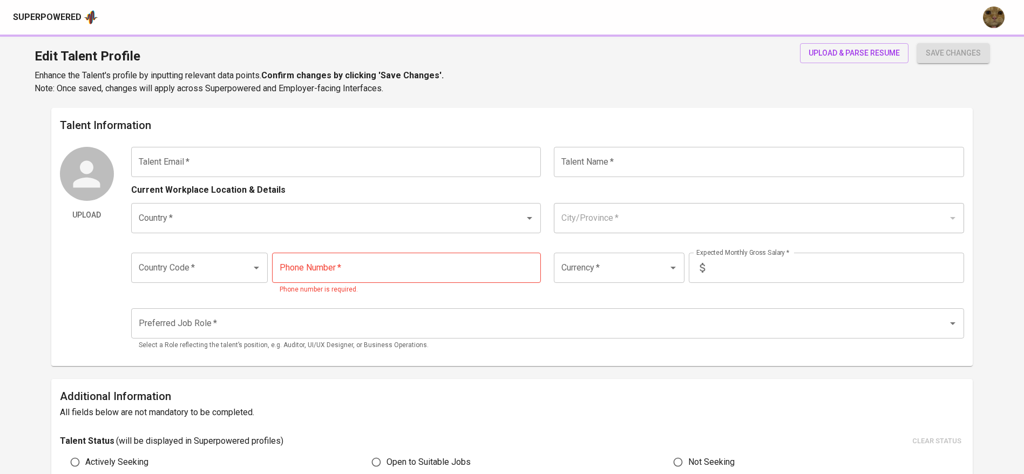
type input "[EMAIL_ADDRESS][DOMAIN_NAME]"
type input "[PERSON_NAME] [PERSON_NAME]"
type input "[GEOGRAPHIC_DATA]"
type input "Pekanbaru, [GEOGRAPHIC_DATA]"
type input "+62"
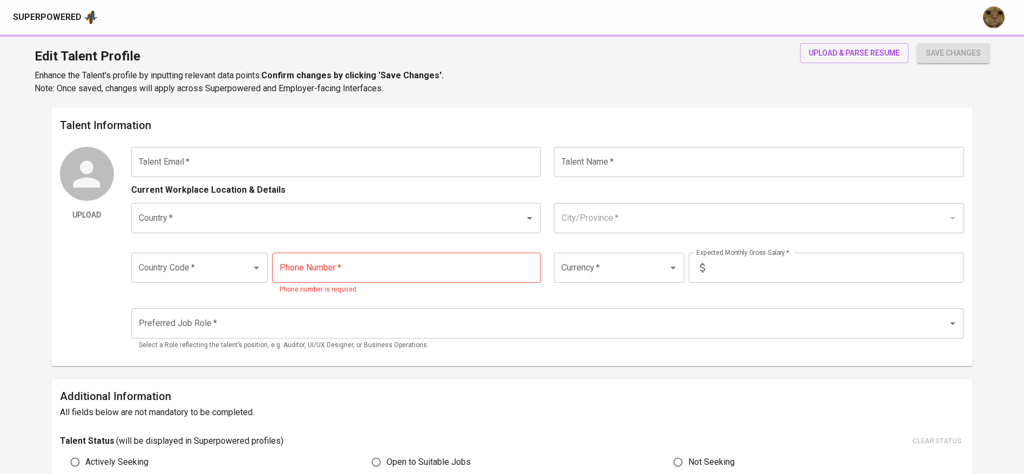
type input "[PHONE_NUMBER]"
type input "IDR"
type input "Social Media Manager"
type input "0"
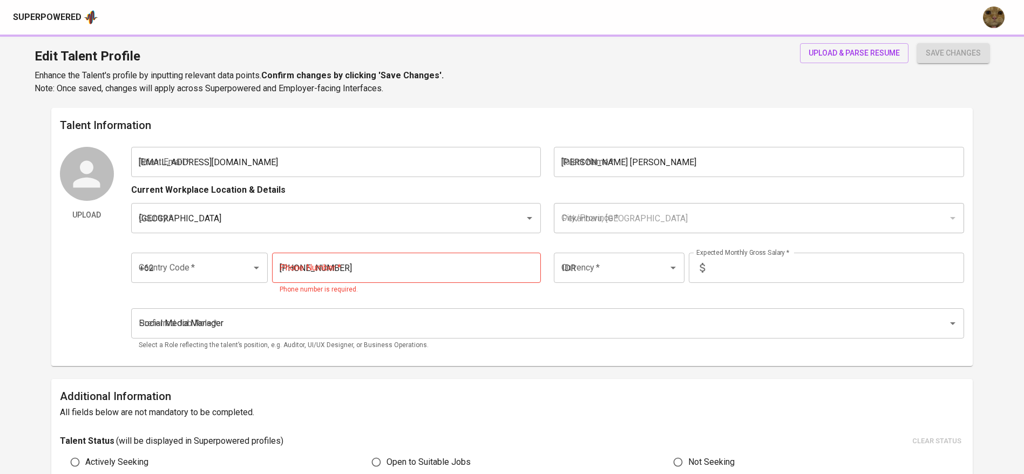
type input "2 Weeks"
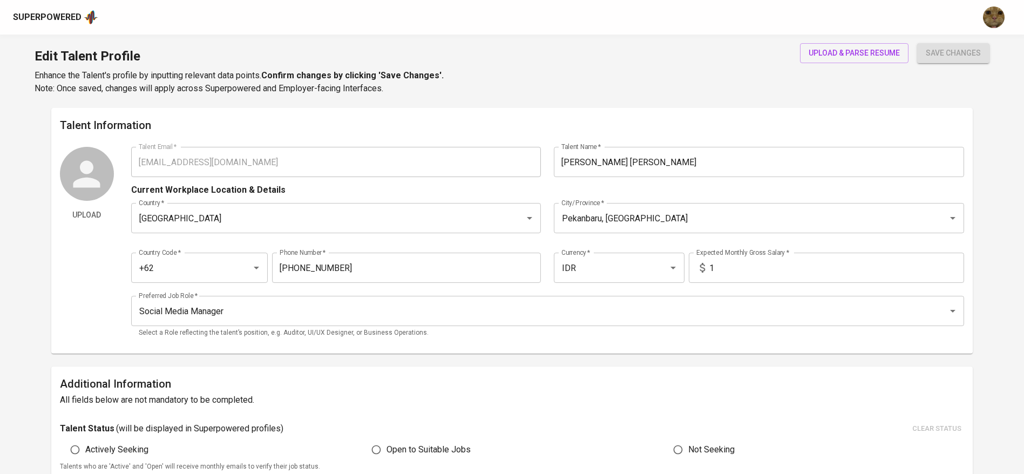
click at [743, 262] on input "1" at bounding box center [836, 268] width 255 height 30
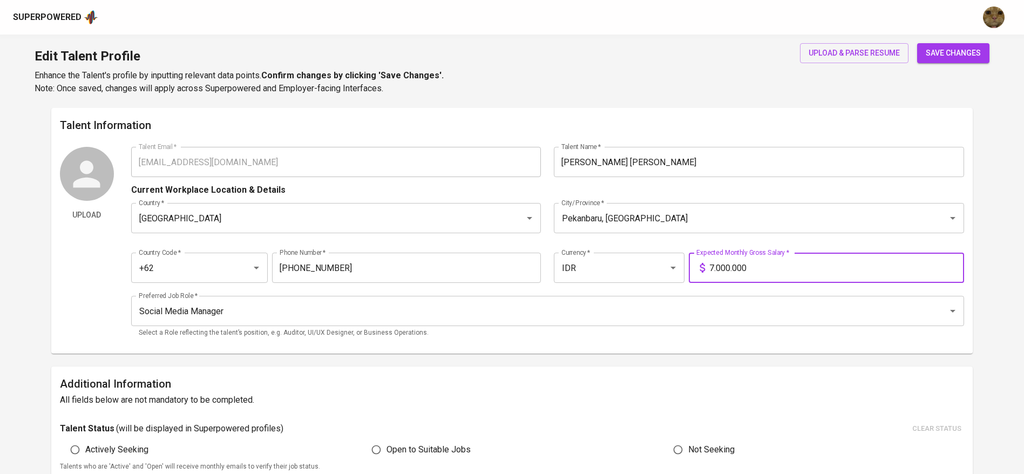
type input "7.000.000"
click at [917, 43] on button "save changes" at bounding box center [953, 53] width 72 height 20
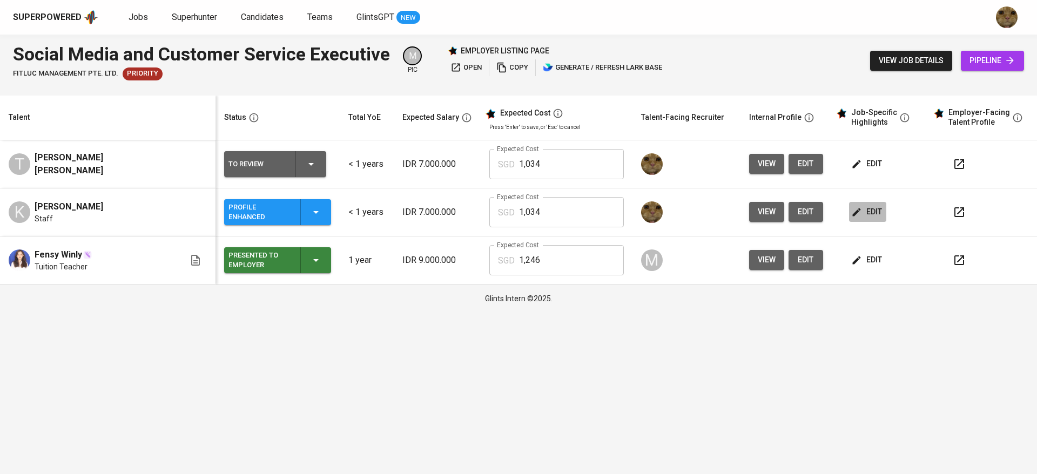
click at [855, 208] on span "edit" at bounding box center [867, 211] width 29 height 13
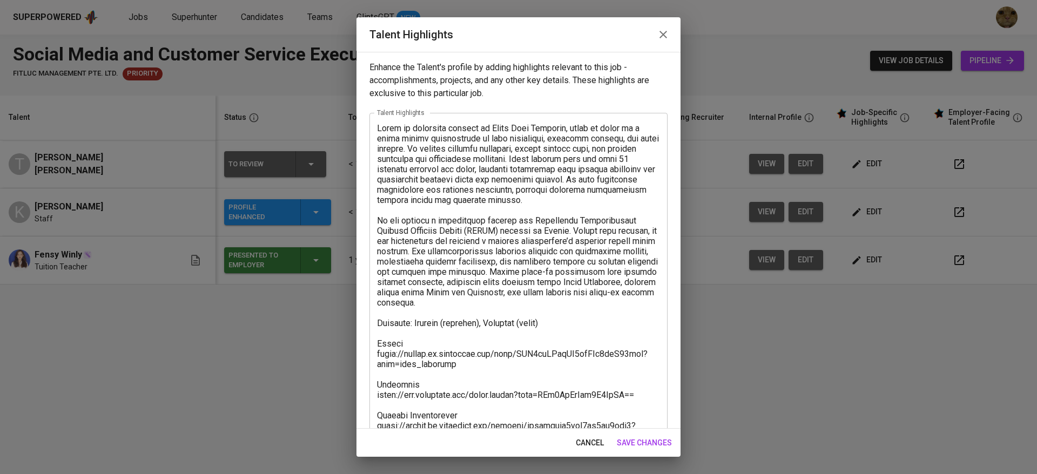
scroll to position [165, 0]
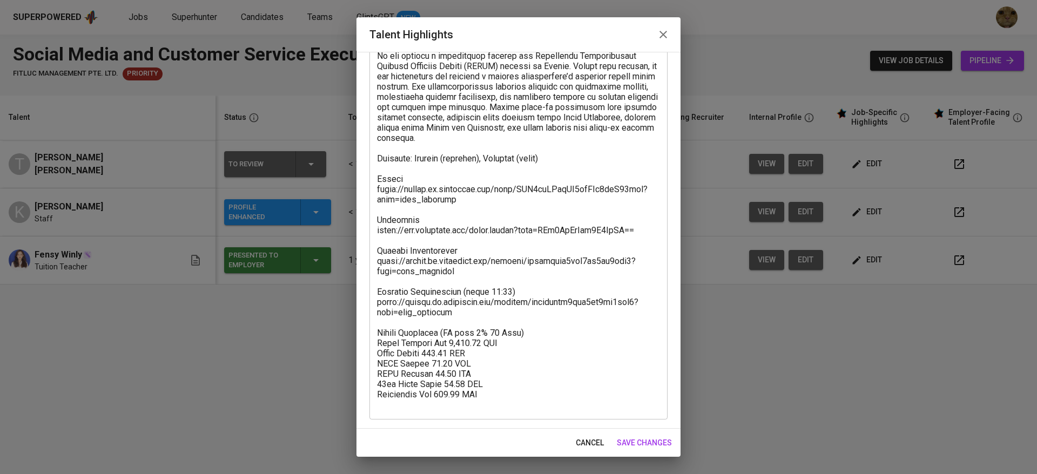
click at [591, 444] on span "cancel" at bounding box center [589, 442] width 28 height 13
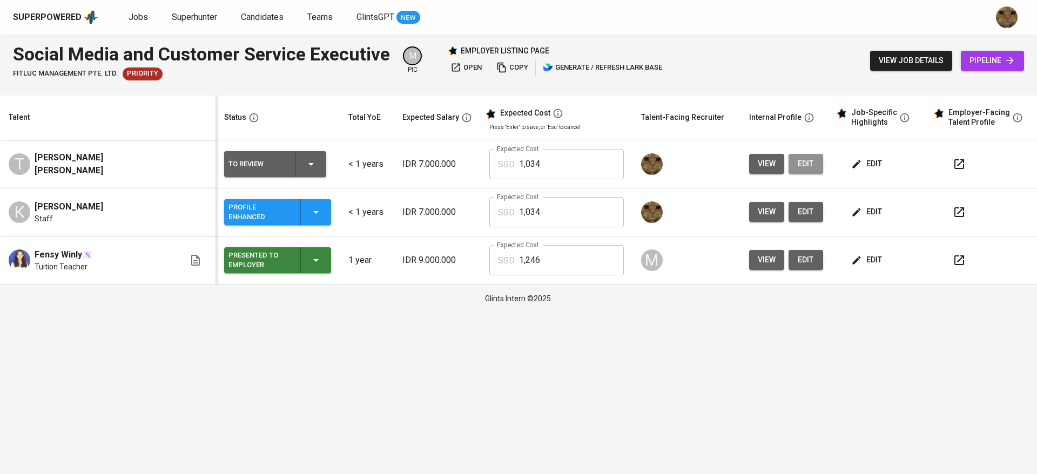
click at [790, 171] on button "edit" at bounding box center [805, 164] width 35 height 20
click at [857, 159] on span "edit" at bounding box center [867, 163] width 29 height 13
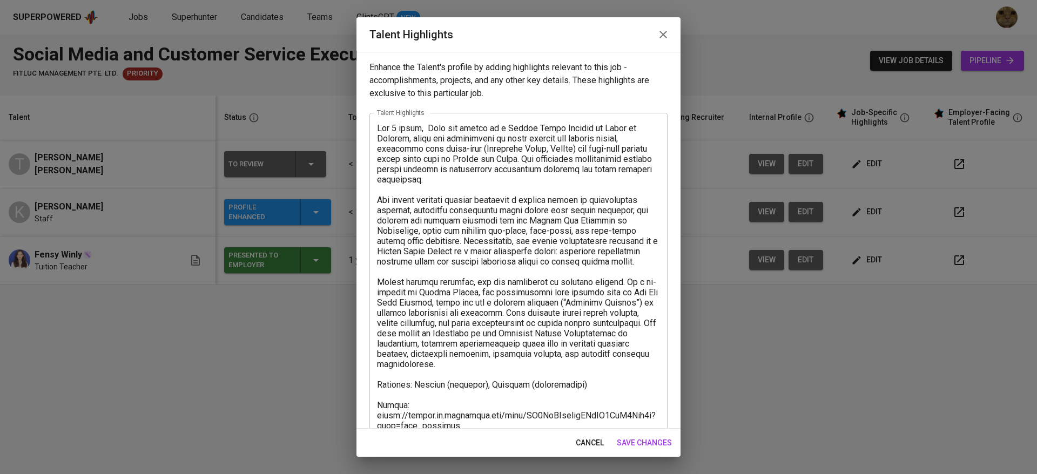
scroll to position [206, 0]
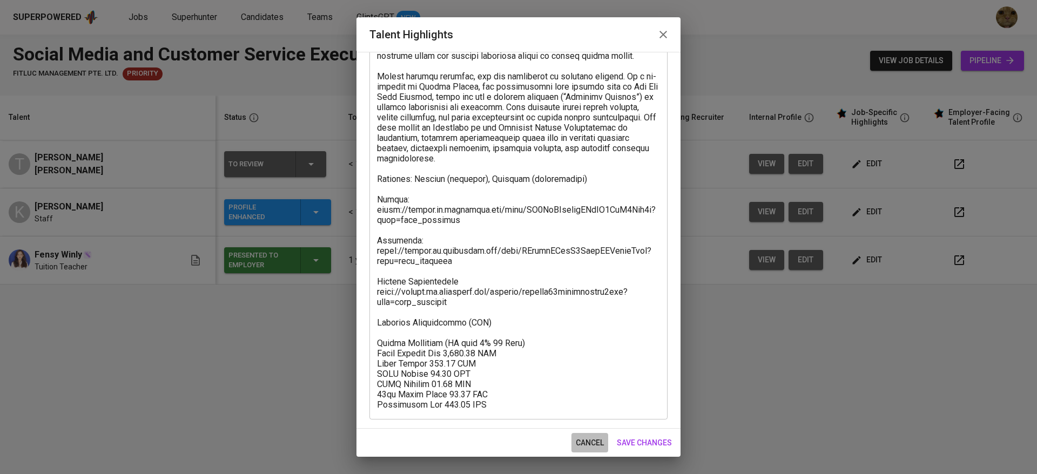
click at [594, 436] on span "cancel" at bounding box center [589, 442] width 28 height 13
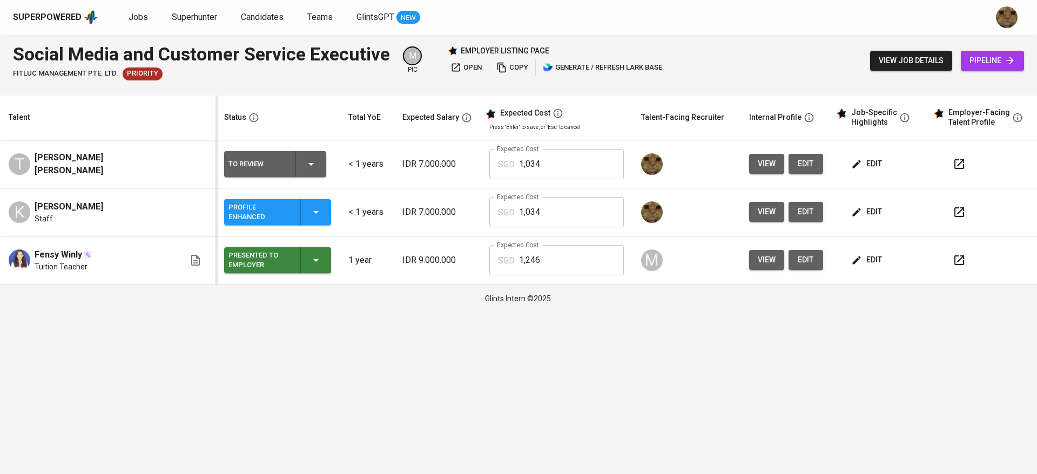
click at [788, 171] on button "edit" at bounding box center [805, 164] width 35 height 20
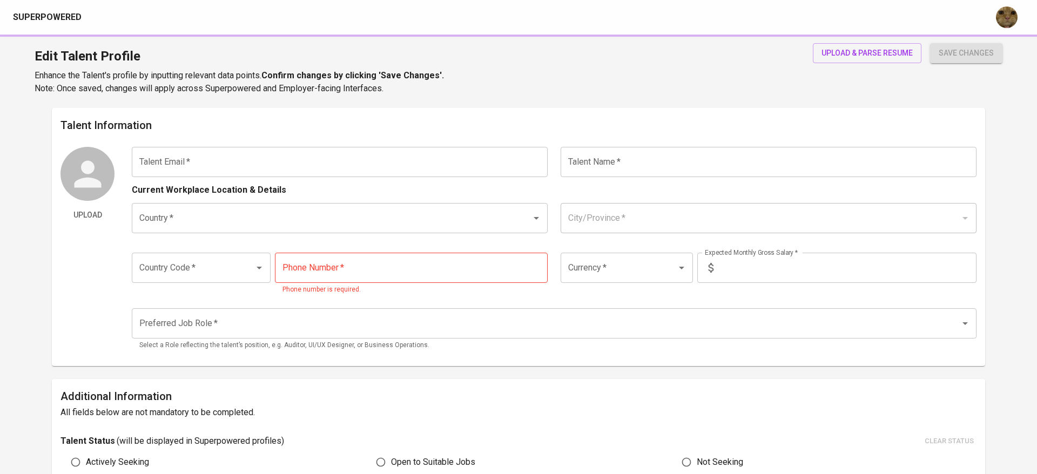
type input "[EMAIL_ADDRESS][DOMAIN_NAME]"
type input "[PERSON_NAME] [PERSON_NAME]"
type input "[GEOGRAPHIC_DATA]"
type input "Pekanbaru, [GEOGRAPHIC_DATA]"
type input "+62"
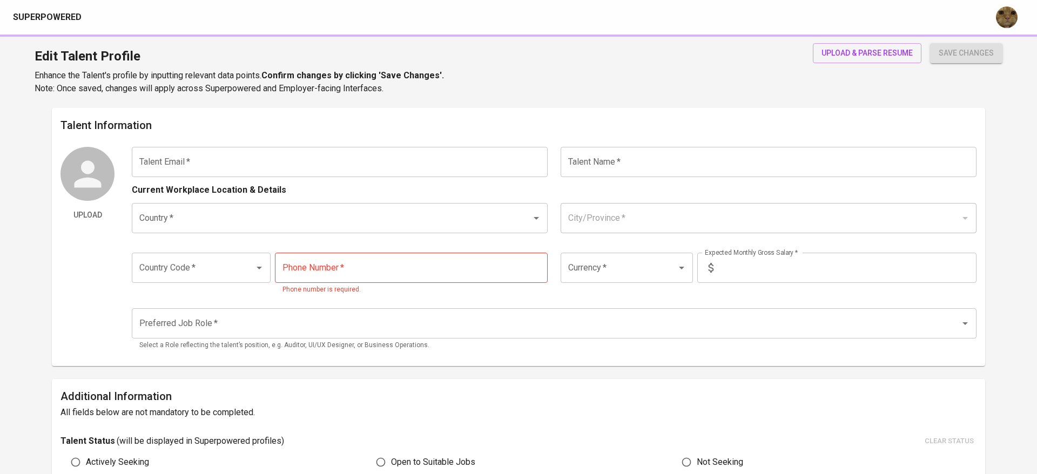
type input "812-8565-8181"
type input "IDR"
type input "Social Media Manager"
type input "0"
type input "2 Weeks"
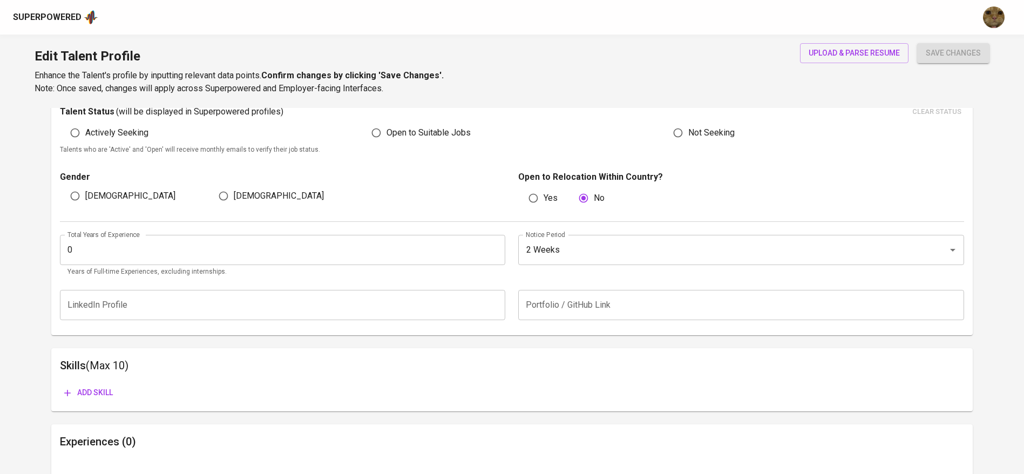
scroll to position [386, 0]
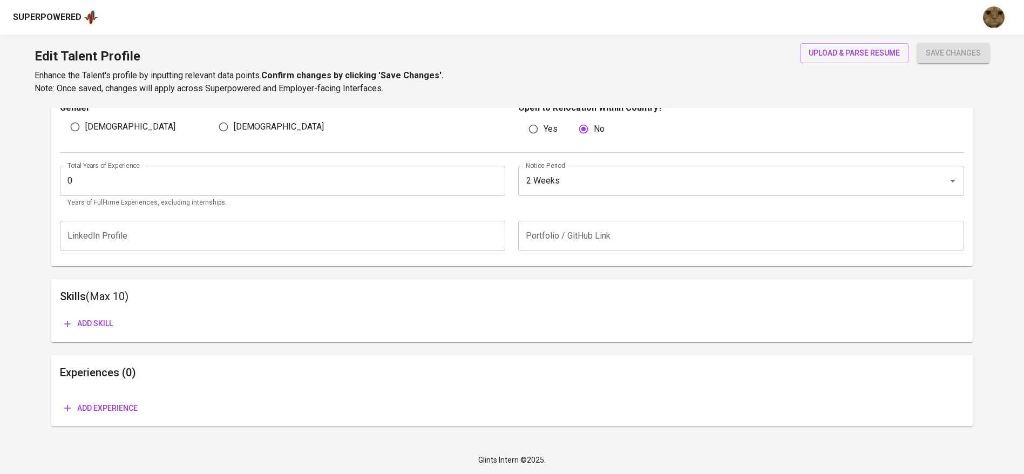
click at [134, 407] on span "Add experience" at bounding box center [100, 408] width 73 height 13
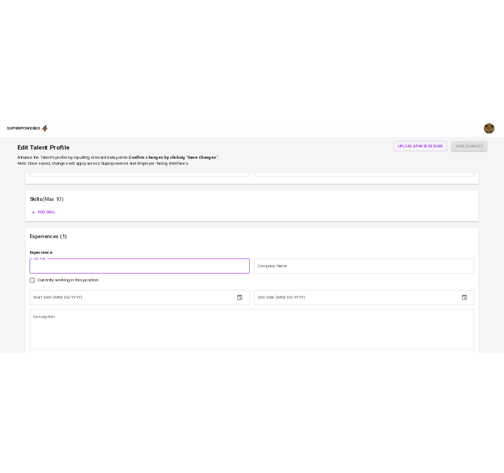
scroll to position [547, 0]
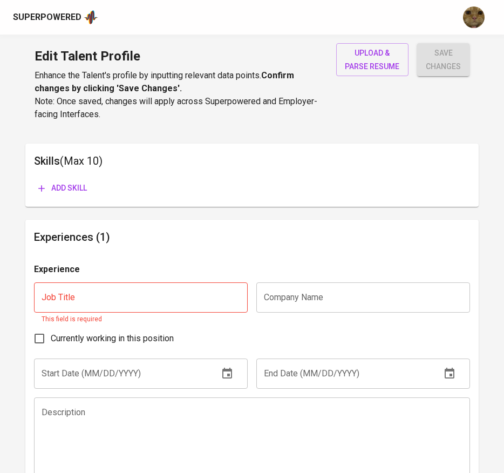
click at [132, 305] on input "text" at bounding box center [141, 297] width 214 height 30
click at [279, 299] on input "text" at bounding box center [363, 297] width 214 height 30
type input "Soc"
type input "House of Leaders"
click at [126, 320] on p "This field is required" at bounding box center [141, 319] width 199 height 11
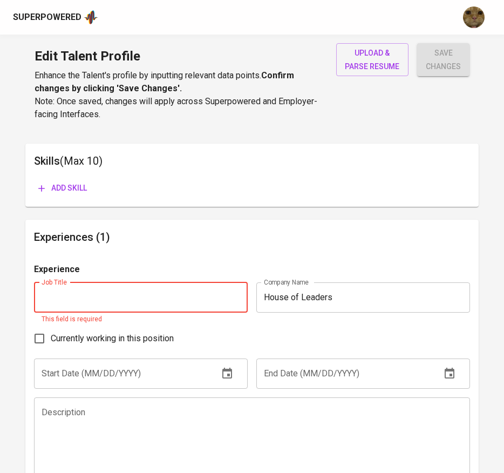
click at [103, 299] on input "text" at bounding box center [141, 297] width 214 height 30
type input "Social Media Officer"
click at [183, 381] on div "Experience Job Title Social Media Officer Job Title This field is required Comp…" at bounding box center [252, 396] width 437 height 267
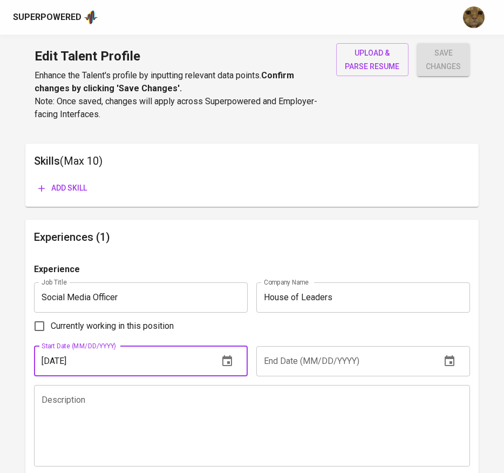
type input "01/01/2023"
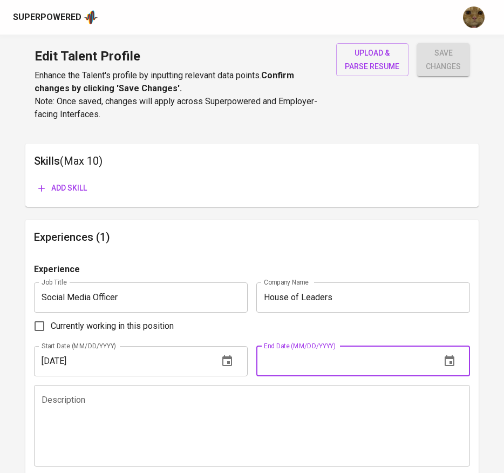
click at [282, 358] on input "text" at bounding box center [344, 361] width 176 height 30
paste input "[DATE]"
type input "[DATE]"
click at [181, 310] on input "Social Media Officer" at bounding box center [141, 297] width 214 height 30
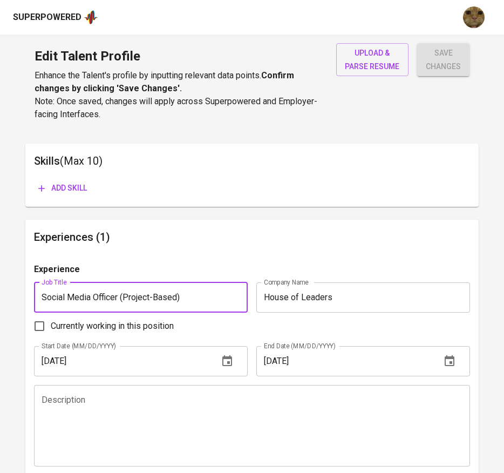
type input "Social Media Officer (Project-Based)"
click at [218, 419] on textarea at bounding box center [253, 426] width 422 height 62
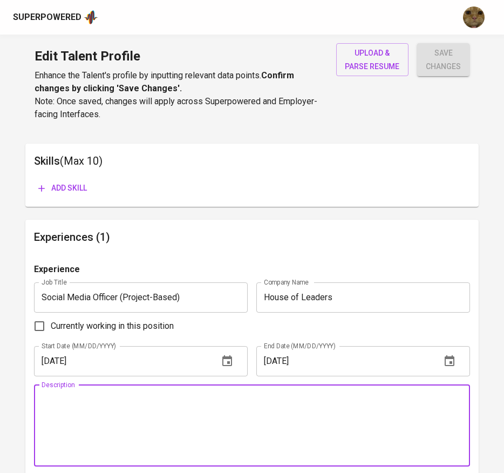
paste textarea "Analyzed content performance and developed new strategies. Researched industry …"
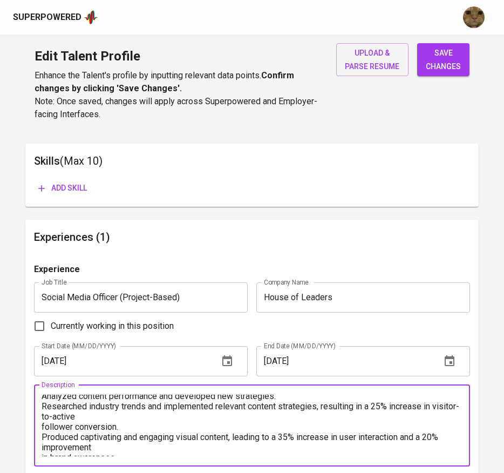
scroll to position [0, 0]
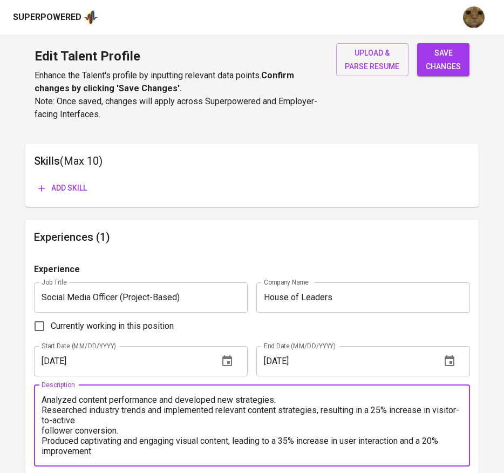
click at [43, 401] on textarea "Analyzed content performance and developed new strategies. Researched industry …" at bounding box center [253, 426] width 422 height 62
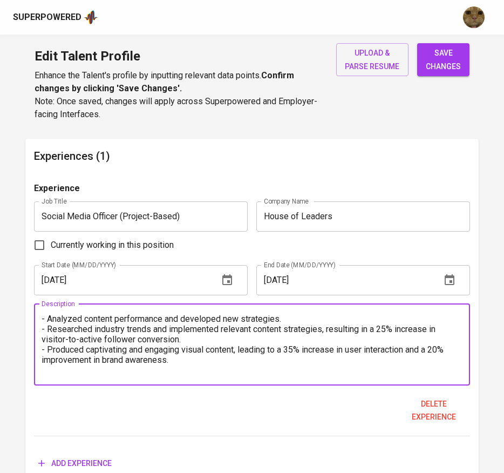
scroll to position [632, 0]
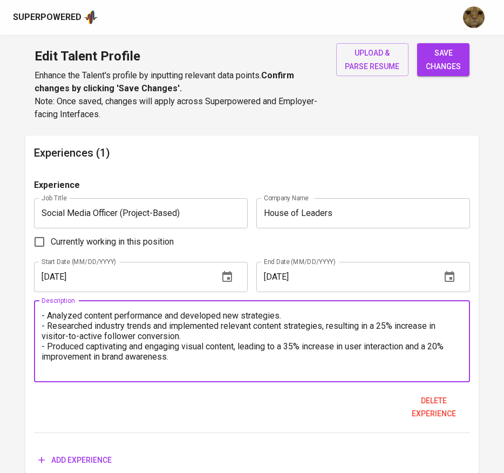
type textarea "- Analyzed content performance and developed new strategies. - Researched indus…"
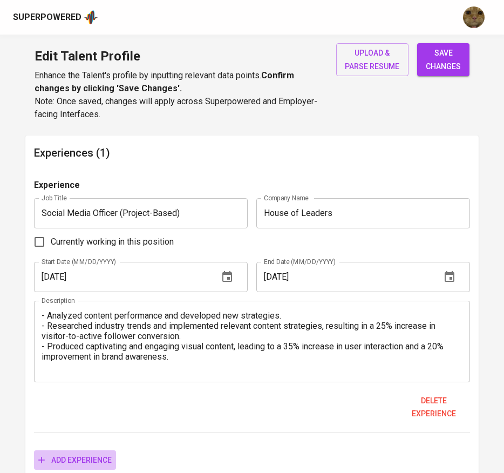
click at [83, 465] on span "Add experience" at bounding box center [74, 459] width 73 height 13
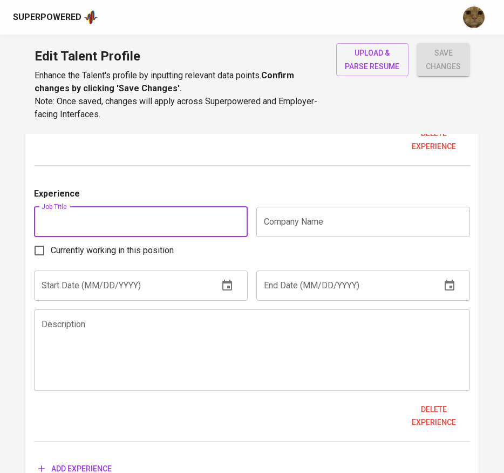
scroll to position [897, 0]
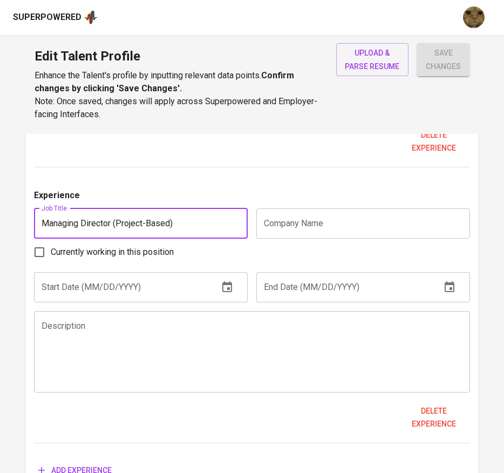
type input "Managing Director (Project-Based)"
click at [345, 225] on input "text" at bounding box center [363, 223] width 214 height 30
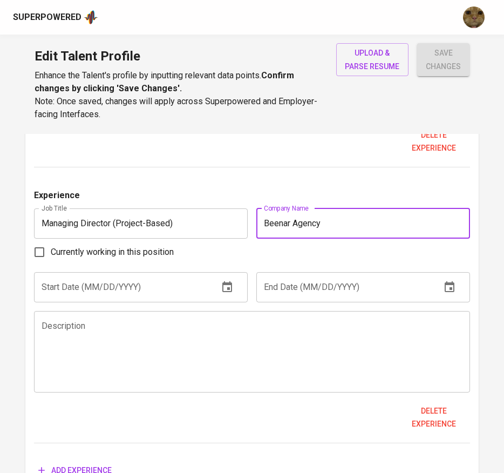
type input "Beenar Agency"
click at [152, 284] on input "text" at bounding box center [122, 287] width 176 height 30
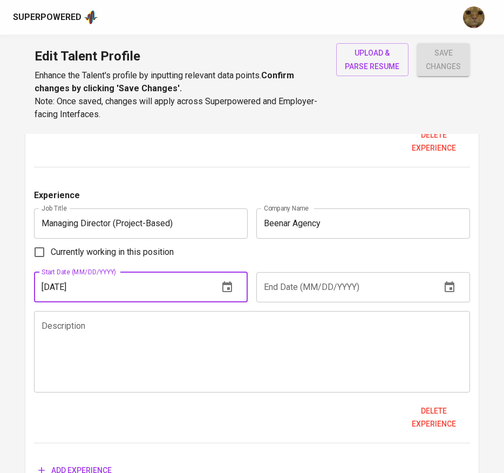
type input "[DATE]"
click at [293, 288] on input "text" at bounding box center [344, 287] width 176 height 30
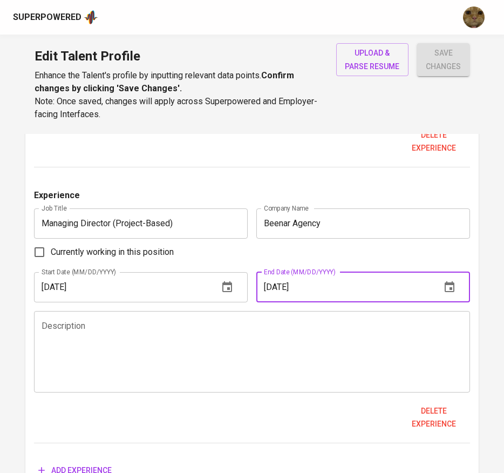
type input "[DATE]"
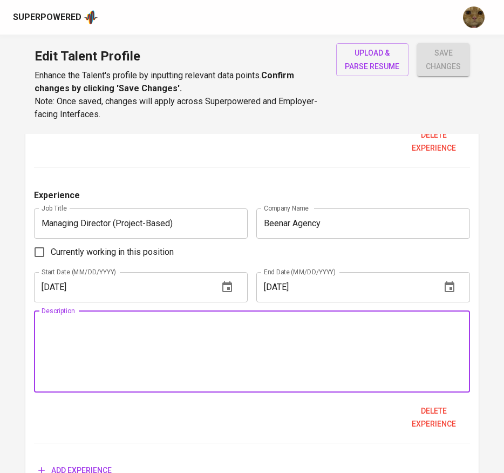
click at [261, 349] on textarea at bounding box center [253, 352] width 422 height 62
paste textarea "Fostered and maintained a transparent and collaborative work environment. Led a…"
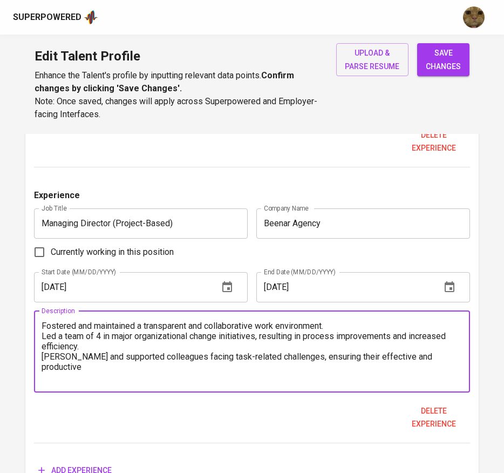
click at [42, 332] on textarea "Fostered and maintained a transparent and collaborative work environment. Led a…" at bounding box center [253, 352] width 422 height 62
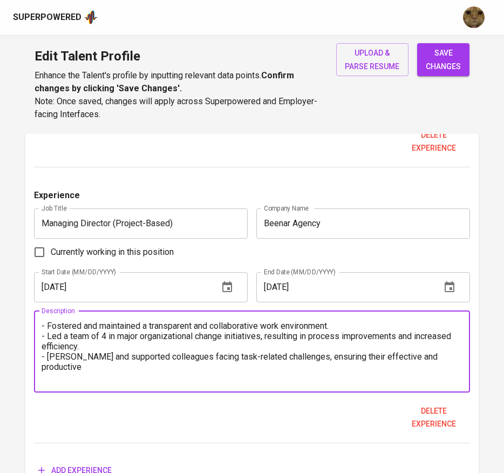
scroll to position [960, 0]
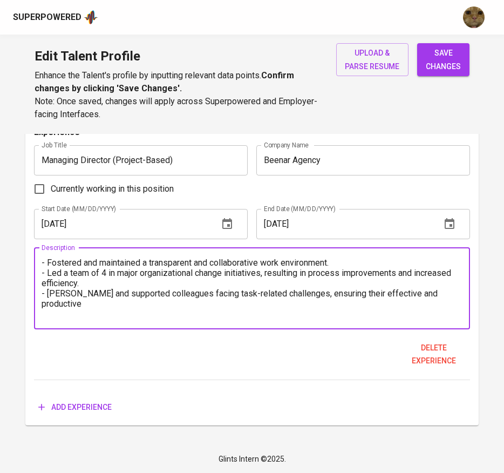
type textarea "- Fostered and maintained a transparent and collaborative work environment. - L…"
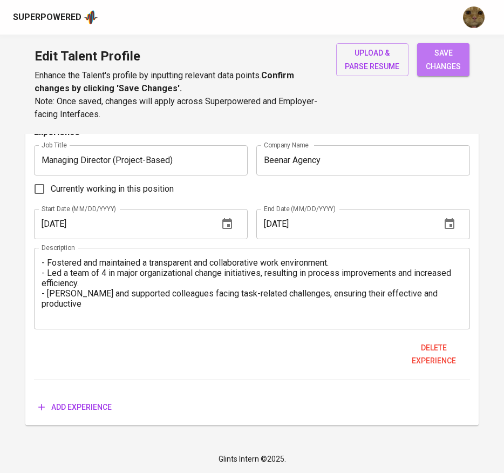
click at [446, 57] on span "save changes" at bounding box center [443, 59] width 35 height 26
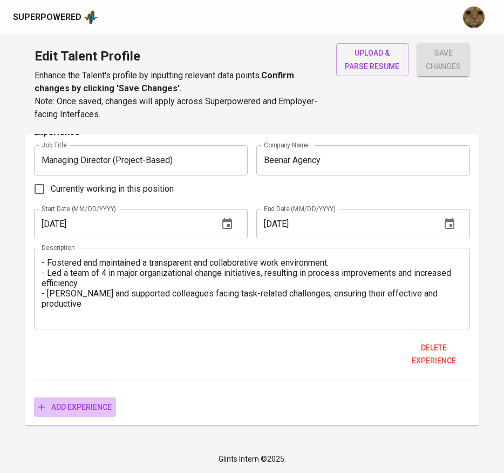
click at [58, 406] on span "Add experience" at bounding box center [74, 407] width 73 height 13
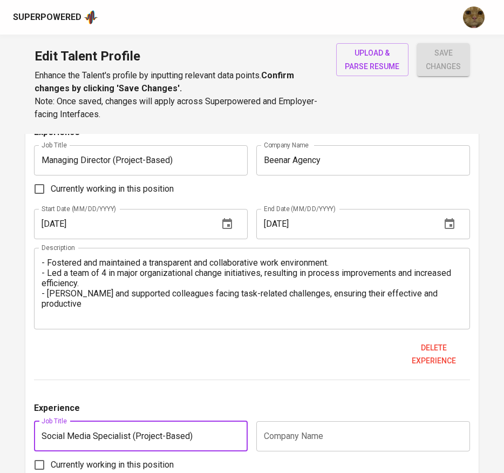
type input "Social Media Specialist (Project-Based)"
click at [286, 422] on input "text" at bounding box center [363, 436] width 214 height 30
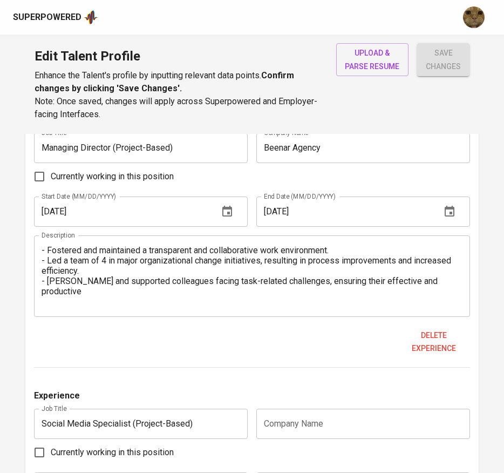
scroll to position [977, 0]
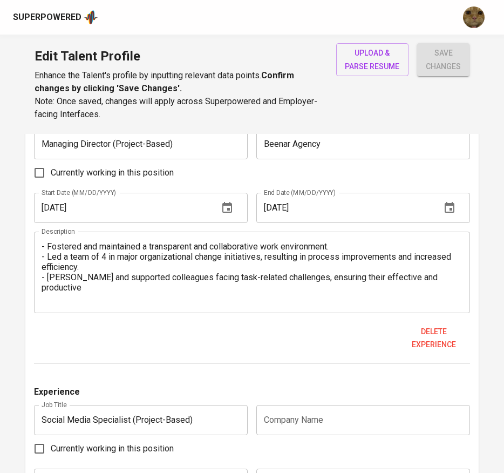
click at [277, 417] on input "text" at bounding box center [363, 420] width 214 height 30
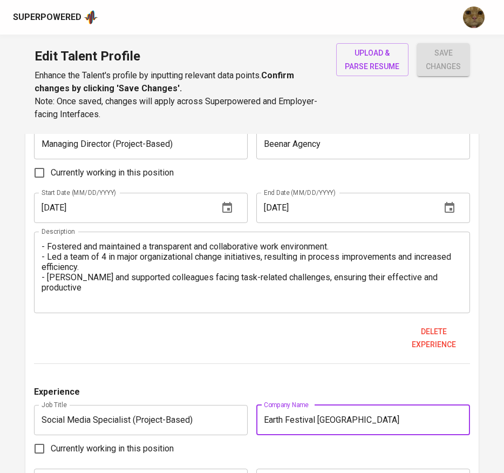
type input "Earth Festival [GEOGRAPHIC_DATA]"
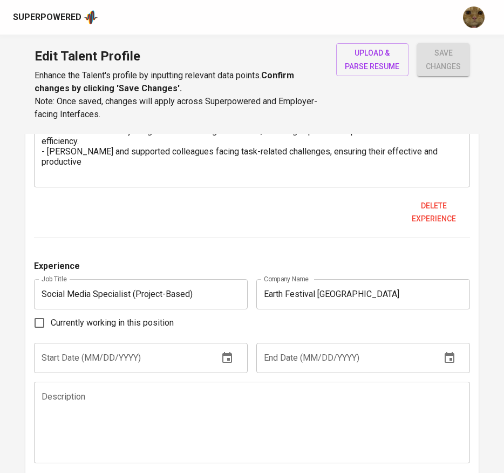
scroll to position [1141, 0]
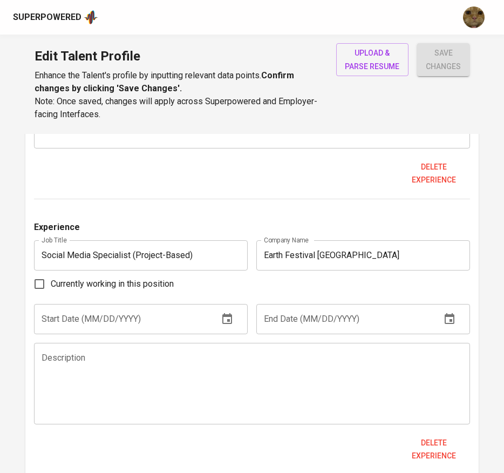
click at [133, 362] on textarea at bounding box center [253, 384] width 422 height 62
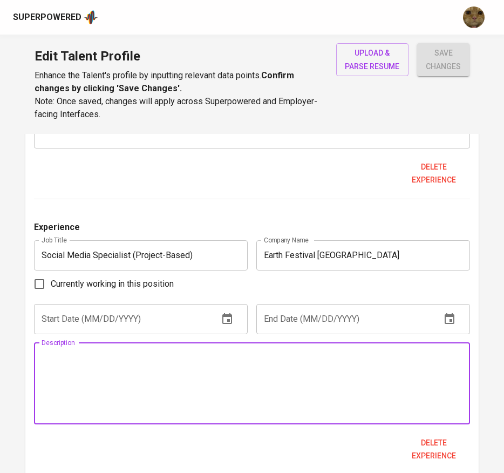
paste textarea "As the Social Media Specialist for the Earth Festival Yogyakarta, I developed a…"
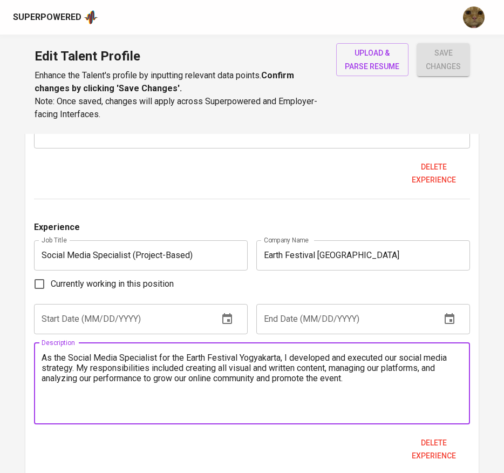
type textarea "As the Social Media Specialist for the Earth Festival Yogyakarta, I developed a…"
click at [107, 329] on input "text" at bounding box center [122, 319] width 176 height 30
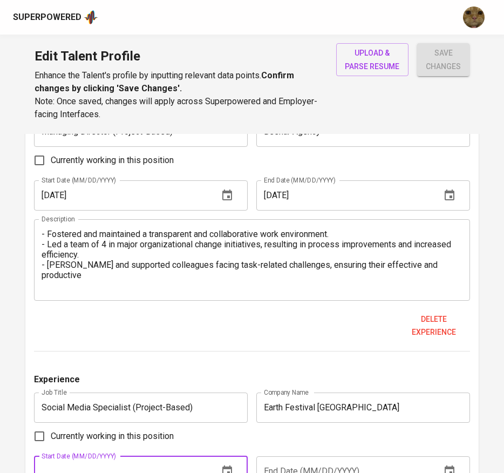
scroll to position [991, 0]
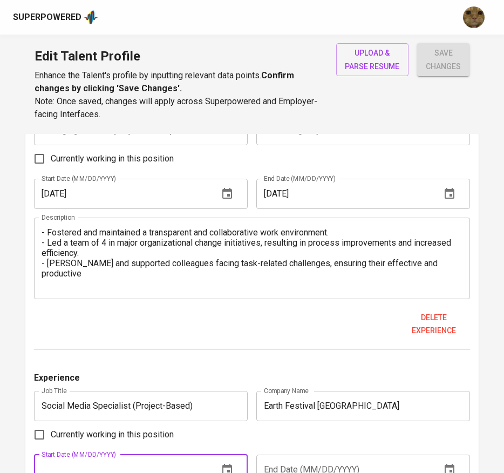
click at [74, 194] on input "[DATE]" at bounding box center [122, 194] width 176 height 30
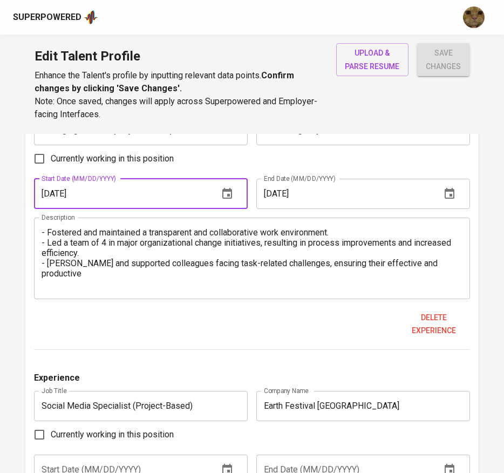
scroll to position [1043, 0]
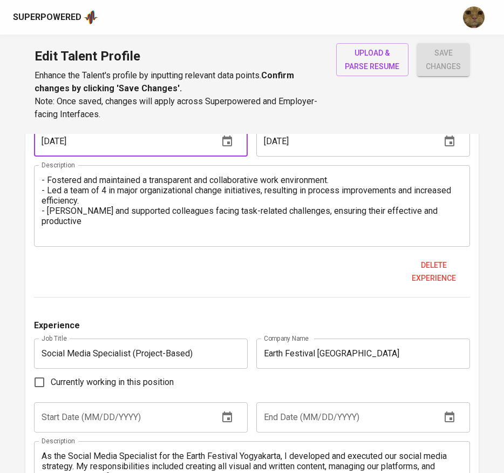
click at [54, 412] on input "text" at bounding box center [122, 417] width 176 height 30
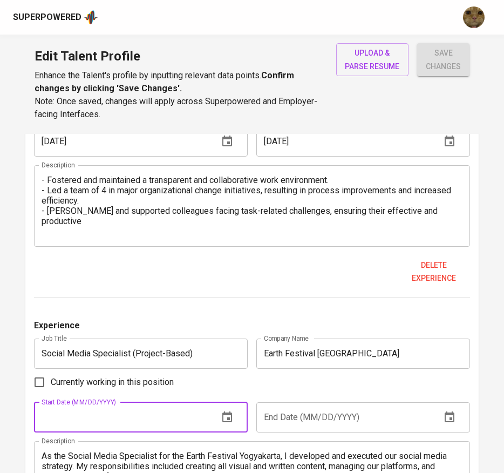
paste input "[DATE]"
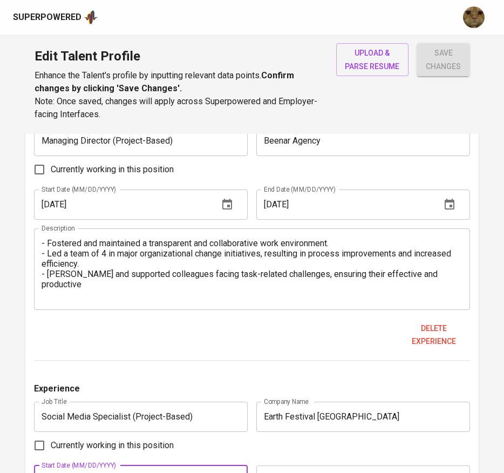
scroll to position [975, 0]
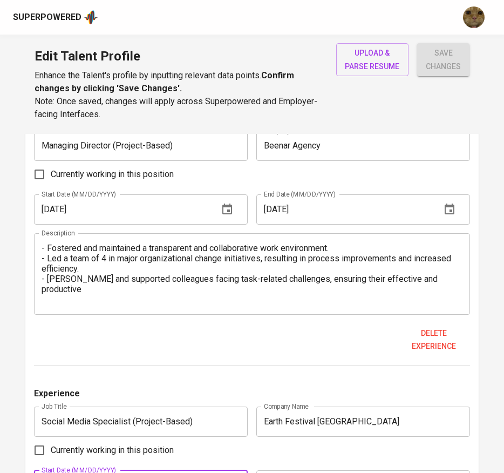
type input "[DATE]"
click at [295, 209] on input "[DATE]" at bounding box center [344, 209] width 176 height 30
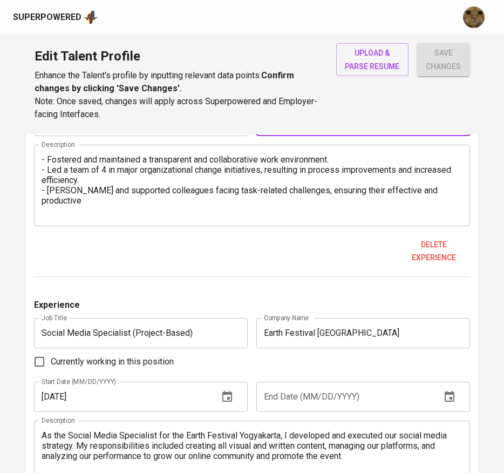
scroll to position [1064, 0]
click at [292, 384] on input "text" at bounding box center [344, 396] width 176 height 30
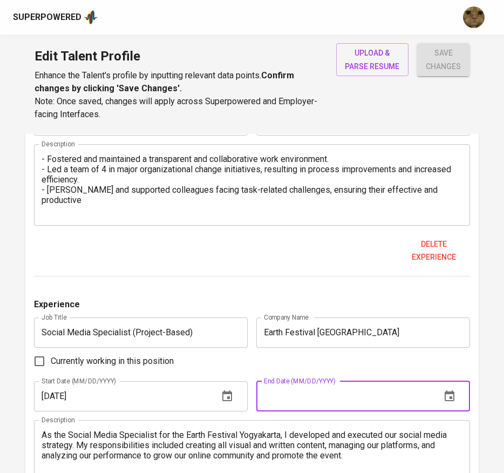
paste input "[DATE]"
type input "[DATE]"
click at [438, 64] on span "save changes" at bounding box center [443, 59] width 35 height 26
type input "Social Media Specialist (Project-Based)"
type input "Earth Festival [GEOGRAPHIC_DATA]"
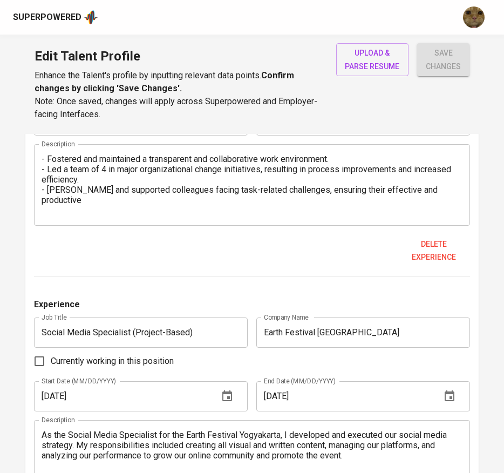
type textarea "As the Social Media Specialist for the Earth Festival Yogyakarta, I developed a…"
type input "Managing Director (Project-Based)"
type input "Beenar Agency"
type textarea "- Fostered and maintained a transparent and collaborative work environment. - L…"
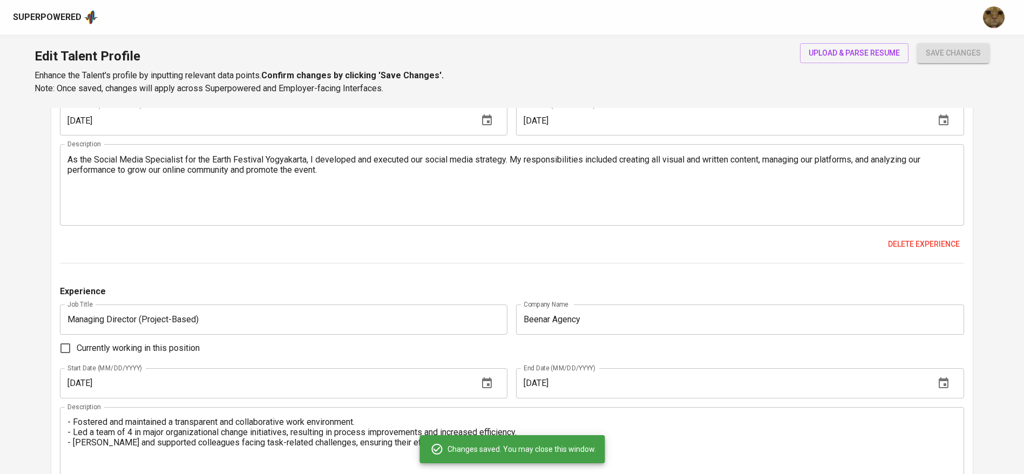
scroll to position [1170, 0]
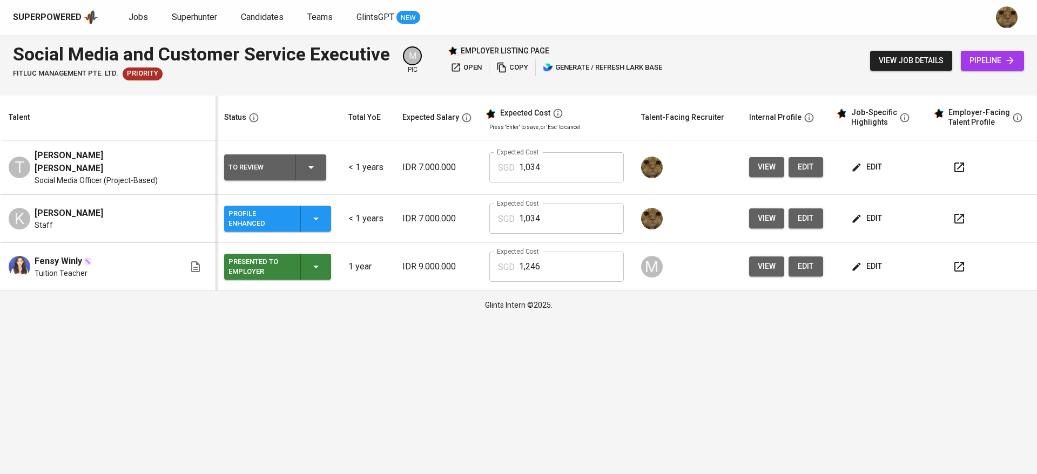
click at [947, 165] on button "button" at bounding box center [959, 167] width 26 height 26
click at [292, 154] on div "To Review" at bounding box center [274, 167] width 93 height 26
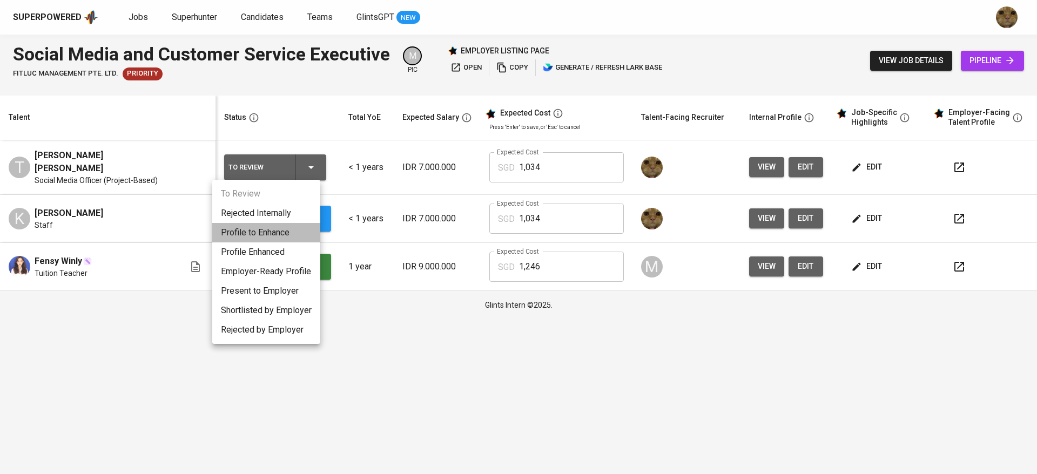
click at [258, 231] on li "Profile to Enhance" at bounding box center [266, 232] width 108 height 19
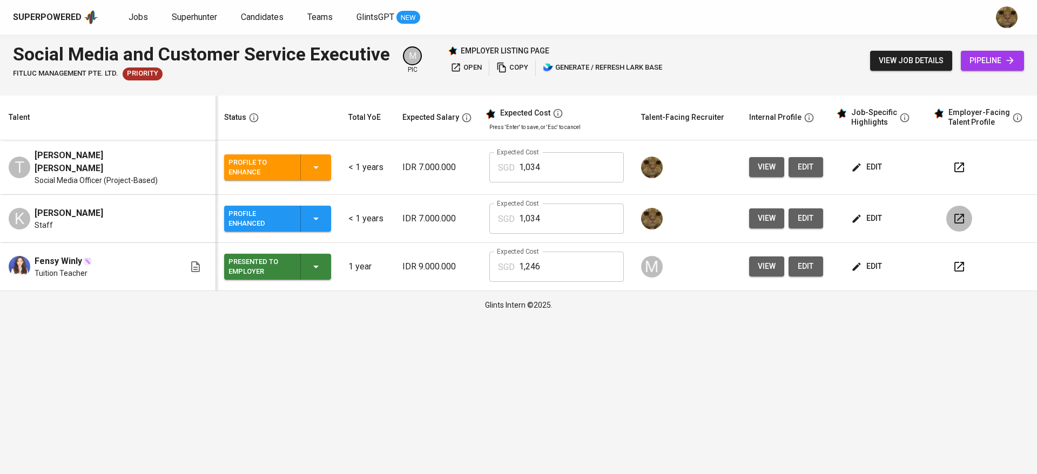
click at [967, 214] on button "button" at bounding box center [959, 219] width 26 height 26
click at [947, 166] on button "button" at bounding box center [959, 167] width 26 height 26
click at [804, 166] on span "edit" at bounding box center [805, 166] width 17 height 13
click at [954, 161] on icon "button" at bounding box center [958, 167] width 13 height 13
click at [862, 262] on span "edit" at bounding box center [867, 266] width 29 height 13
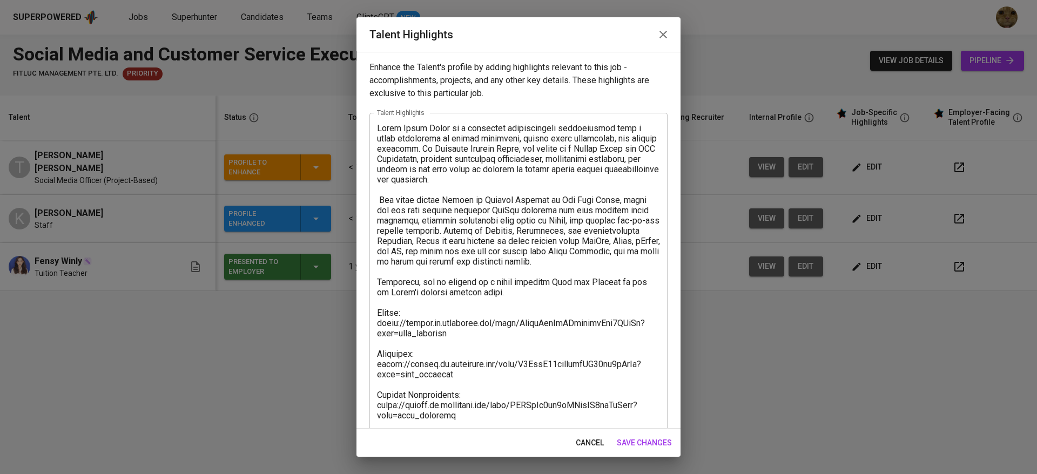
scroll to position [154, 0]
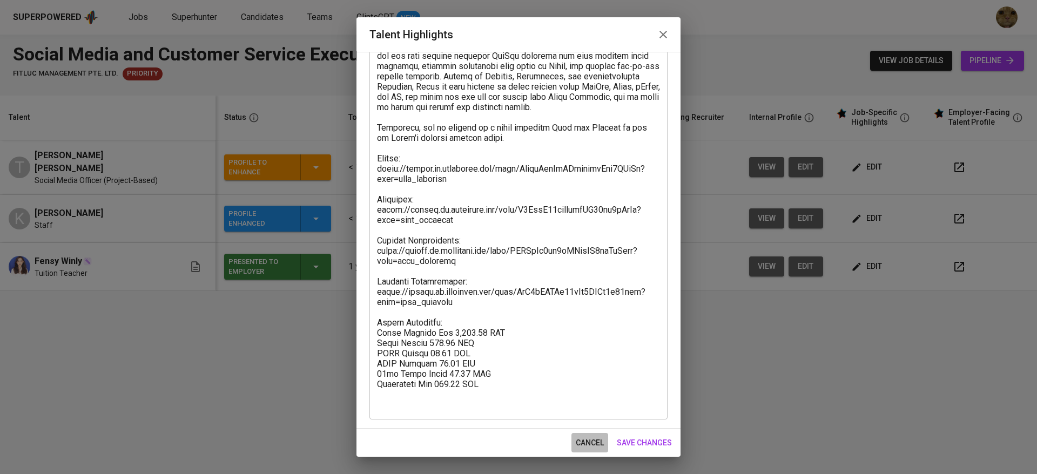
click at [579, 442] on span "cancel" at bounding box center [589, 442] width 28 height 13
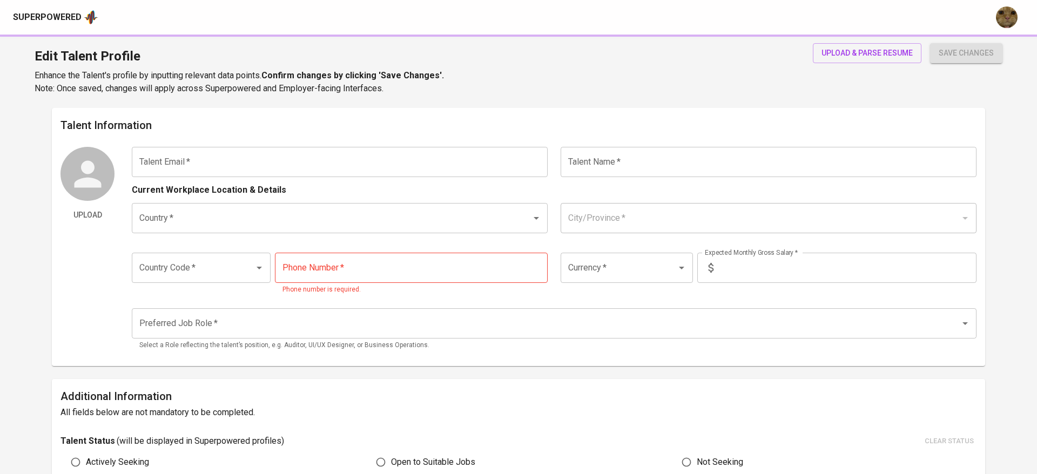
type input "[EMAIL_ADDRESS][DOMAIN_NAME]"
type input "[PERSON_NAME] [PERSON_NAME]"
type input "[GEOGRAPHIC_DATA]"
type input "Pekanbaru, [GEOGRAPHIC_DATA]"
type input "+62"
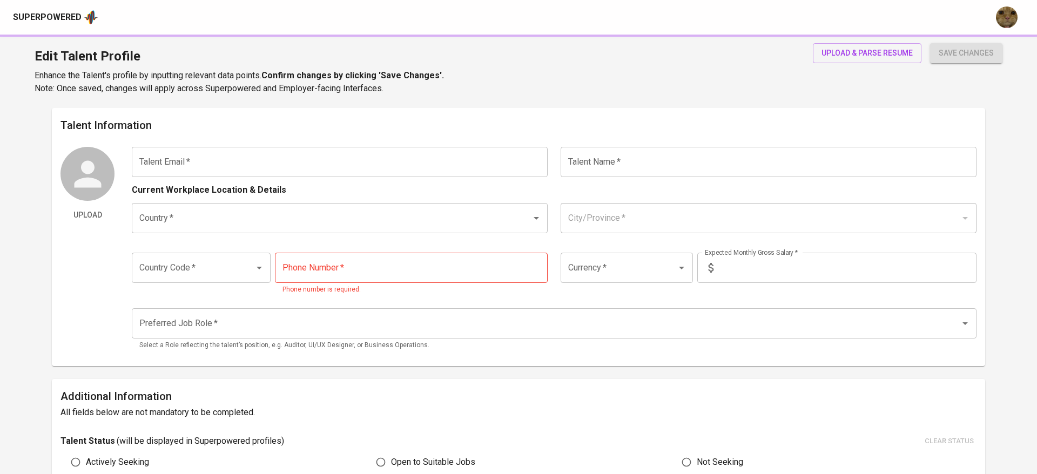
type input "[PHONE_NUMBER]"
type input "IDR"
type input "Social Media Manager"
type input "0"
type input "2 Weeks"
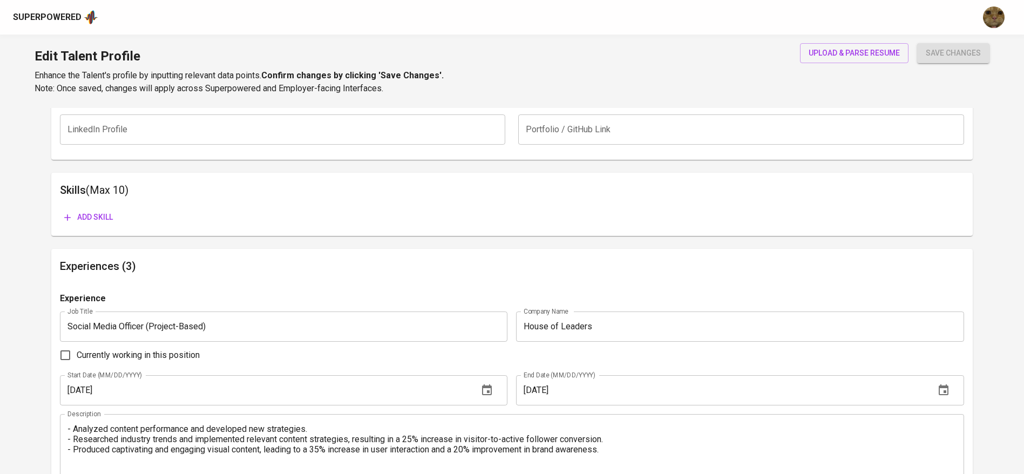
scroll to position [493, 0]
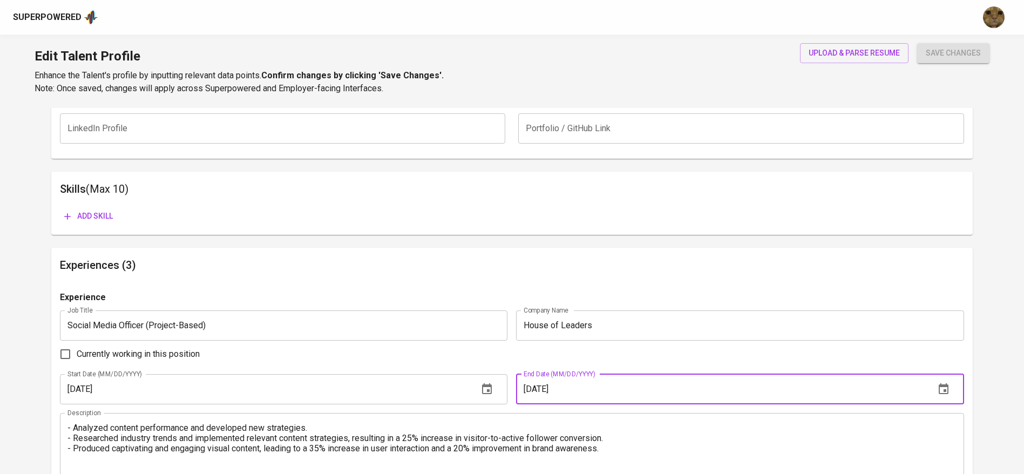
click at [615, 393] on input "[DATE]" at bounding box center [721, 389] width 410 height 30
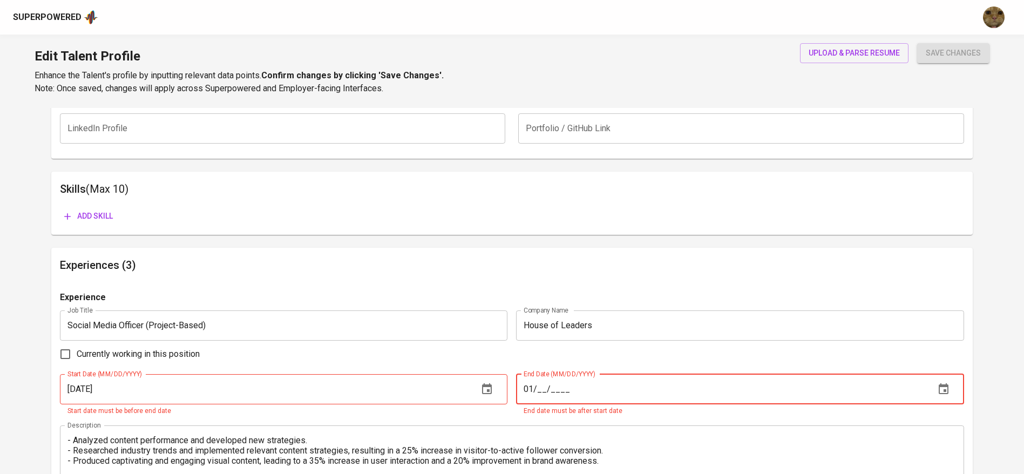
type input "0_/__/____"
click at [69, 348] on input "Currently working in this position" at bounding box center [65, 354] width 23 height 23
checkbox input "true"
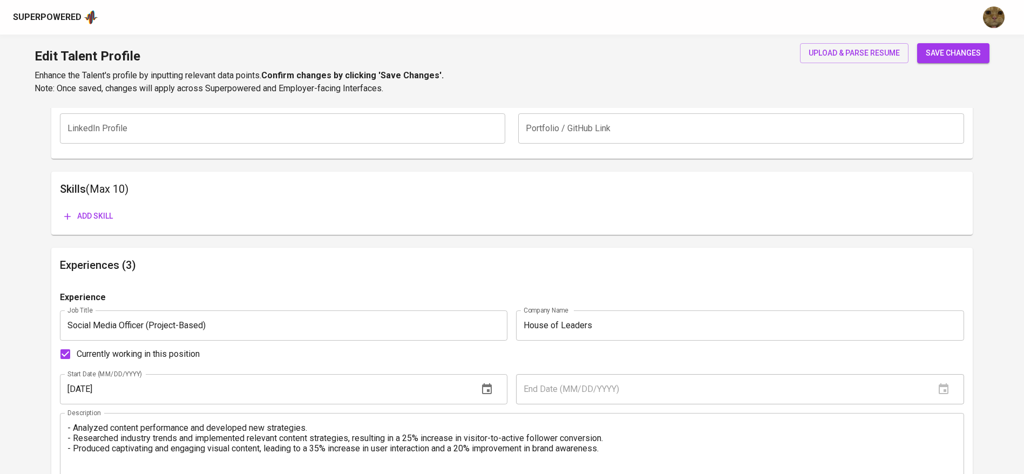
click at [952, 38] on div "Edit Talent Profile Enhance the Talent's profile by inputting relevant data poi…" at bounding box center [512, 71] width 1024 height 73
click at [938, 46] on span "save changes" at bounding box center [953, 52] width 55 height 13
